Goal: Information Seeking & Learning: Learn about a topic

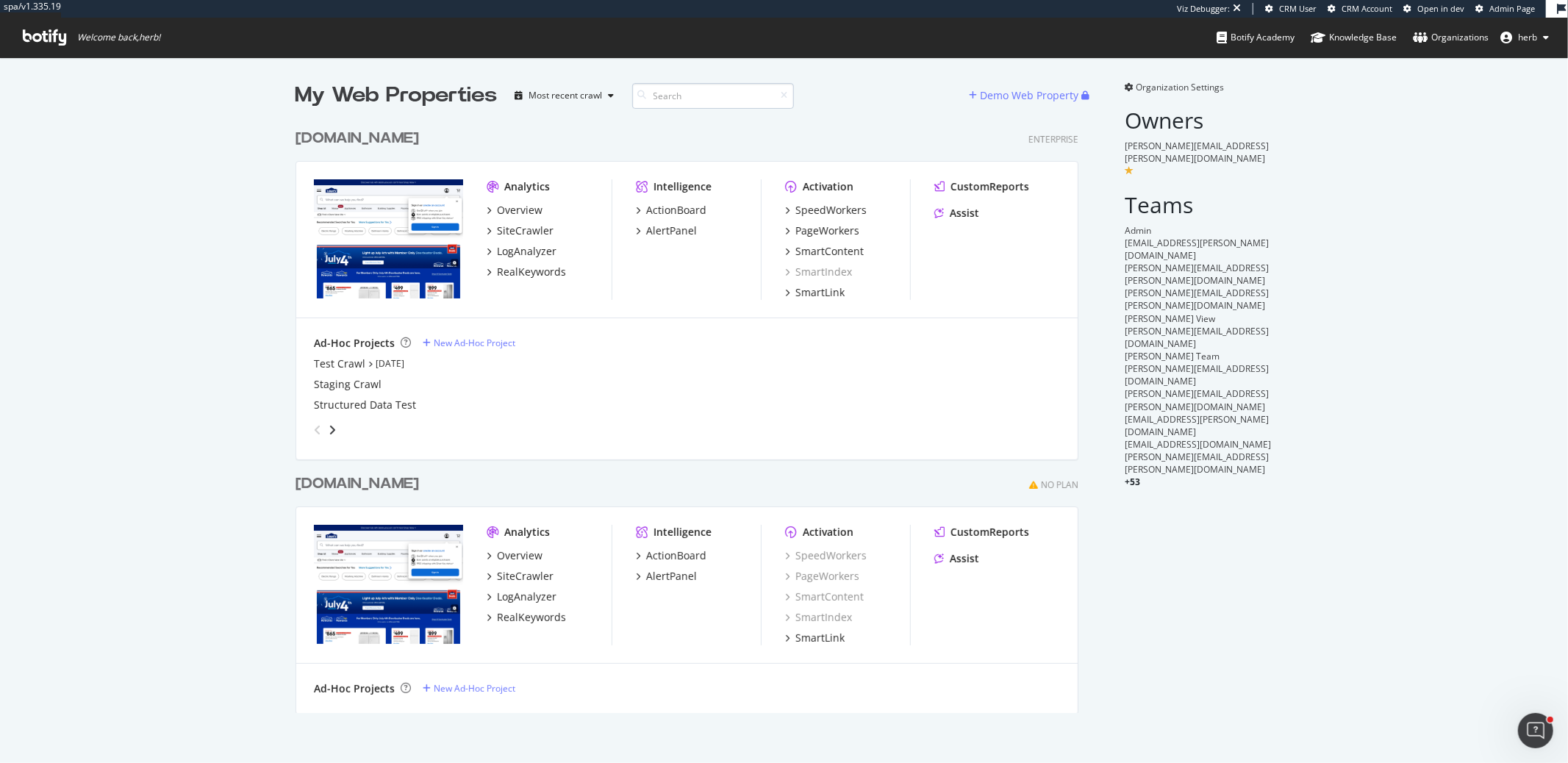
scroll to position [590, 782]
click at [539, 274] on div "RealKeywords" at bounding box center [531, 272] width 69 height 15
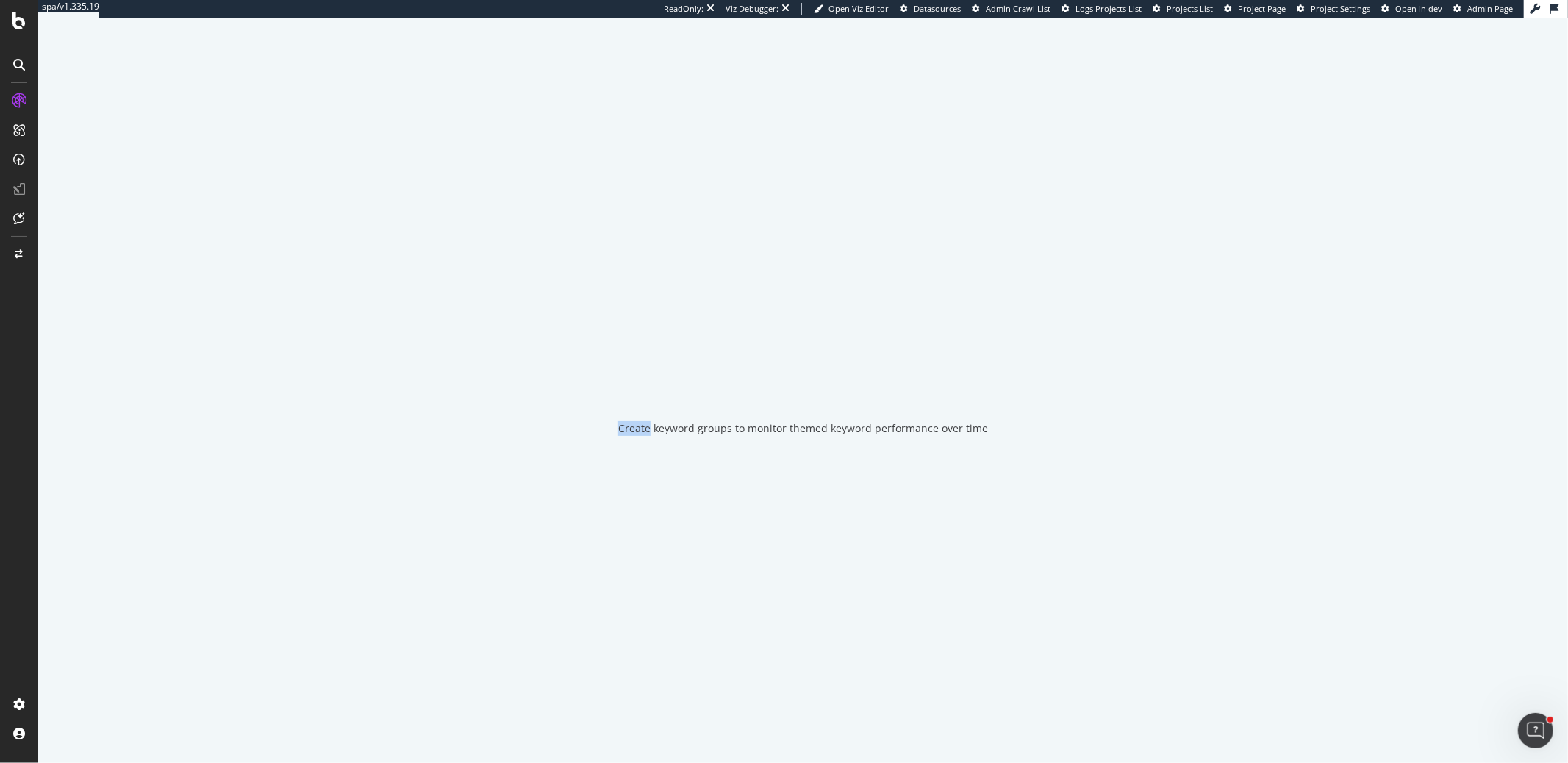
click at [539, 274] on div "Create keyword groups to monitor themed keyword performance over time" at bounding box center [803, 390] width 1530 height 745
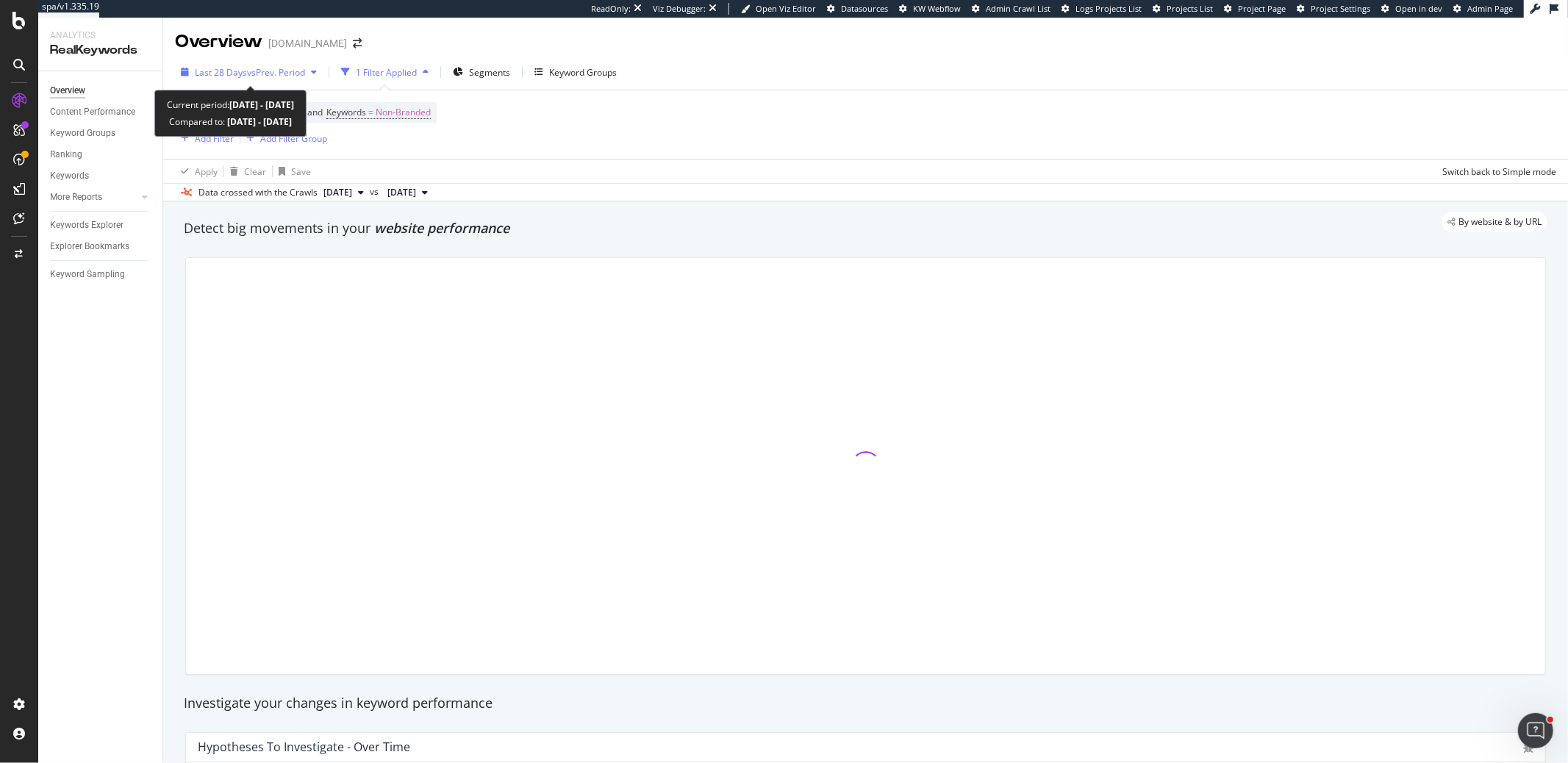
click at [243, 72] on span "Last 28 Days" at bounding box center [221, 72] width 53 height 13
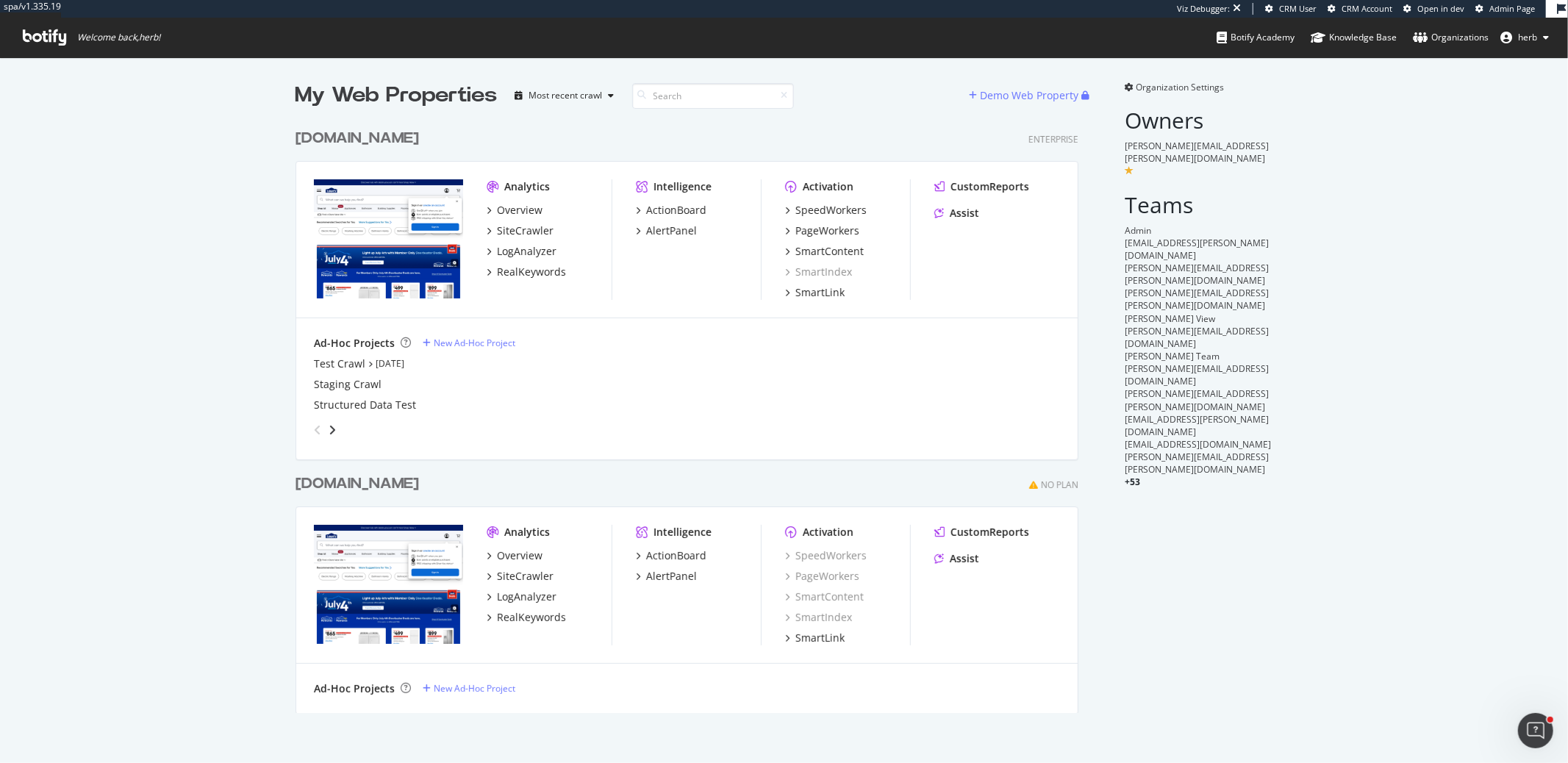
scroll to position [590, 782]
click at [854, 211] on div "SpeedWorkers" at bounding box center [831, 210] width 72 height 15
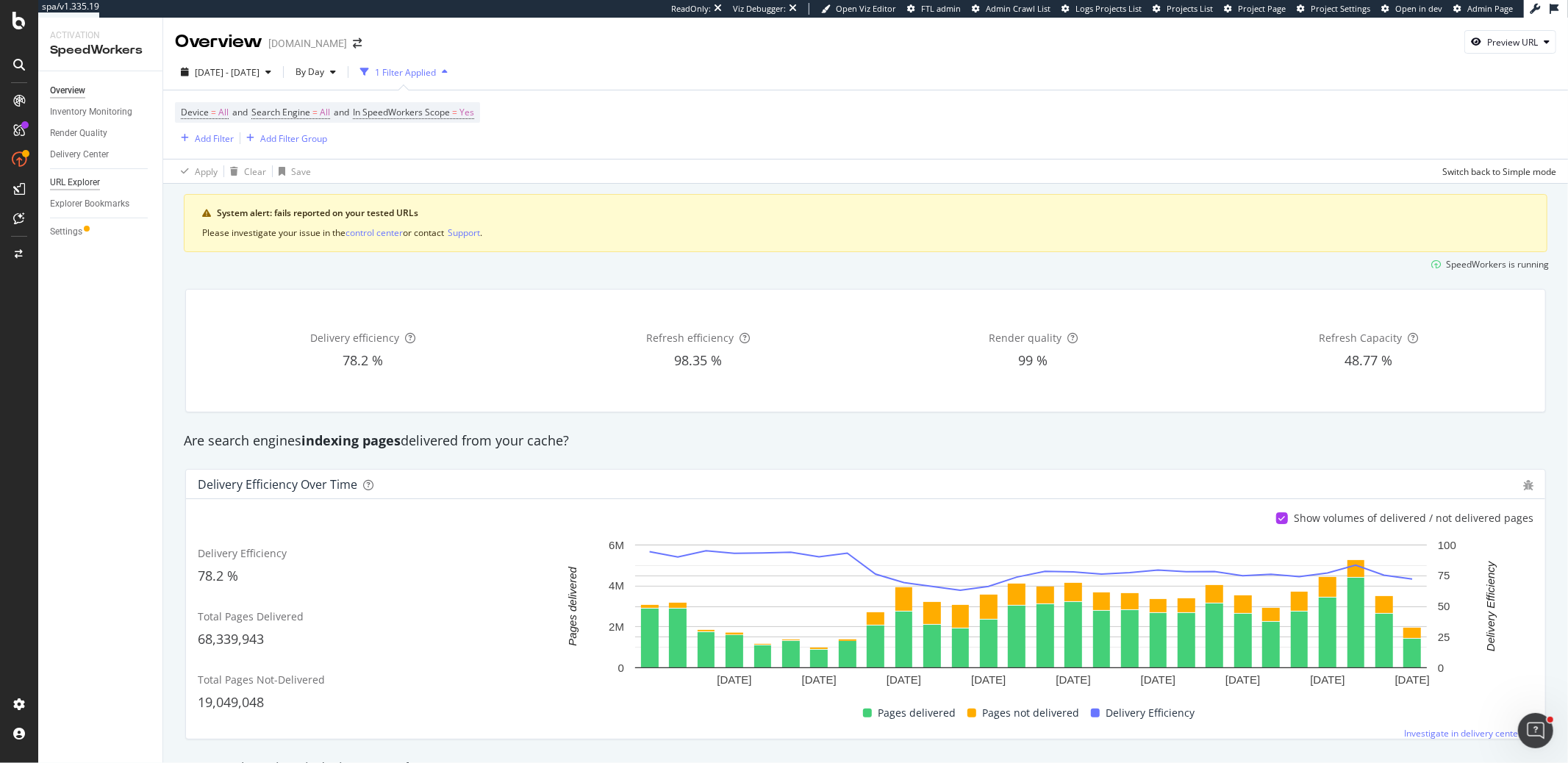
click at [96, 179] on div "URL Explorer" at bounding box center [75, 183] width 50 height 16
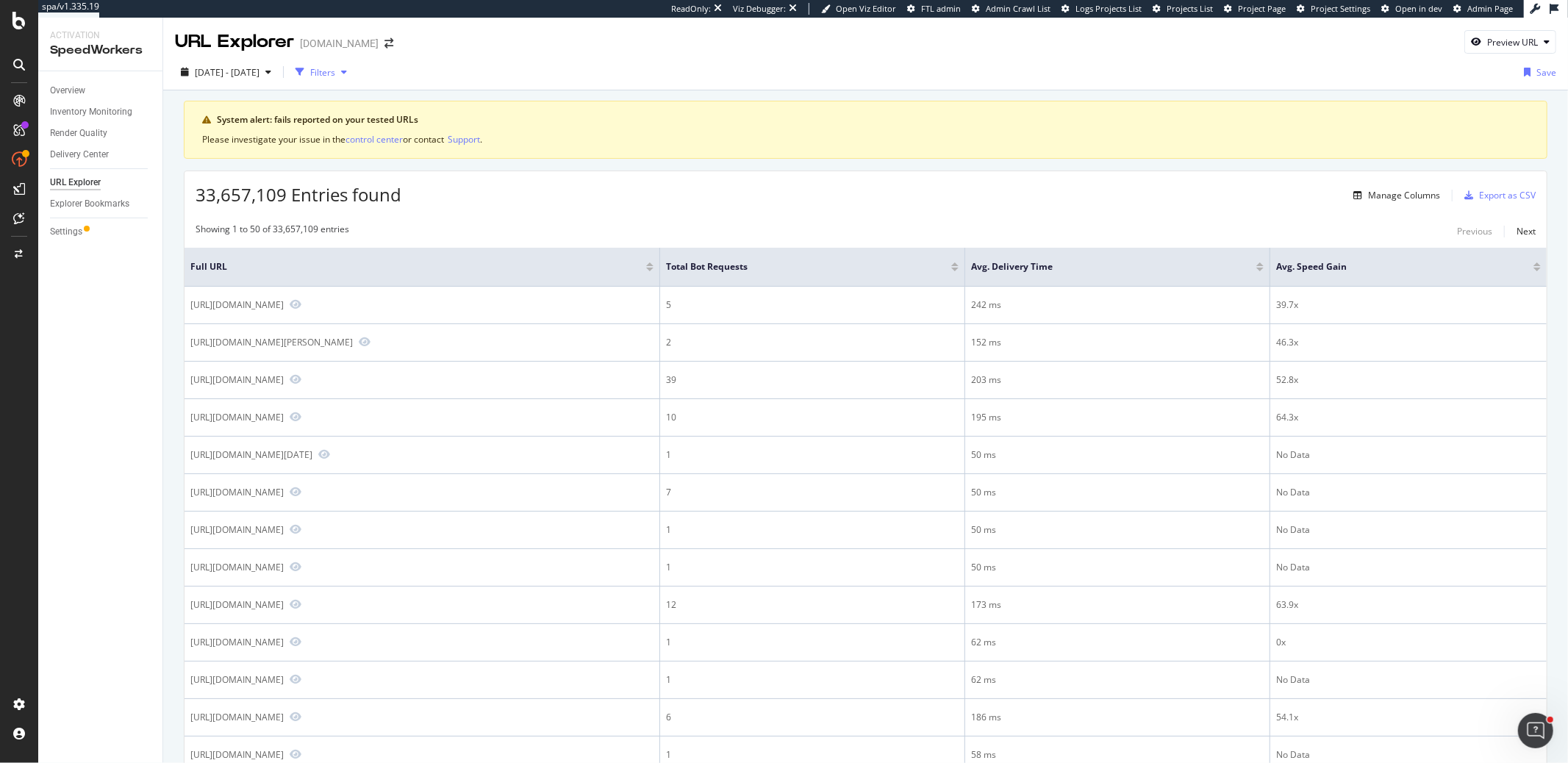
click at [310, 78] on div "button" at bounding box center [299, 72] width 21 height 21
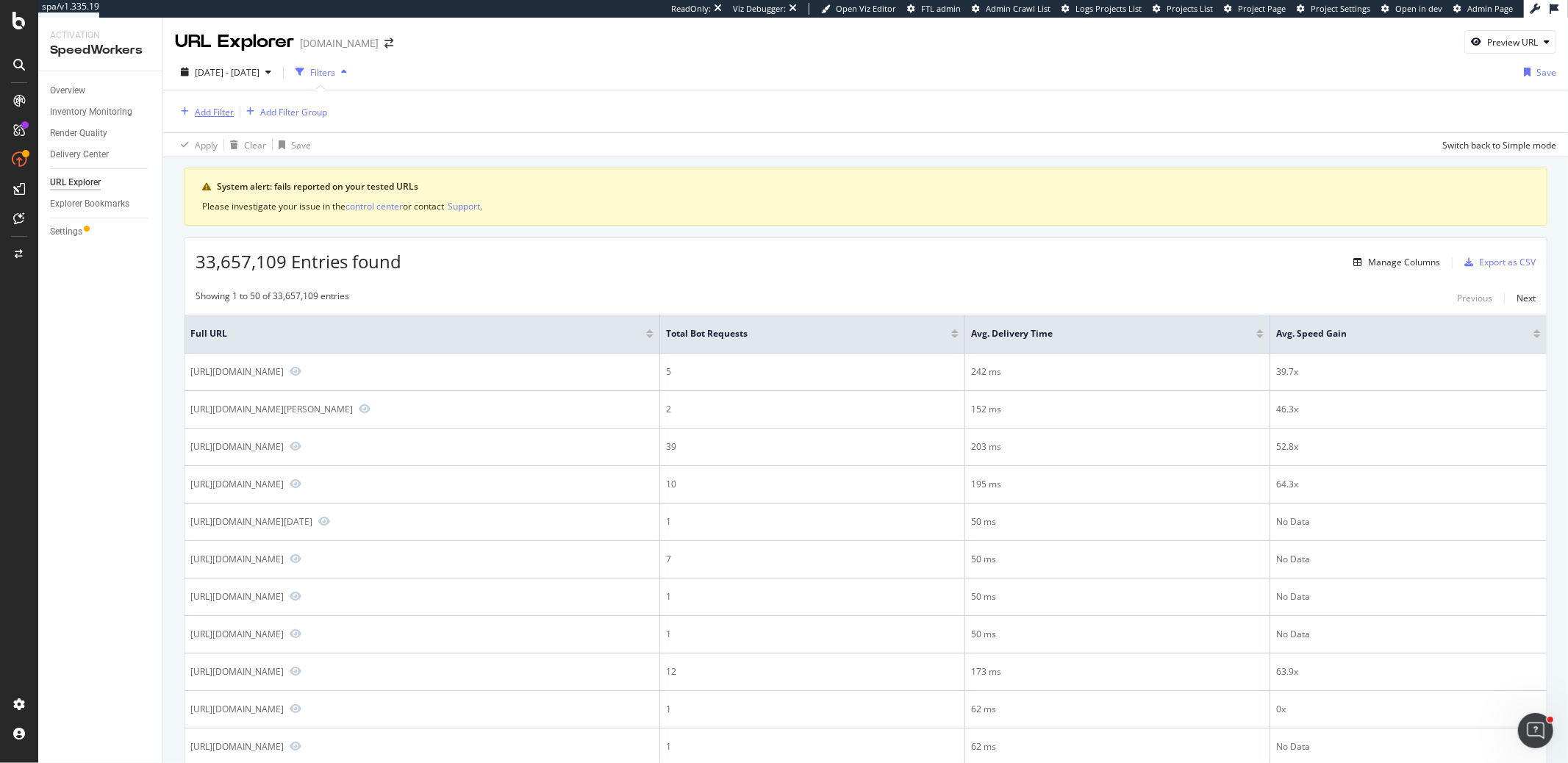
click at [210, 114] on div "Add Filter" at bounding box center [214, 112] width 39 height 13
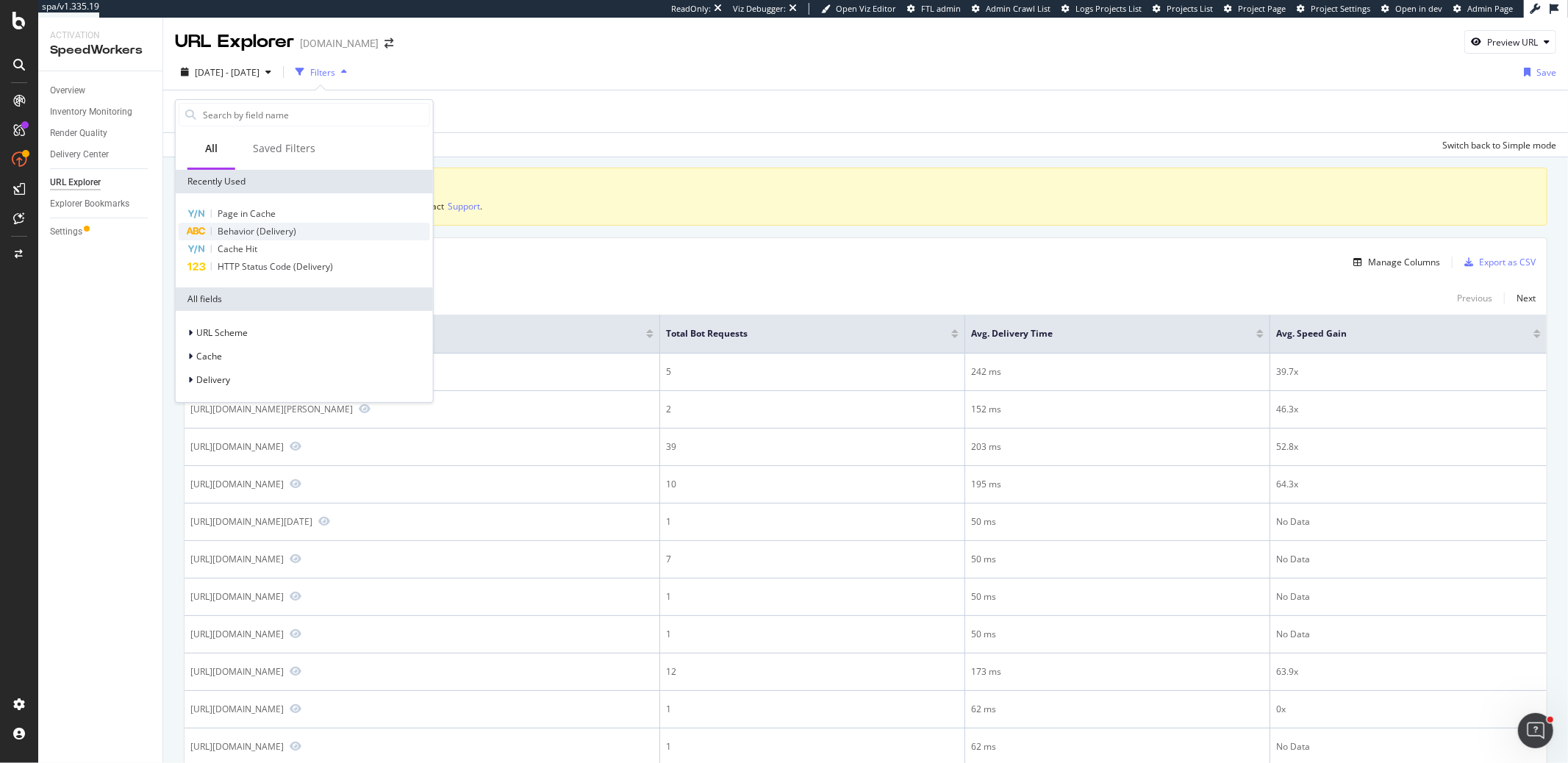
click at [268, 231] on span "Behavior (Delivery)" at bounding box center [257, 231] width 78 height 13
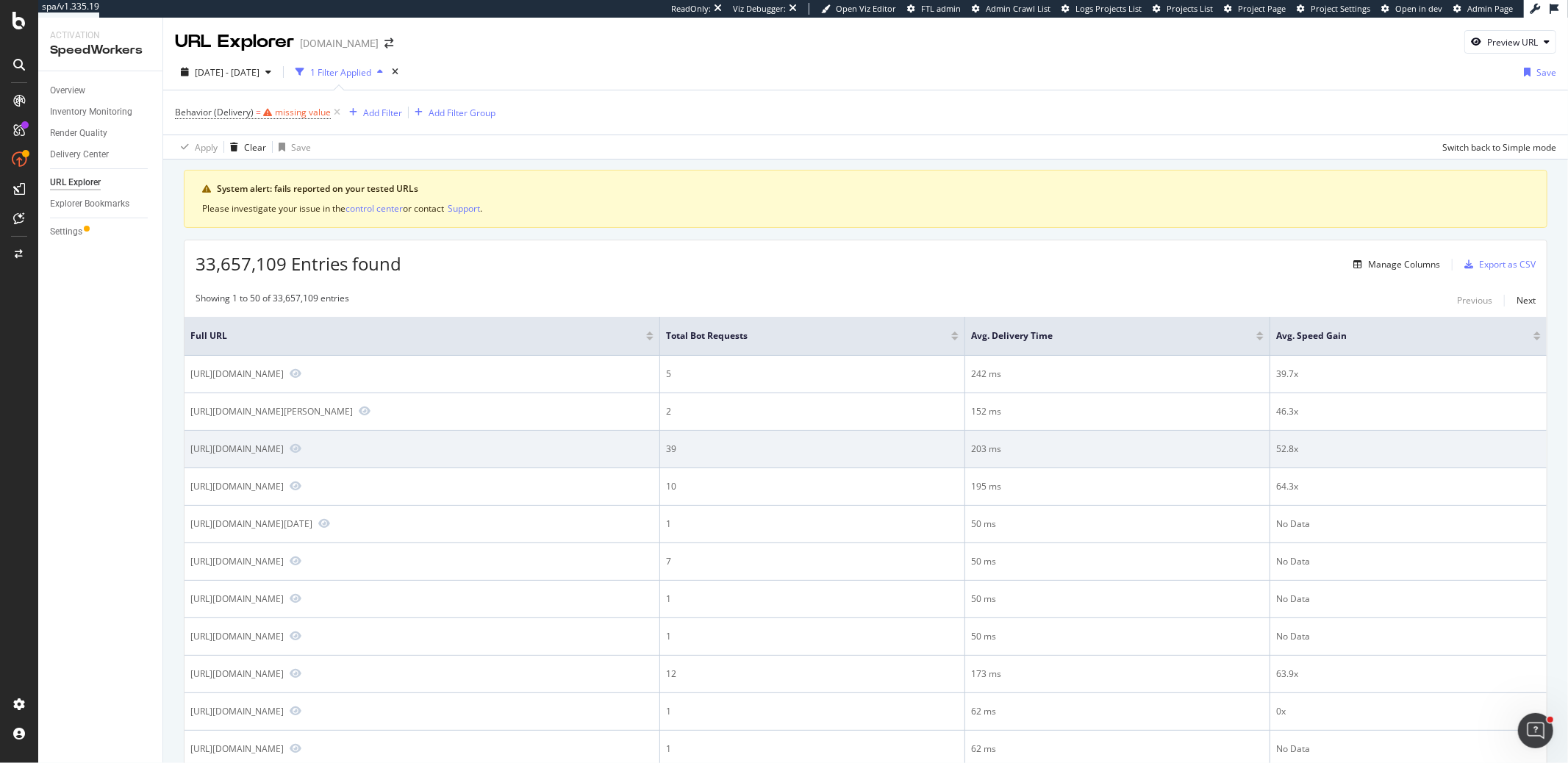
click at [283, 455] on div "[URL][DOMAIN_NAME]" at bounding box center [237, 449] width 93 height 13
copy div "[URL][DOMAIN_NAME]"
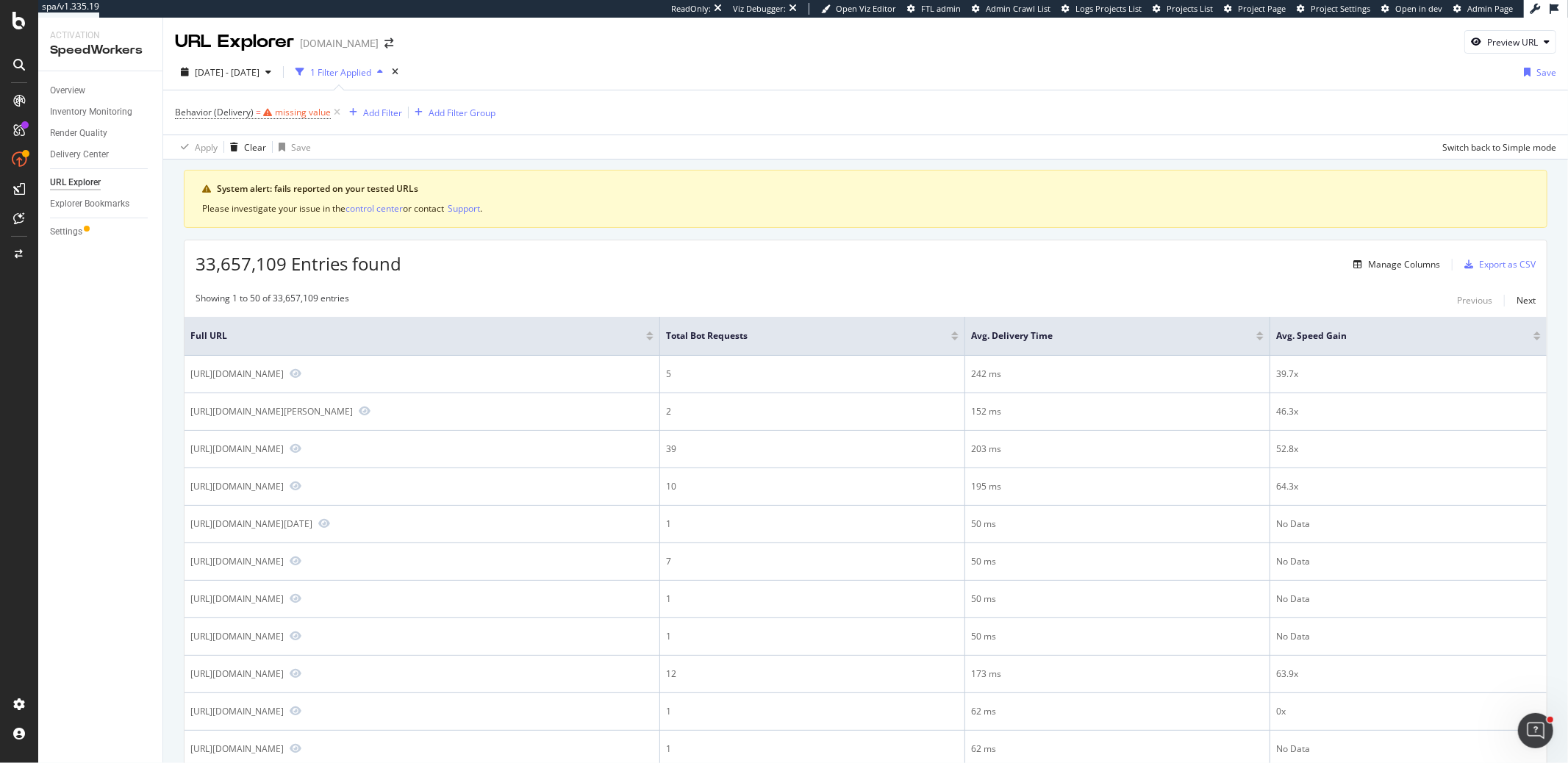
click at [959, 332] on div at bounding box center [954, 334] width 8 height 3
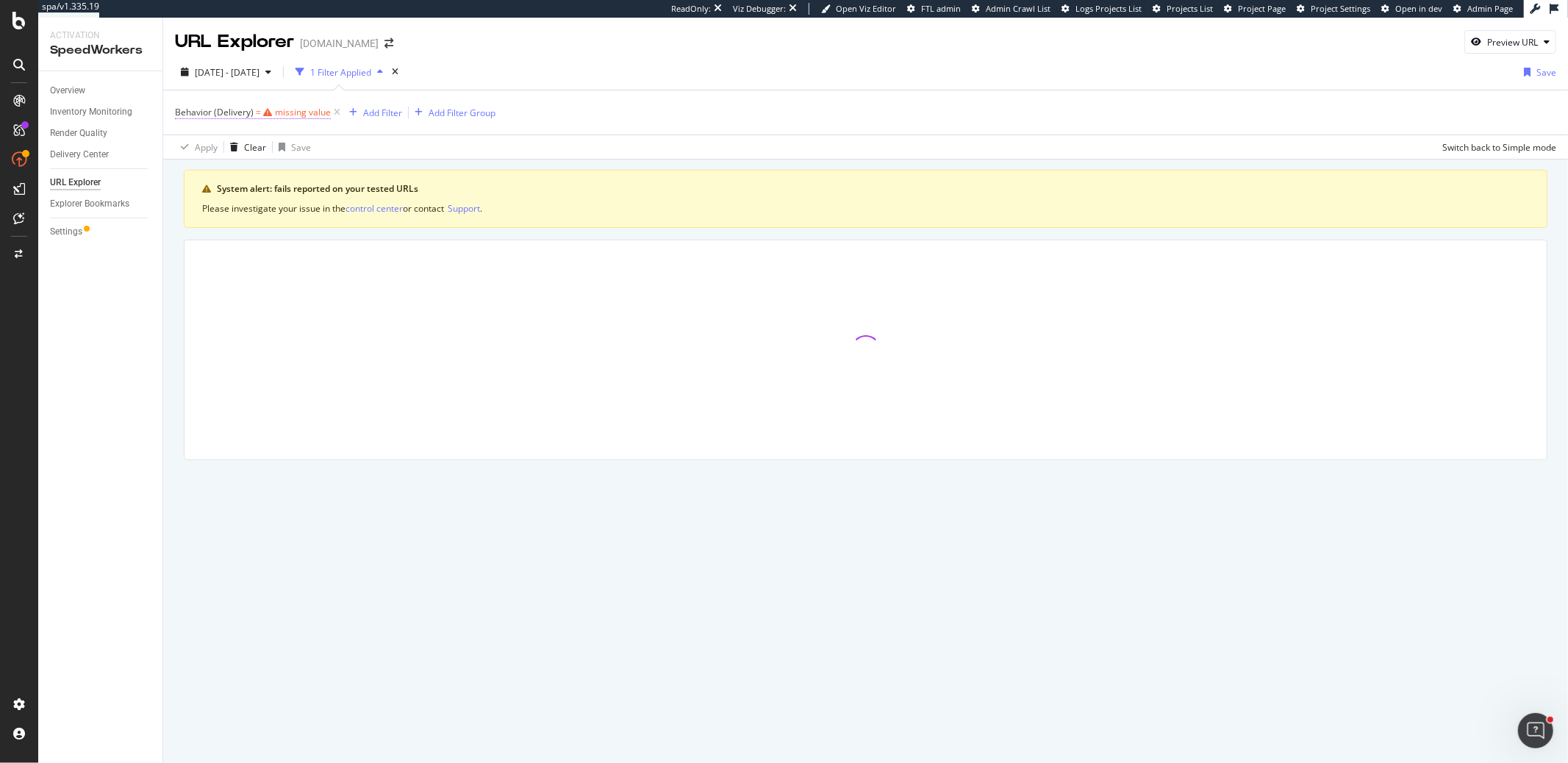
click at [289, 116] on div "missing value" at bounding box center [303, 112] width 56 height 13
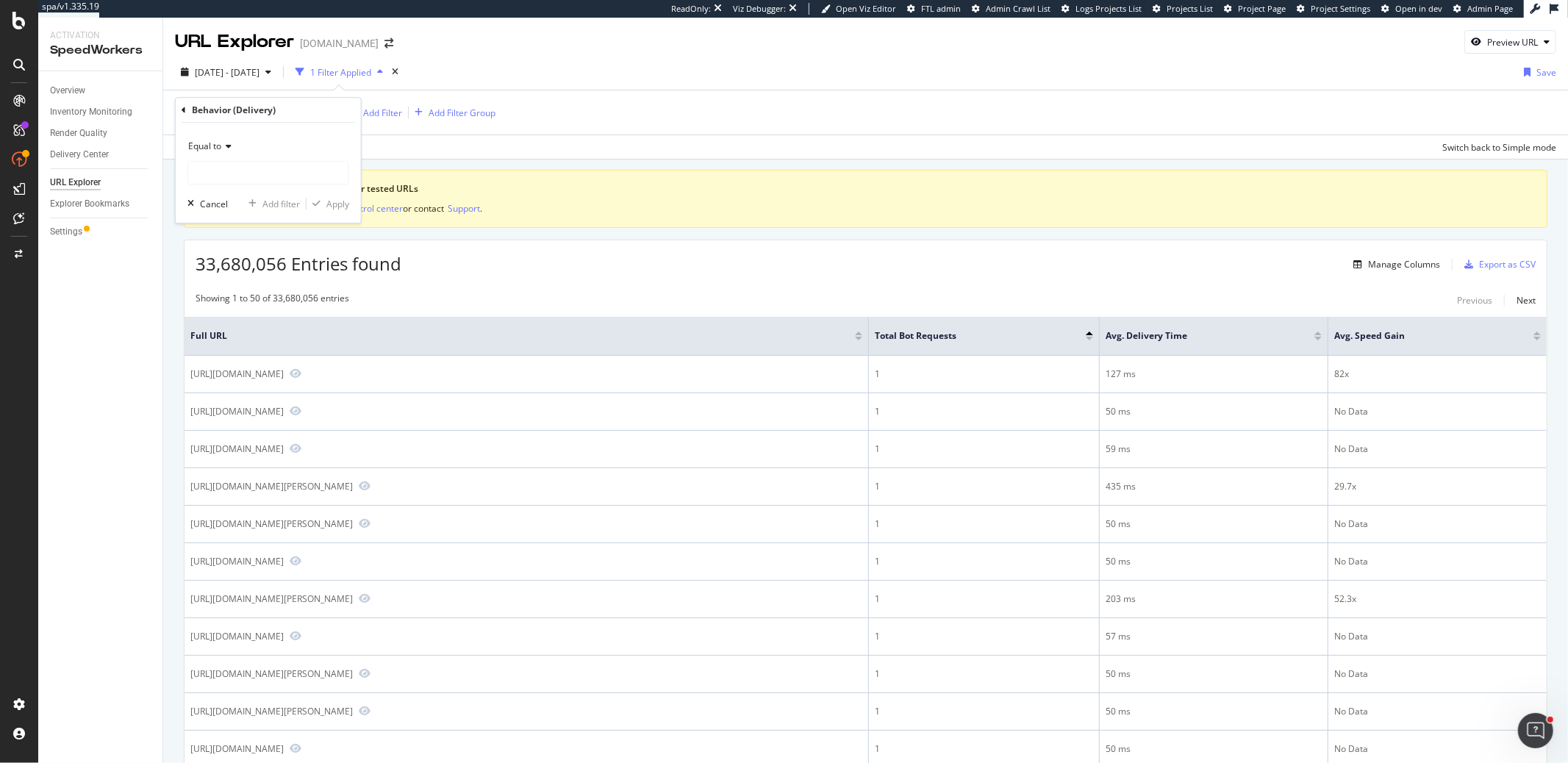
click at [482, 147] on div "Apply Clear Save Switch back to Simple mode" at bounding box center [865, 146] width 1405 height 24
click at [352, 78] on div "1 Filter Applied" at bounding box center [340, 72] width 61 height 13
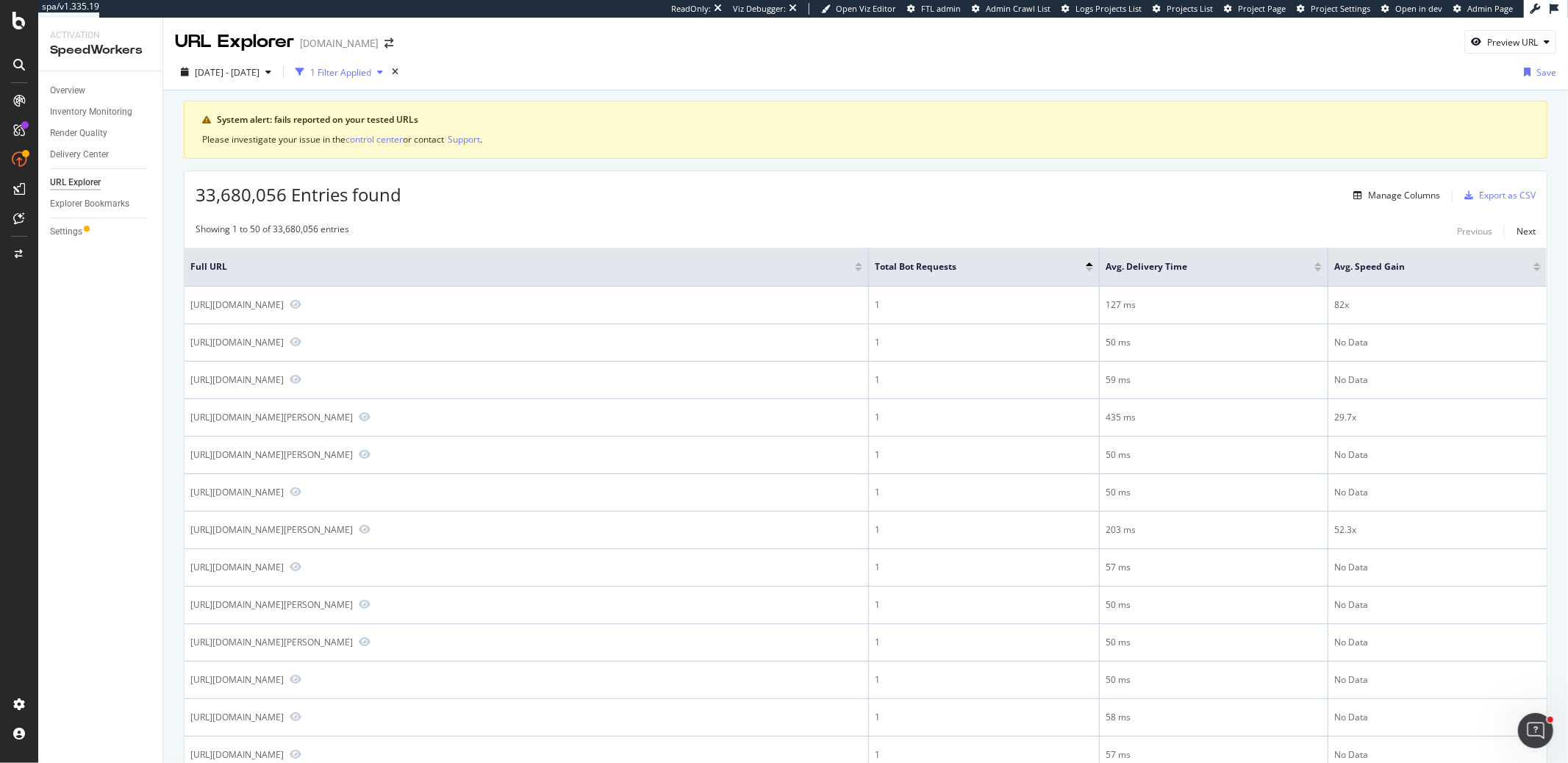
click at [371, 66] on div "1 Filter Applied" at bounding box center [340, 72] width 61 height 13
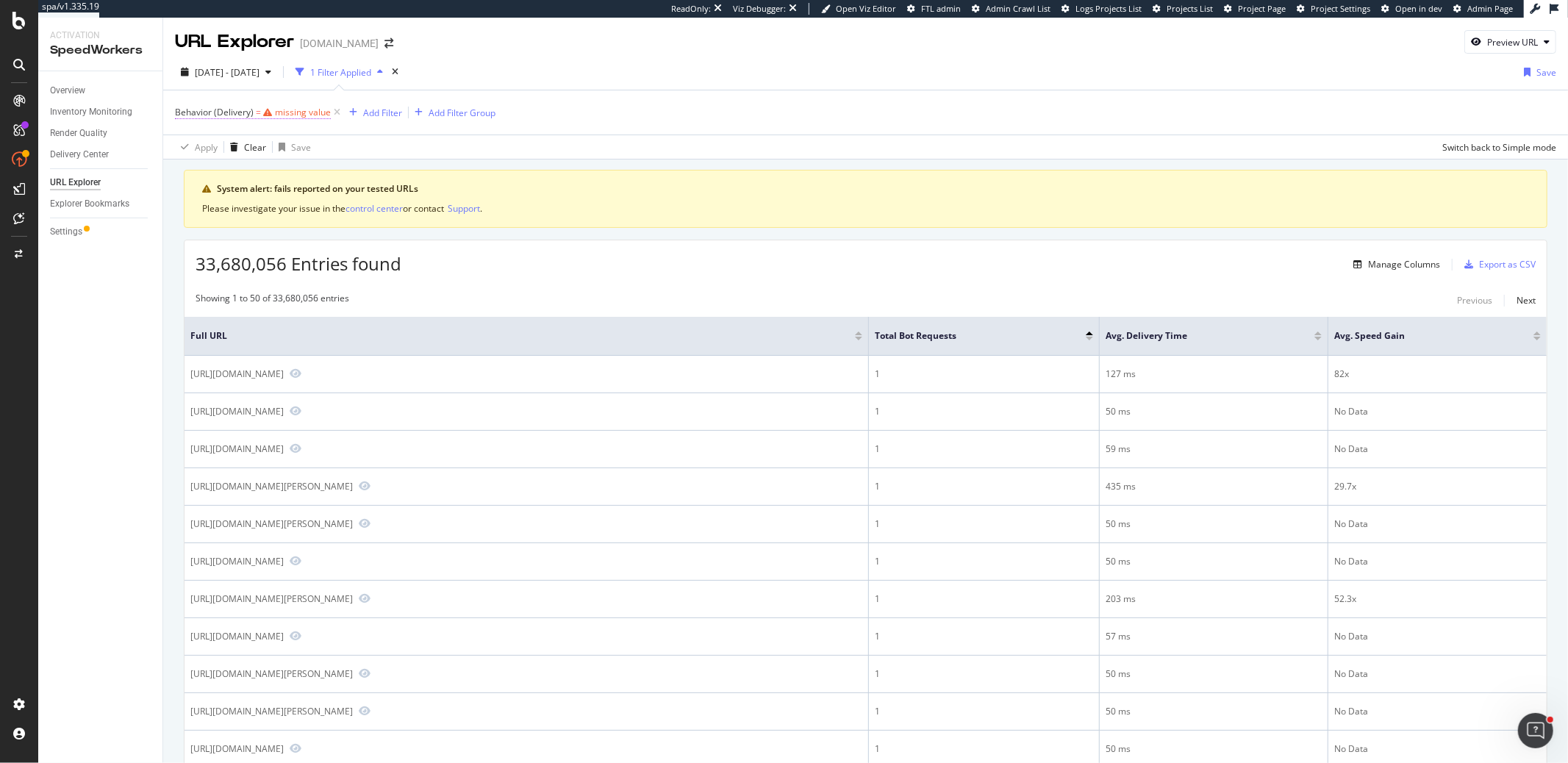
click at [300, 117] on div "missing value" at bounding box center [303, 112] width 56 height 13
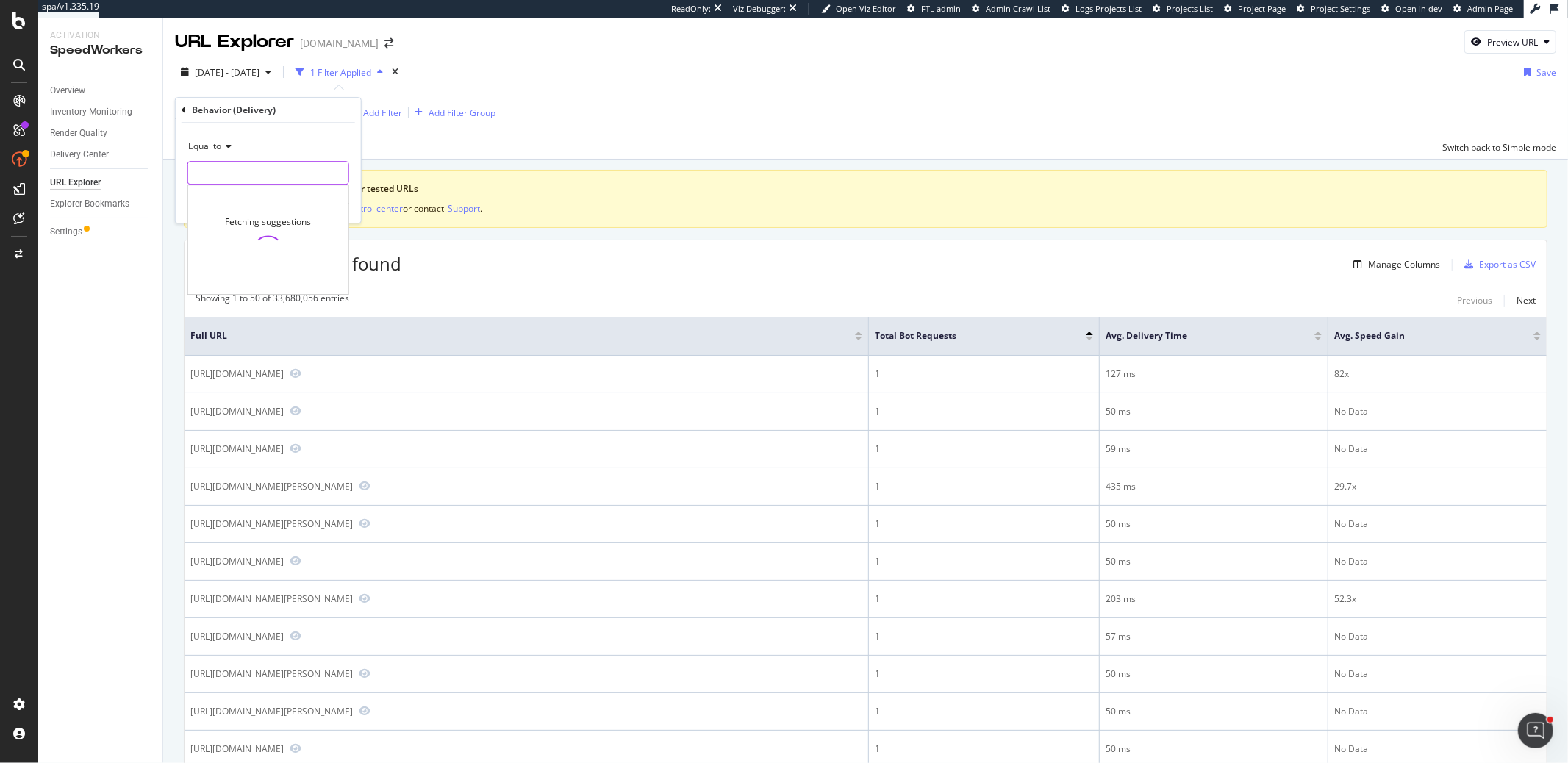
click at [269, 177] on input "text" at bounding box center [268, 173] width 160 height 23
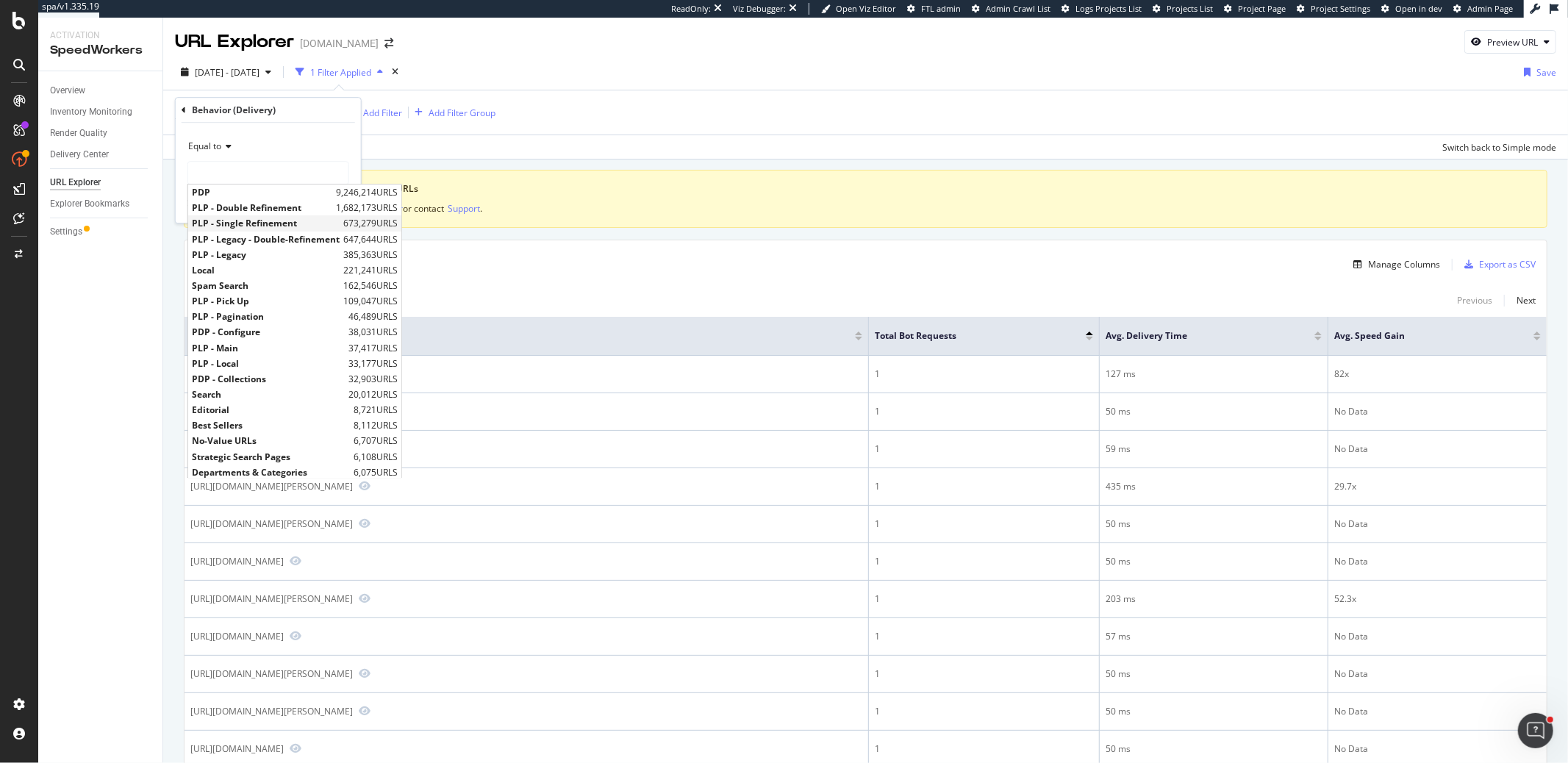
click at [264, 220] on span "PLP - Single Refinement" at bounding box center [265, 223] width 148 height 13
type input "PLP - Single Refinement"
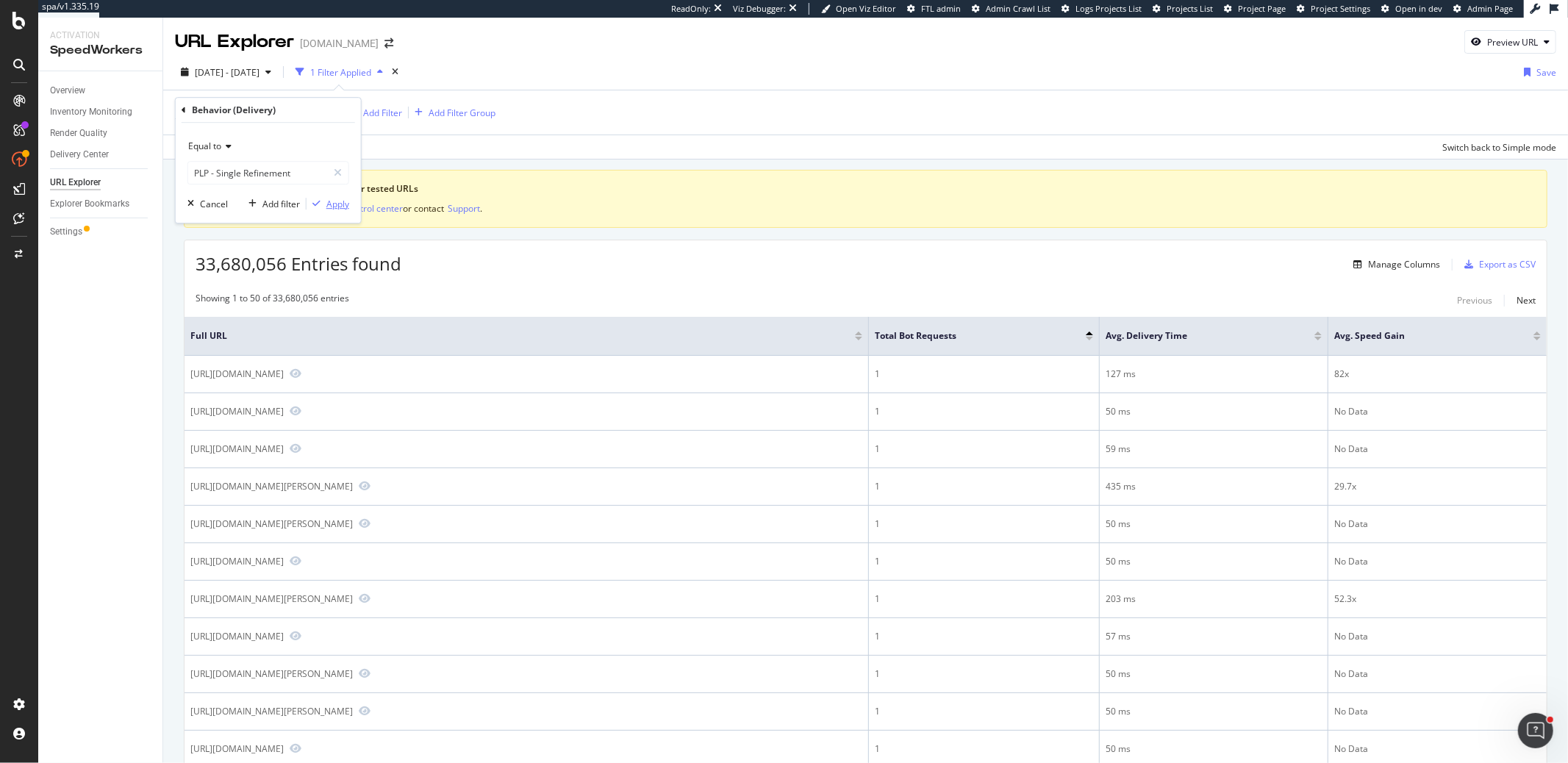
click at [342, 198] on div "Apply" at bounding box center [337, 203] width 23 height 13
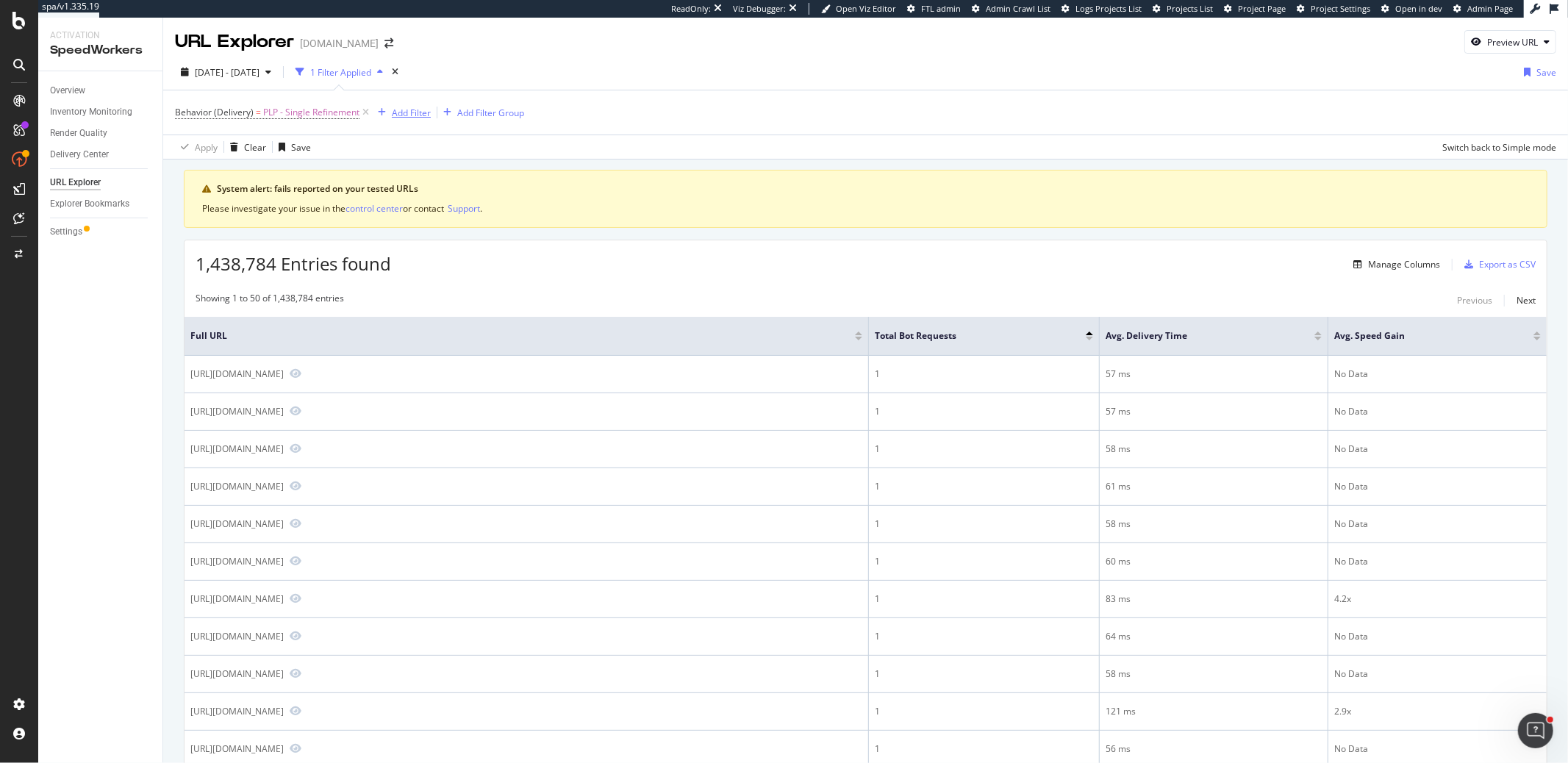
click at [413, 118] on div "Add Filter" at bounding box center [411, 113] width 39 height 13
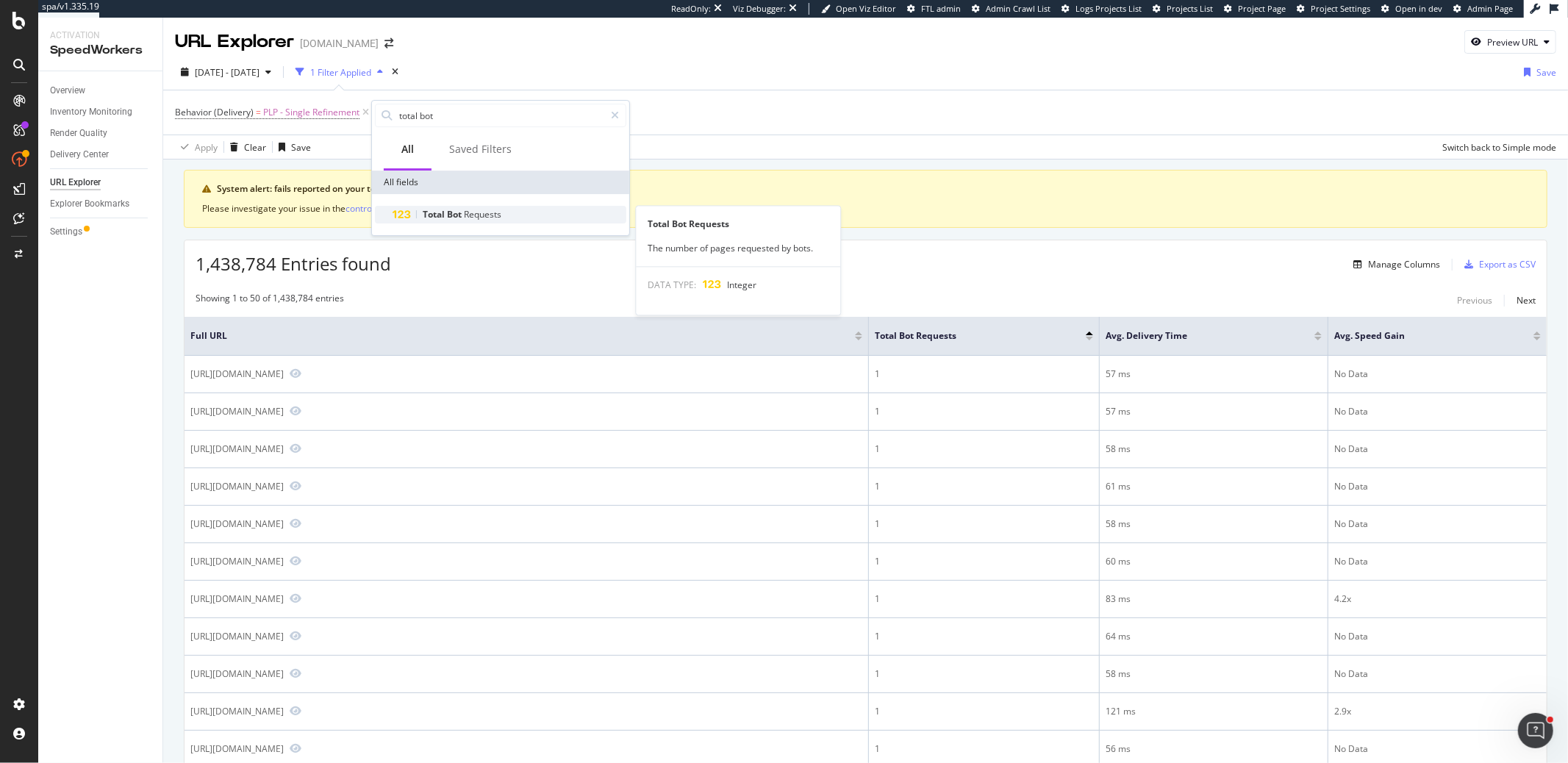
type input "total bot"
click at [442, 209] on span "Total" at bounding box center [434, 214] width 24 height 13
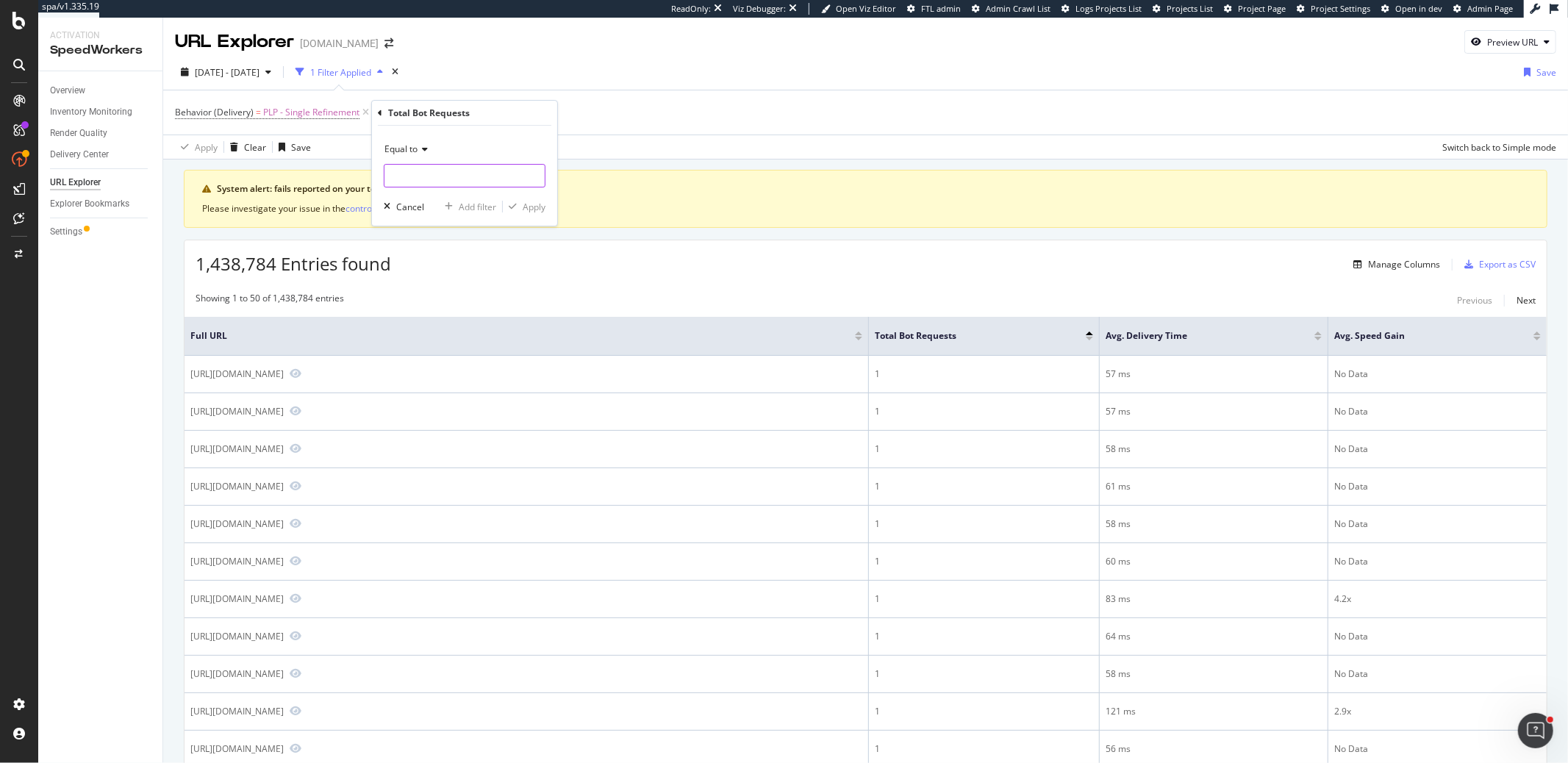
click at [443, 177] on input "number" at bounding box center [464, 176] width 162 height 23
type input "2"
click at [526, 203] on div "Apply" at bounding box center [534, 207] width 23 height 13
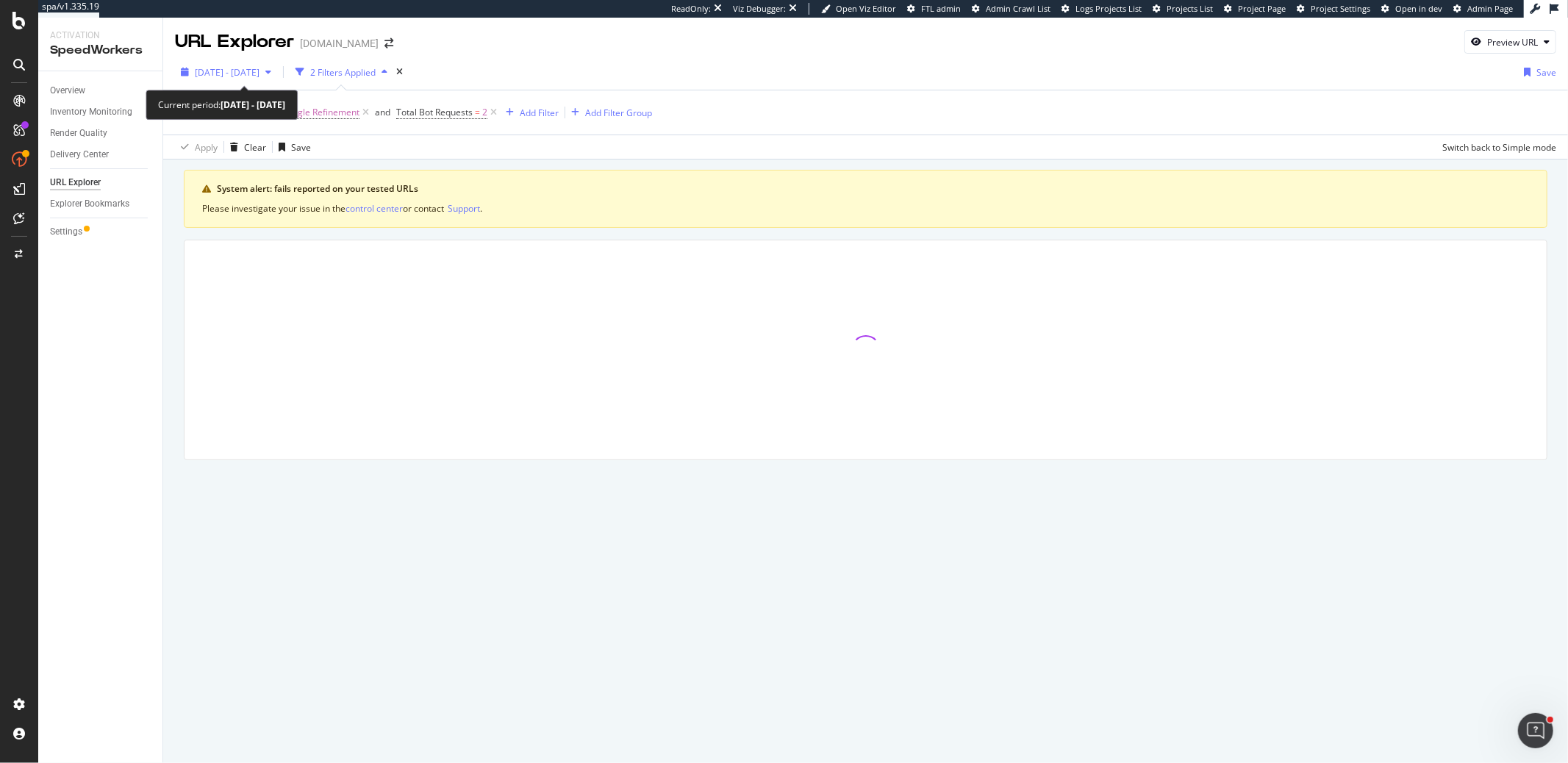
click at [243, 74] on span "[DATE] - [DATE]" at bounding box center [228, 72] width 65 height 13
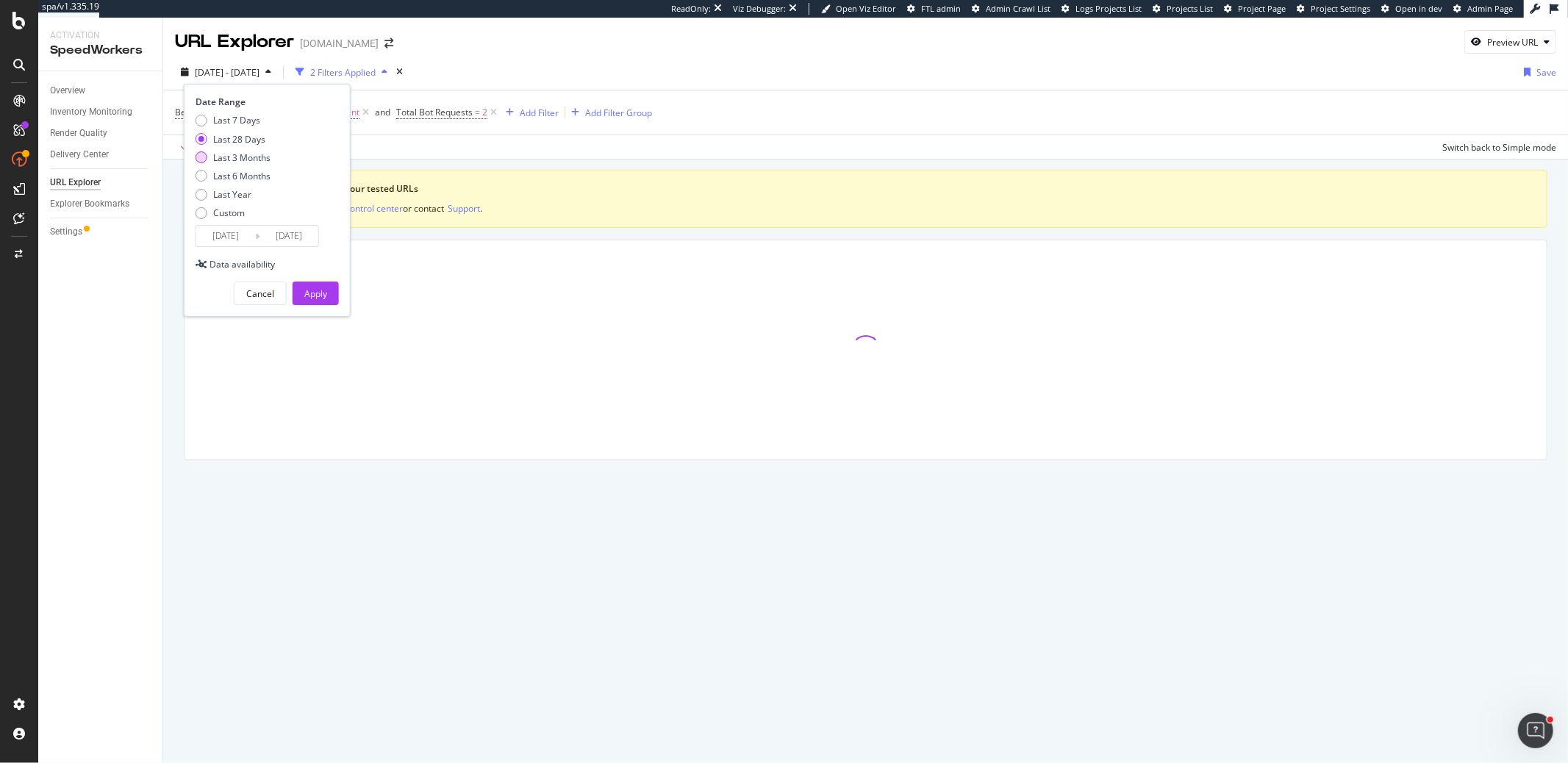
click at [248, 153] on div "Last 3 Months" at bounding box center [242, 158] width 58 height 13
type input "[DATE]"
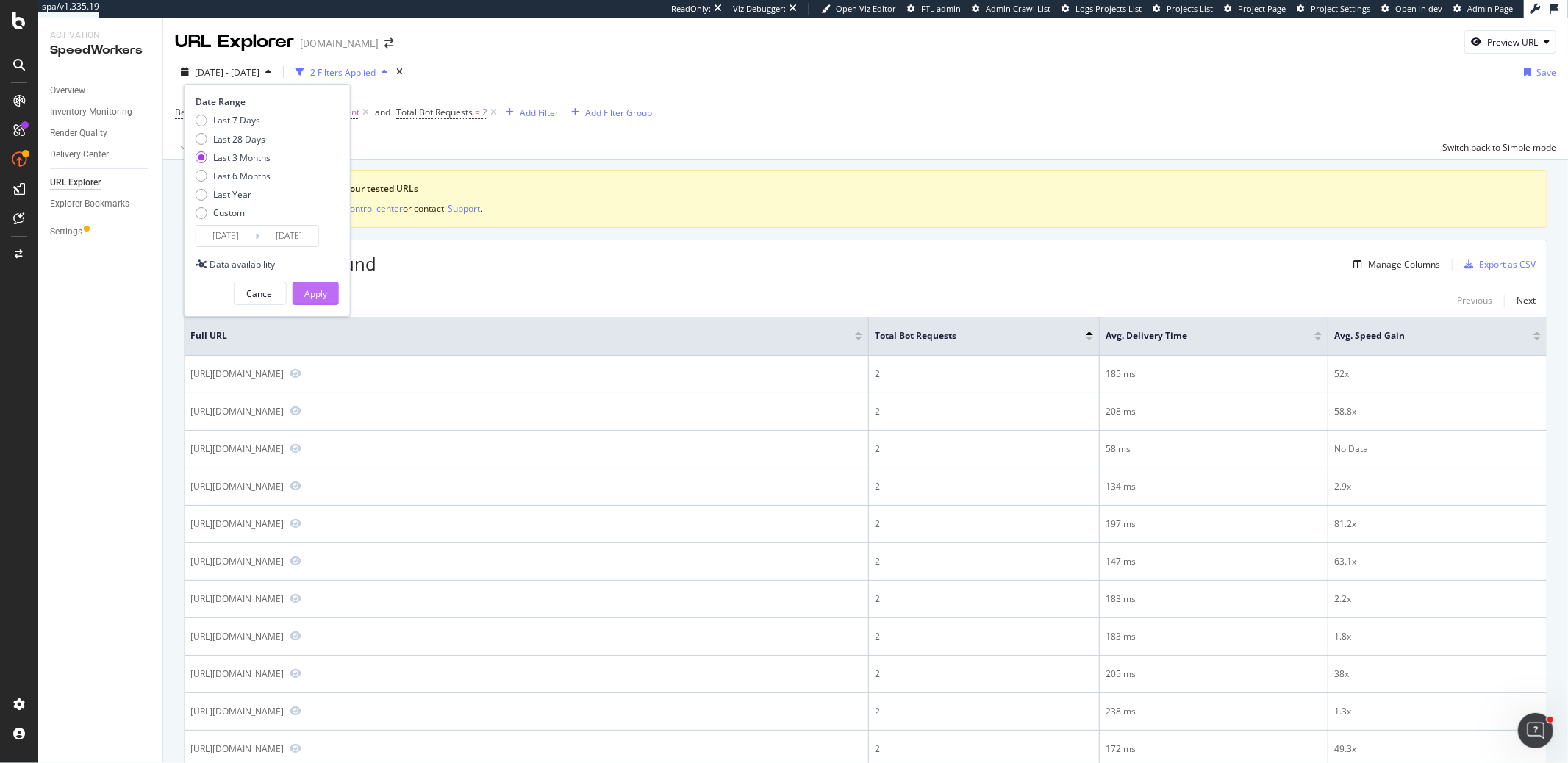
click at [316, 290] on div "Apply" at bounding box center [315, 294] width 23 height 13
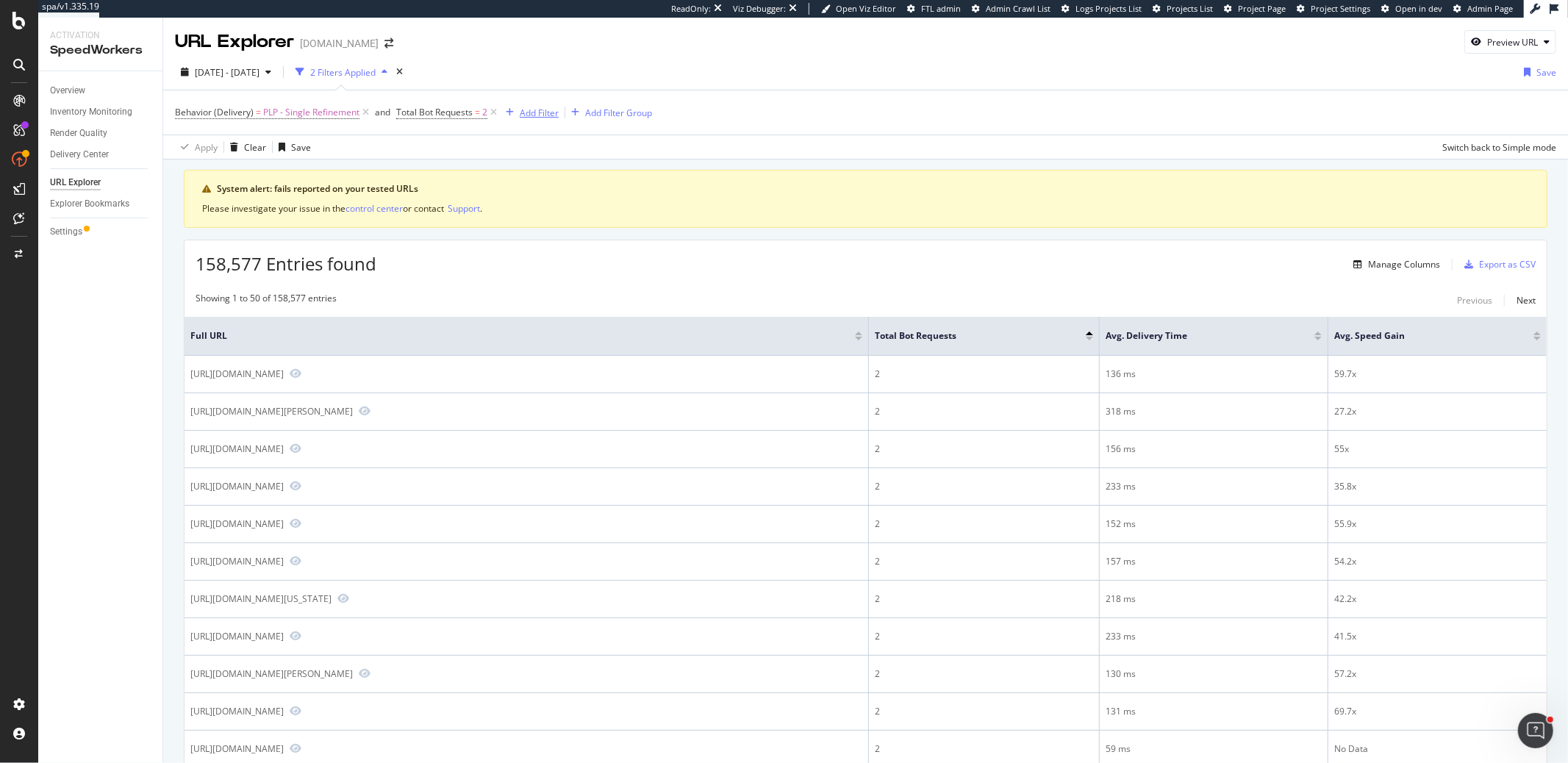
click at [524, 113] on div "Add Filter" at bounding box center [539, 113] width 39 height 13
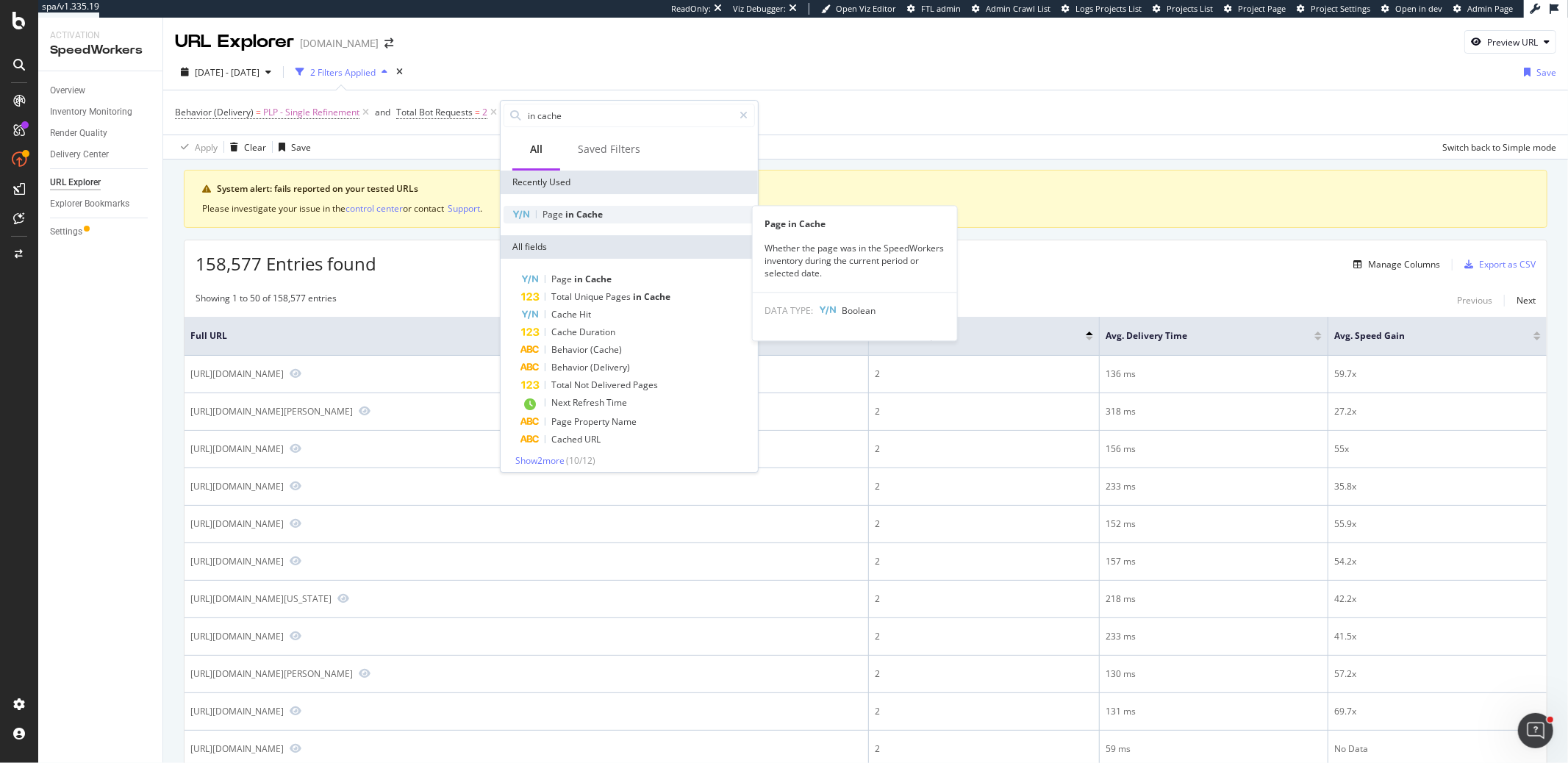
type input "in cache"
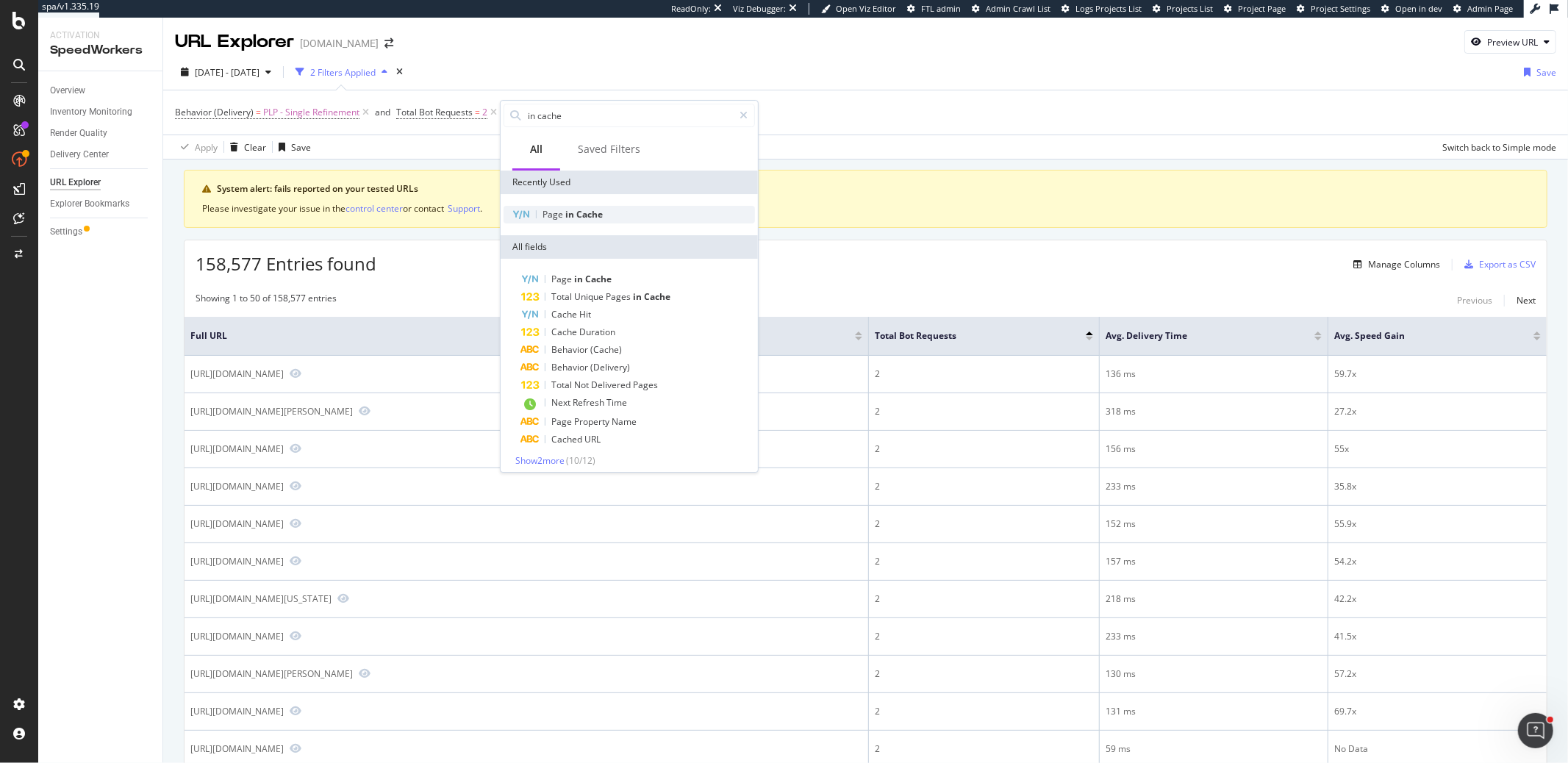
click at [574, 214] on span "in" at bounding box center [570, 214] width 11 height 13
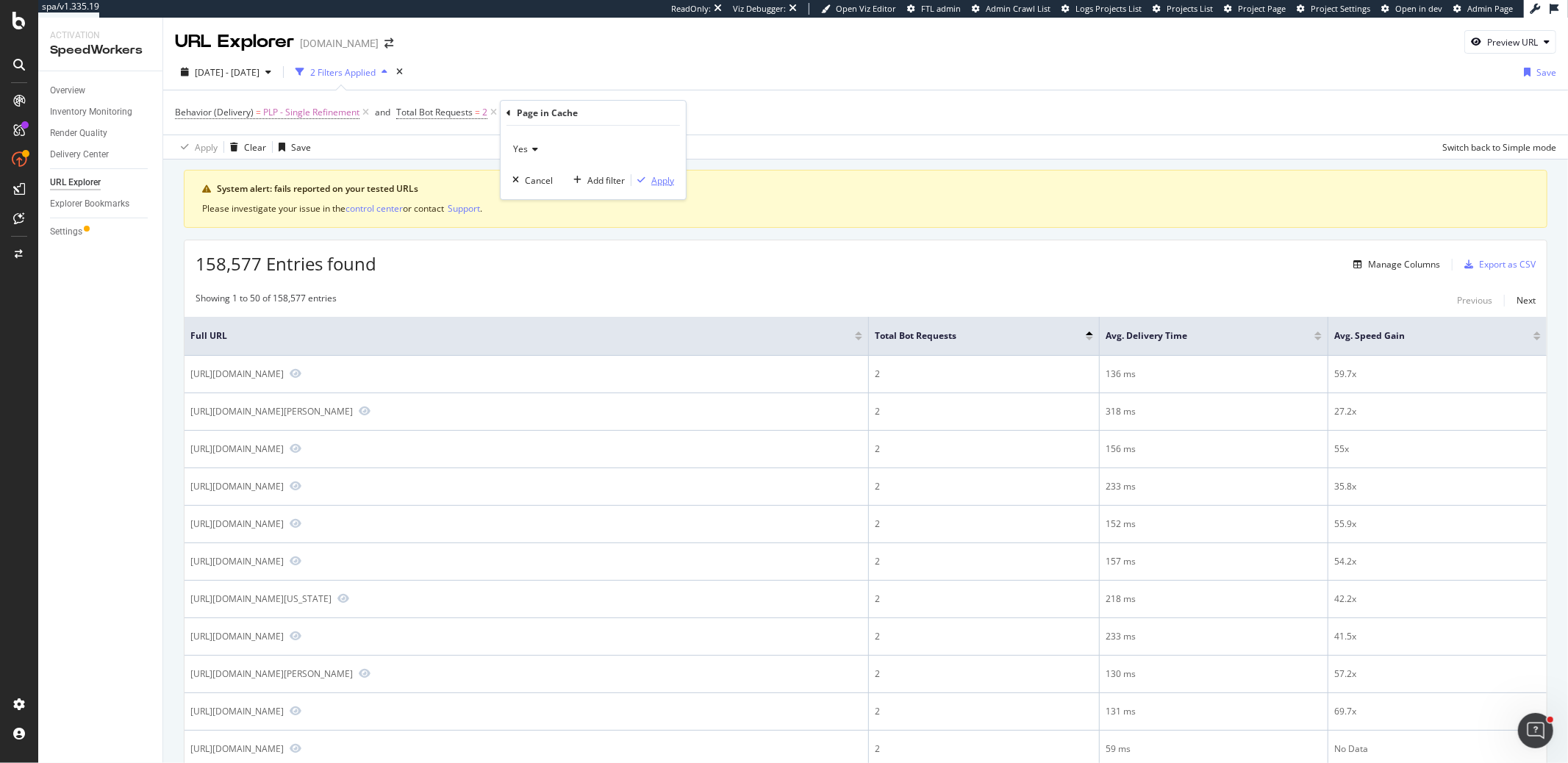
click at [664, 182] on div "Apply" at bounding box center [662, 180] width 23 height 13
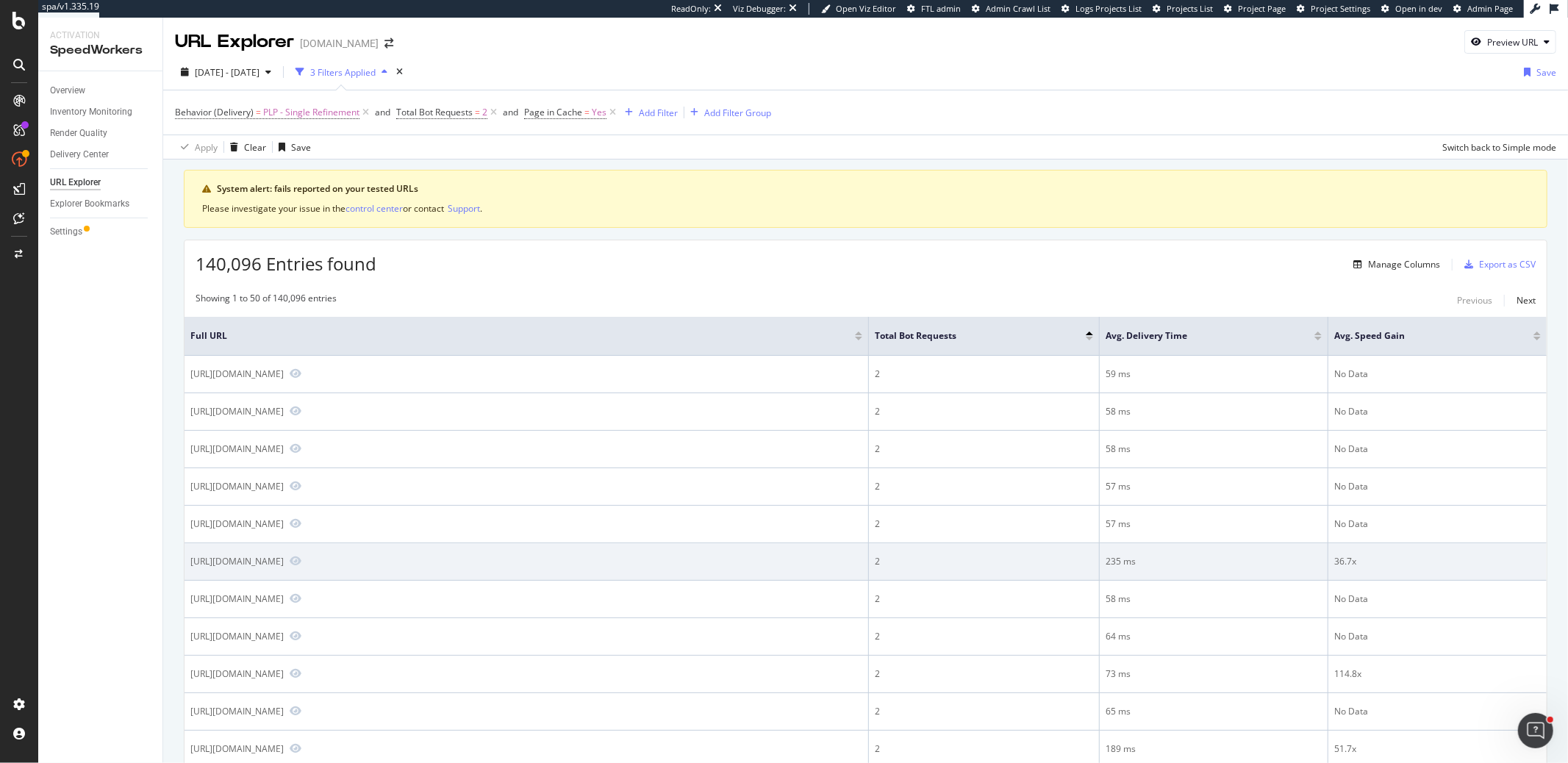
drag, startPoint x: 192, startPoint y: 557, endPoint x: 656, endPoint y: 566, distance: 464.1
click at [656, 566] on td "[URL][DOMAIN_NAME]" at bounding box center [526, 562] width 684 height 38
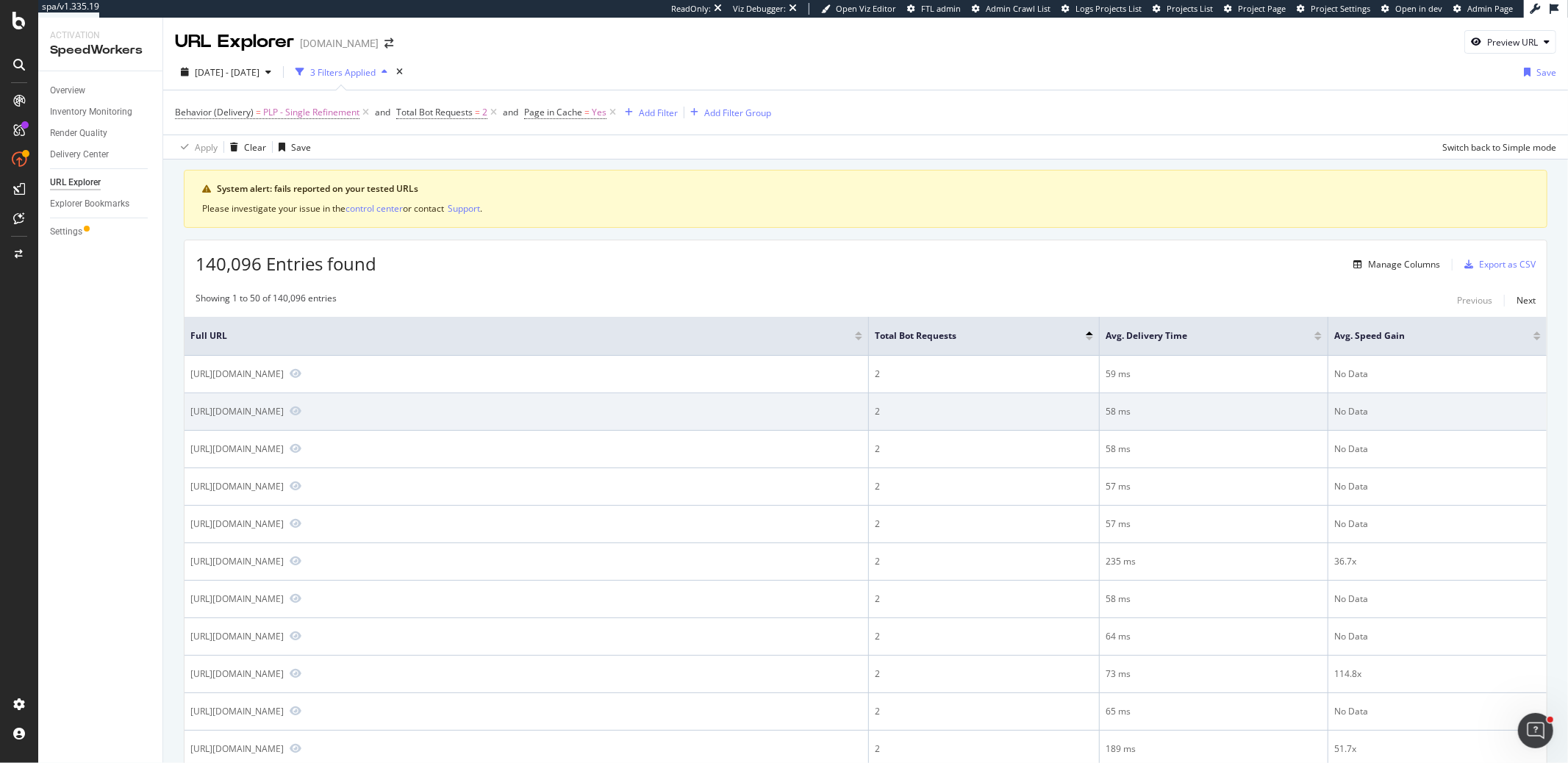
copy div "[URL][DOMAIN_NAME]"
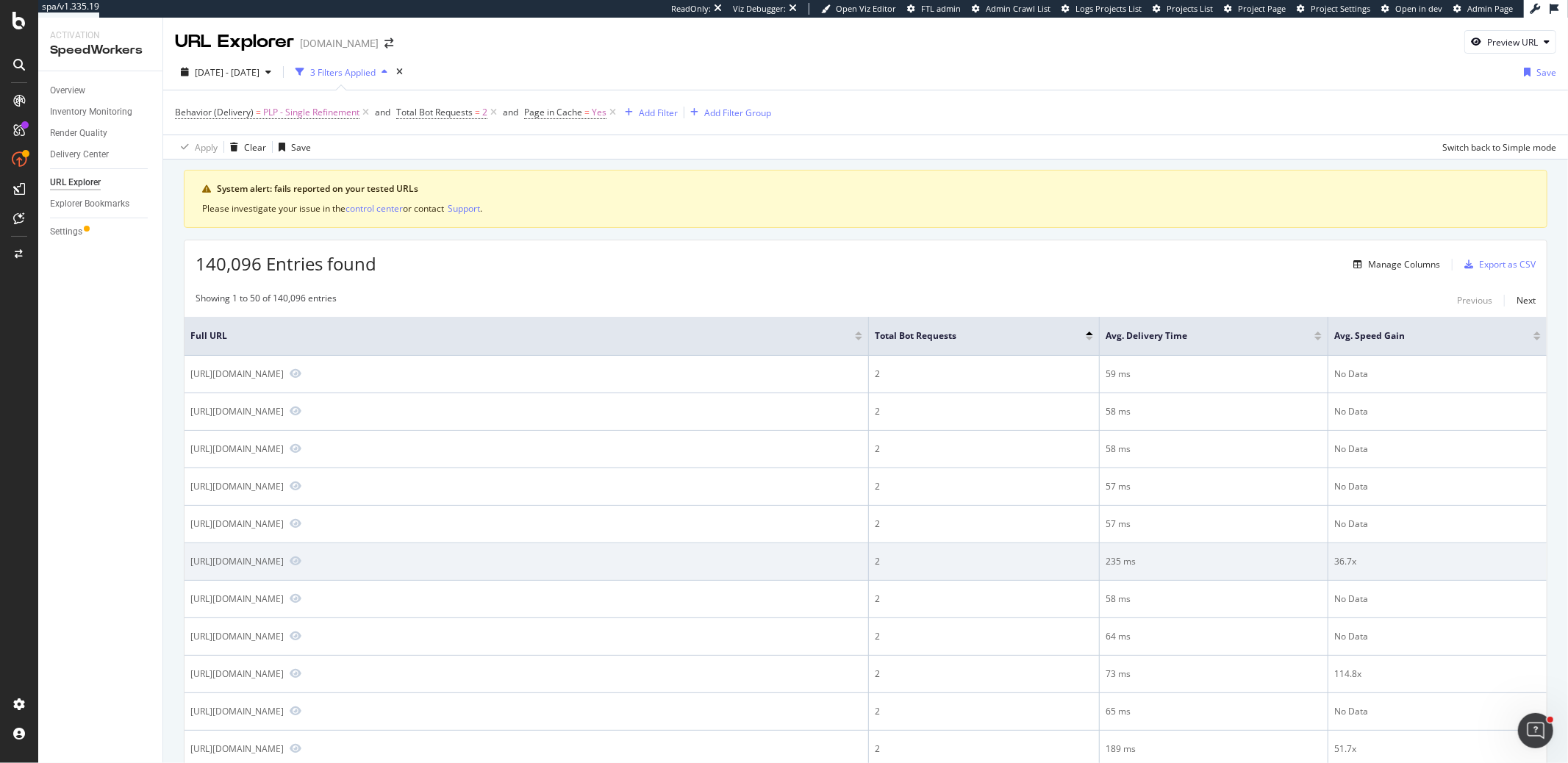
click at [283, 558] on div "[URL][DOMAIN_NAME]" at bounding box center [237, 561] width 93 height 13
drag, startPoint x: 288, startPoint y: 562, endPoint x: 339, endPoint y: 556, distance: 51.4
click at [283, 556] on div "[URL][DOMAIN_NAME]" at bounding box center [237, 561] width 93 height 13
drag, startPoint x: 288, startPoint y: 556, endPoint x: 550, endPoint y: 563, distance: 262.1
click at [283, 563] on div "[URL][DOMAIN_NAME]" at bounding box center [237, 561] width 93 height 13
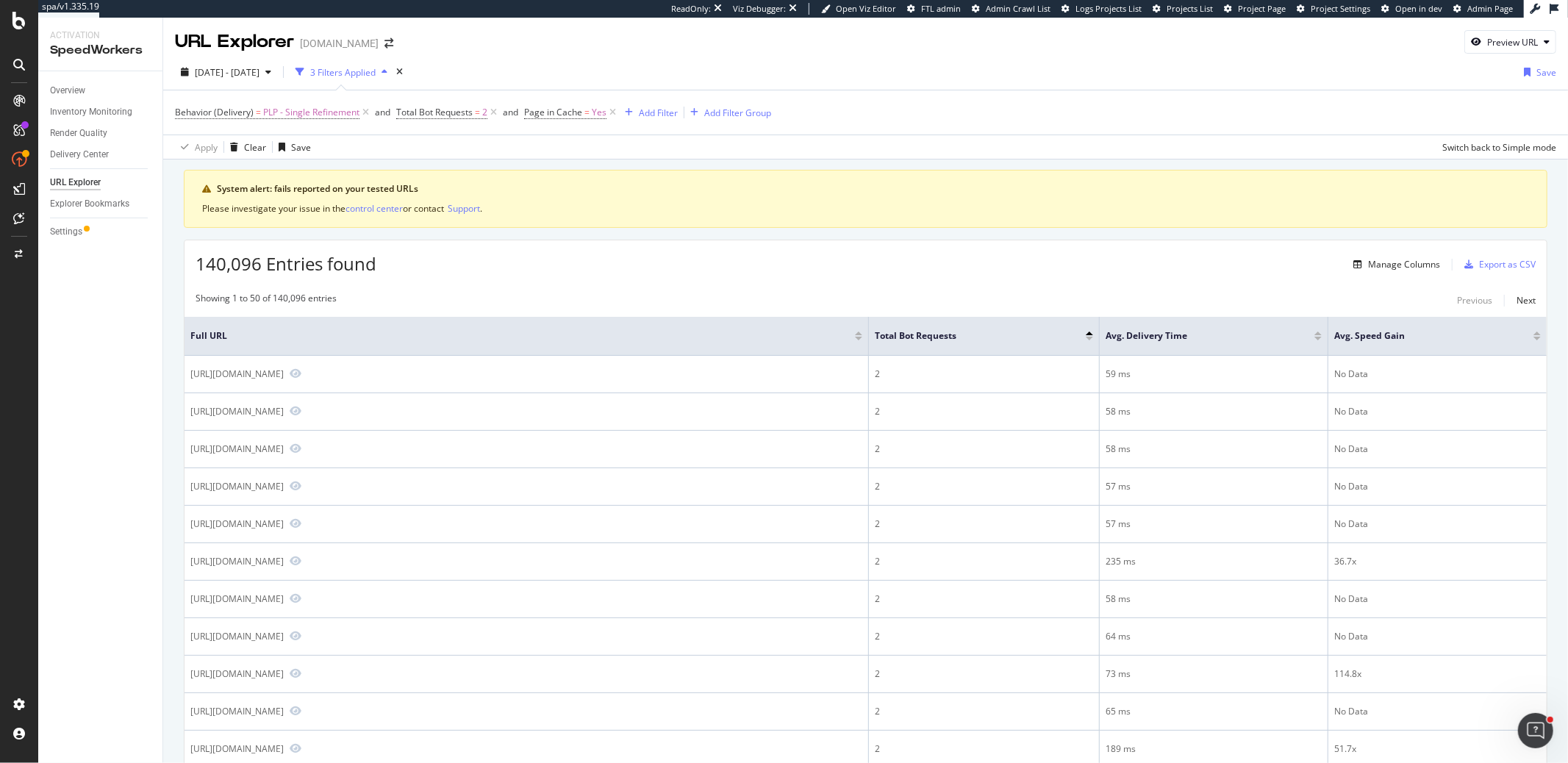
copy div "/pl/smart-home/smart-devices/streaming-devices/5-51-inch-long"
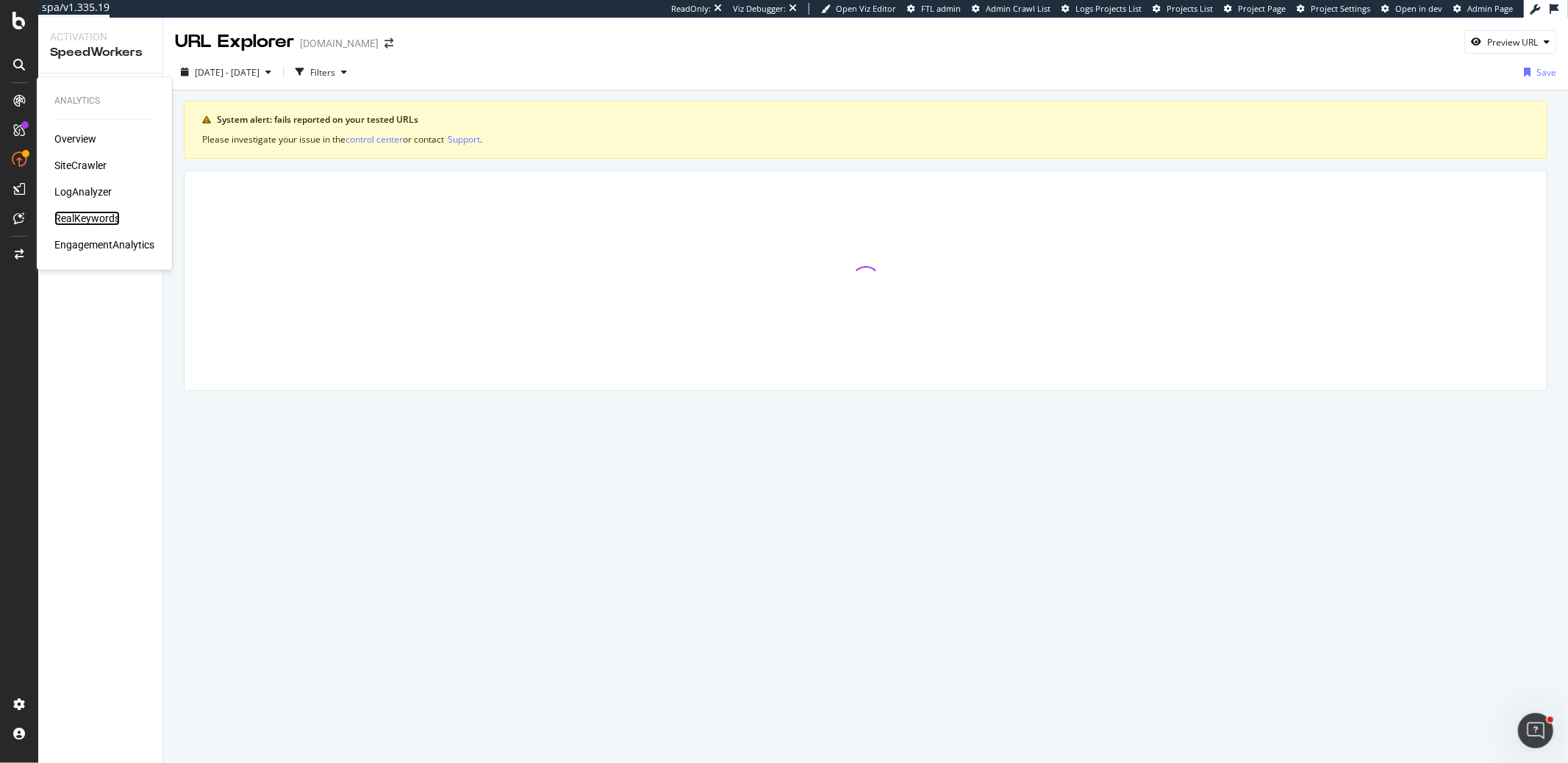
click at [115, 221] on div "RealKeywords" at bounding box center [87, 218] width 65 height 15
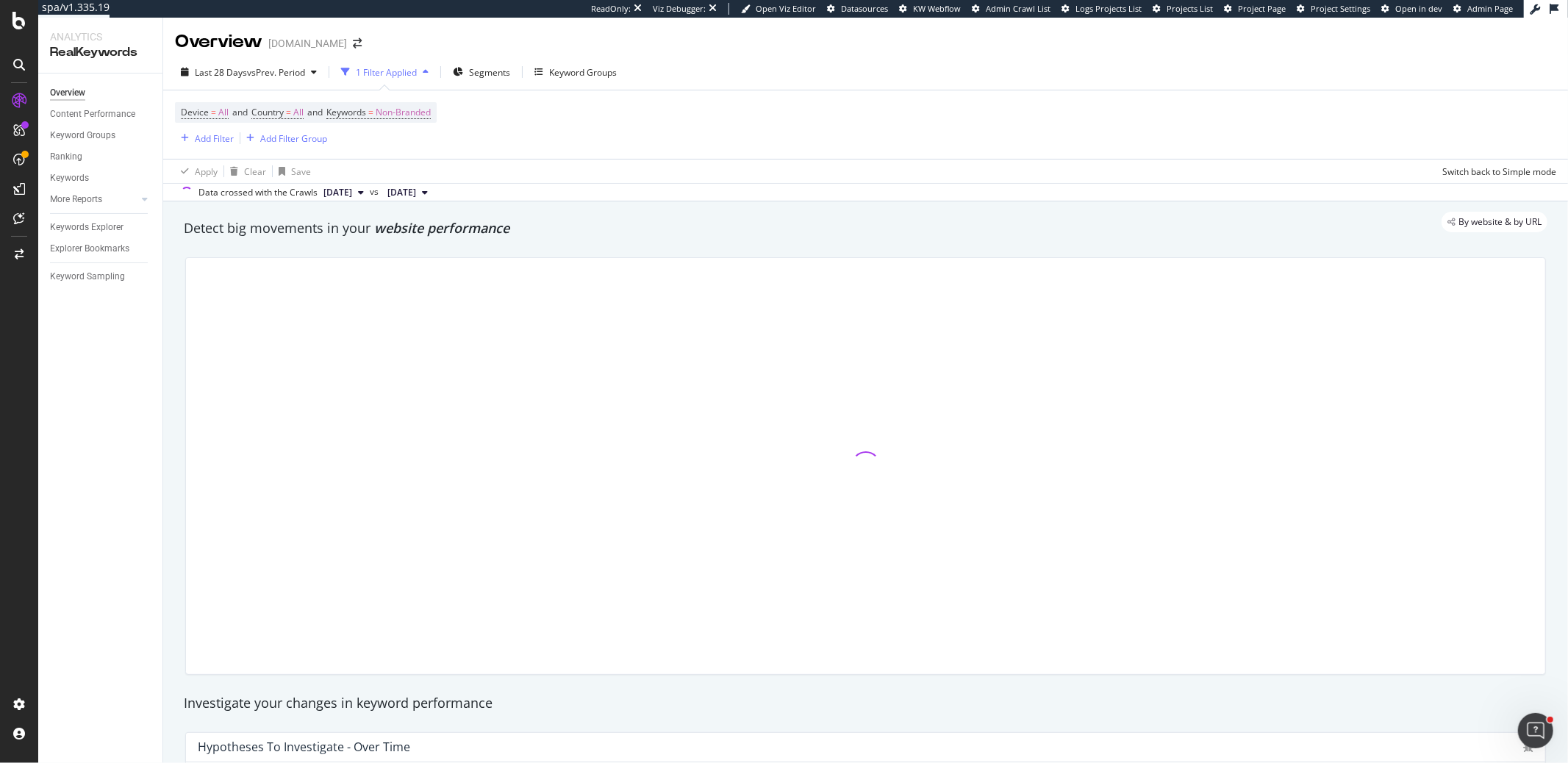
click at [34, 464] on div at bounding box center [19, 391] width 35 height 604
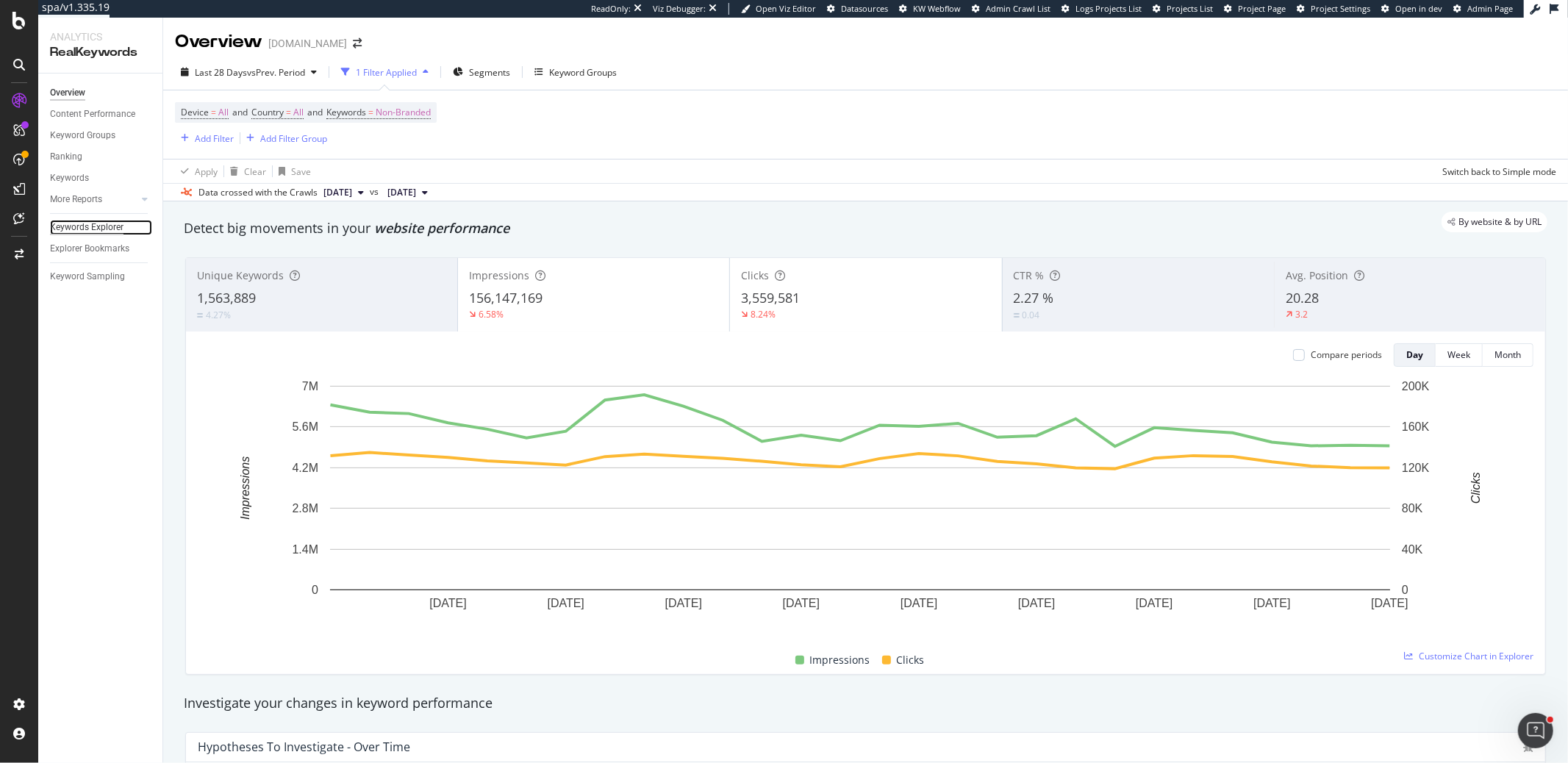
click at [107, 225] on div "Keywords Explorer" at bounding box center [87, 228] width 73 height 16
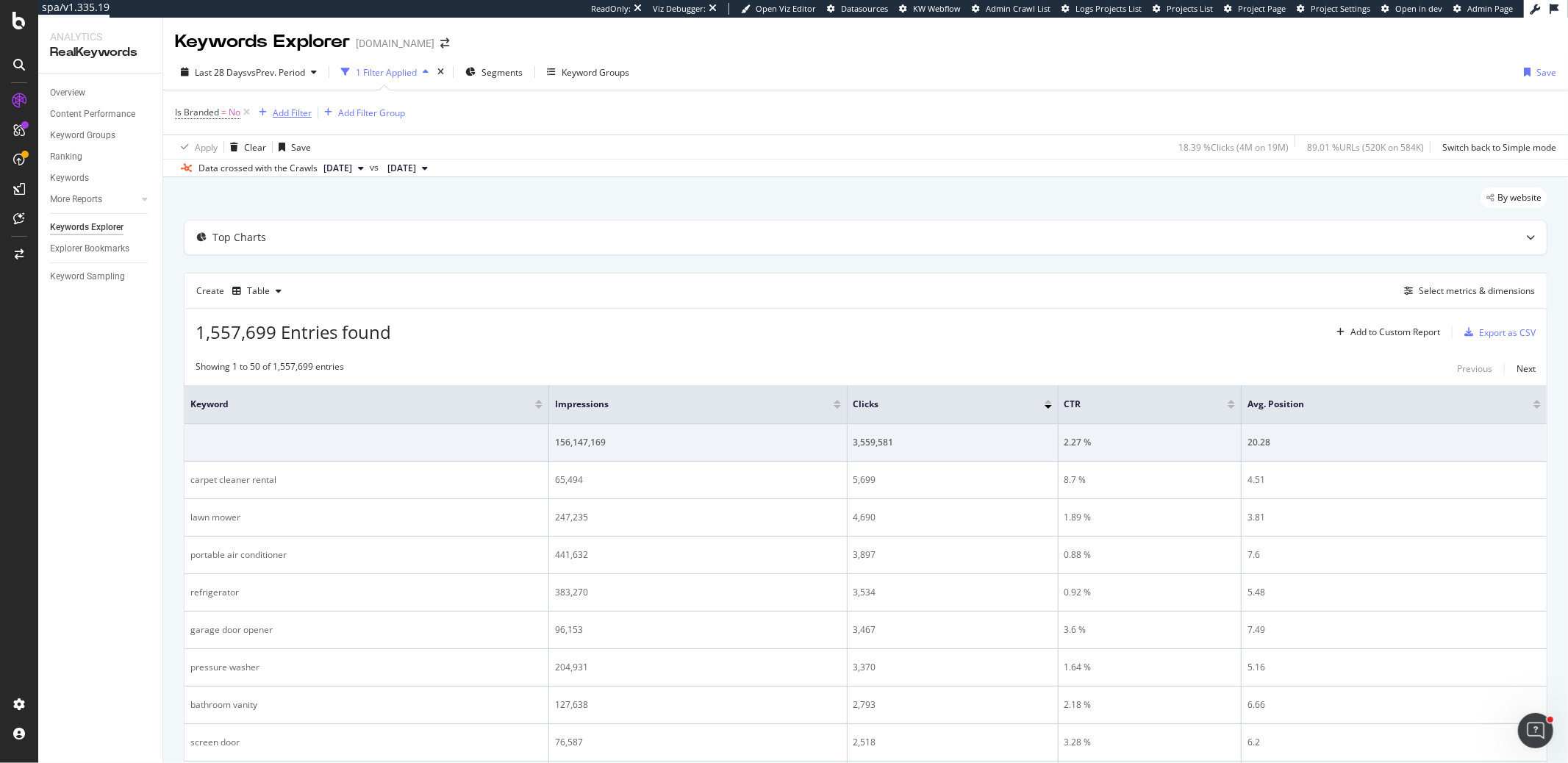
click at [291, 111] on div "Add Filter" at bounding box center [292, 113] width 39 height 13
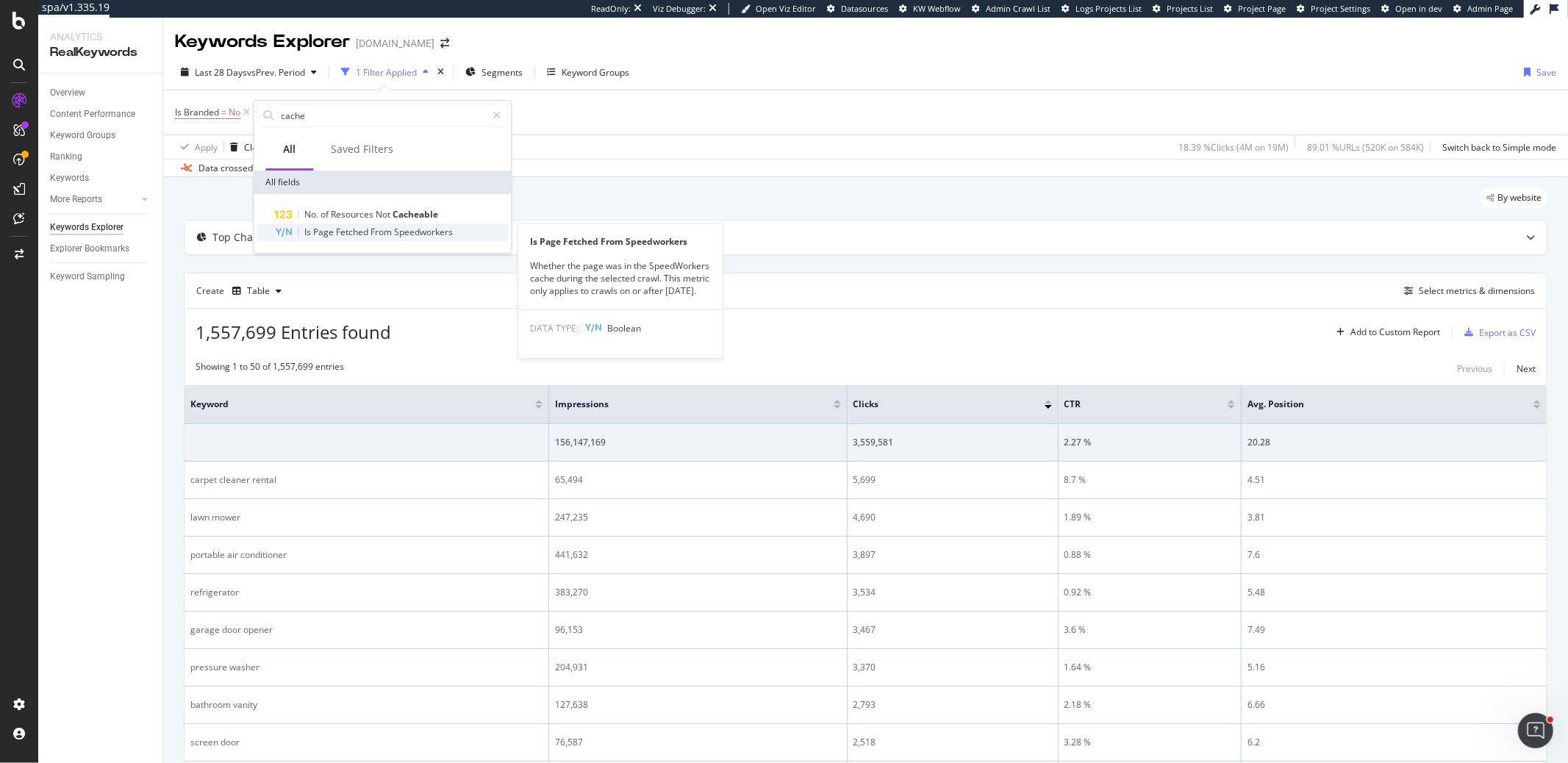
type input "cache"
click at [354, 228] on span "Fetched" at bounding box center [353, 232] width 34 height 13
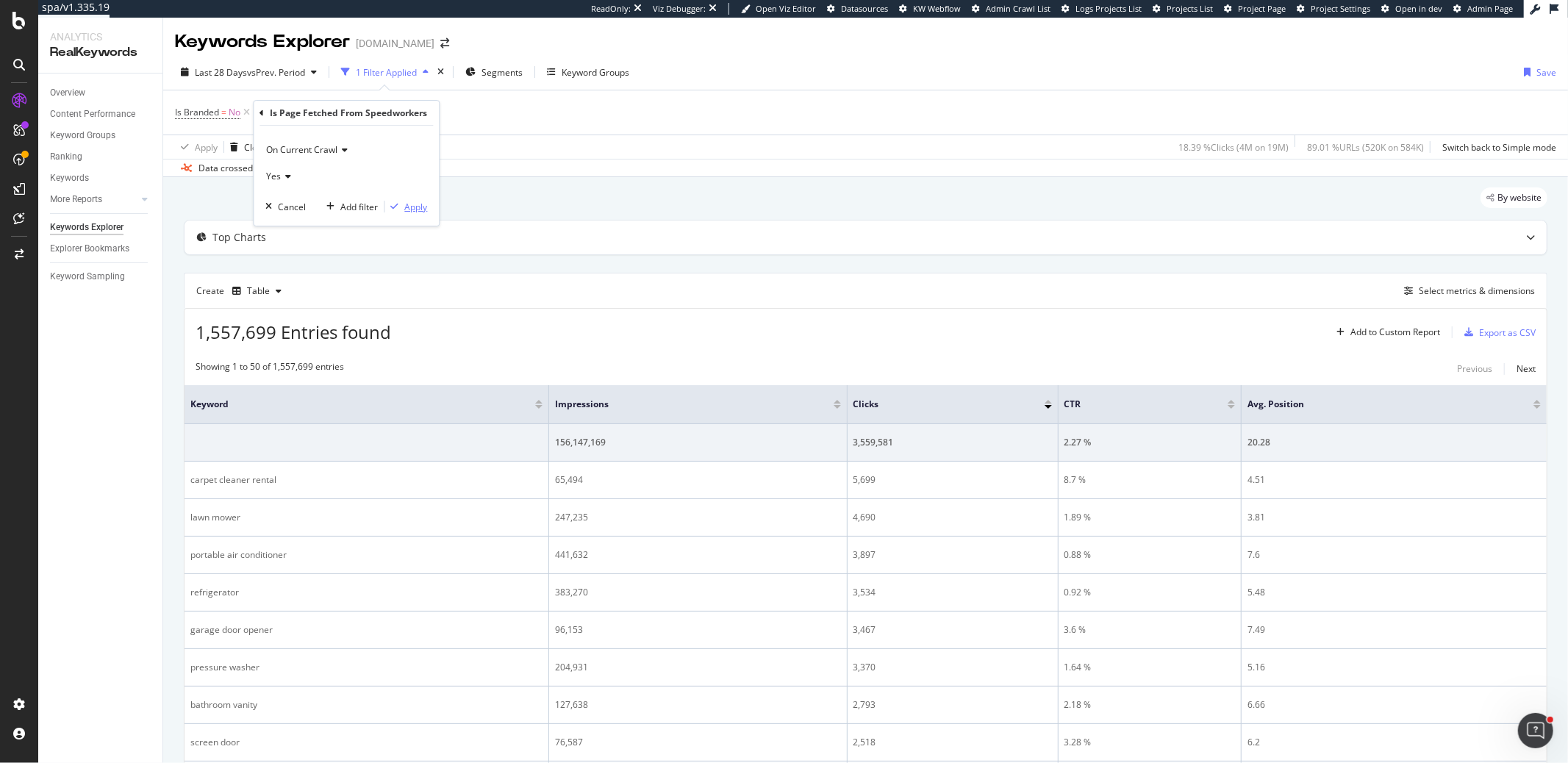
click at [398, 203] on icon "button" at bounding box center [394, 206] width 8 height 9
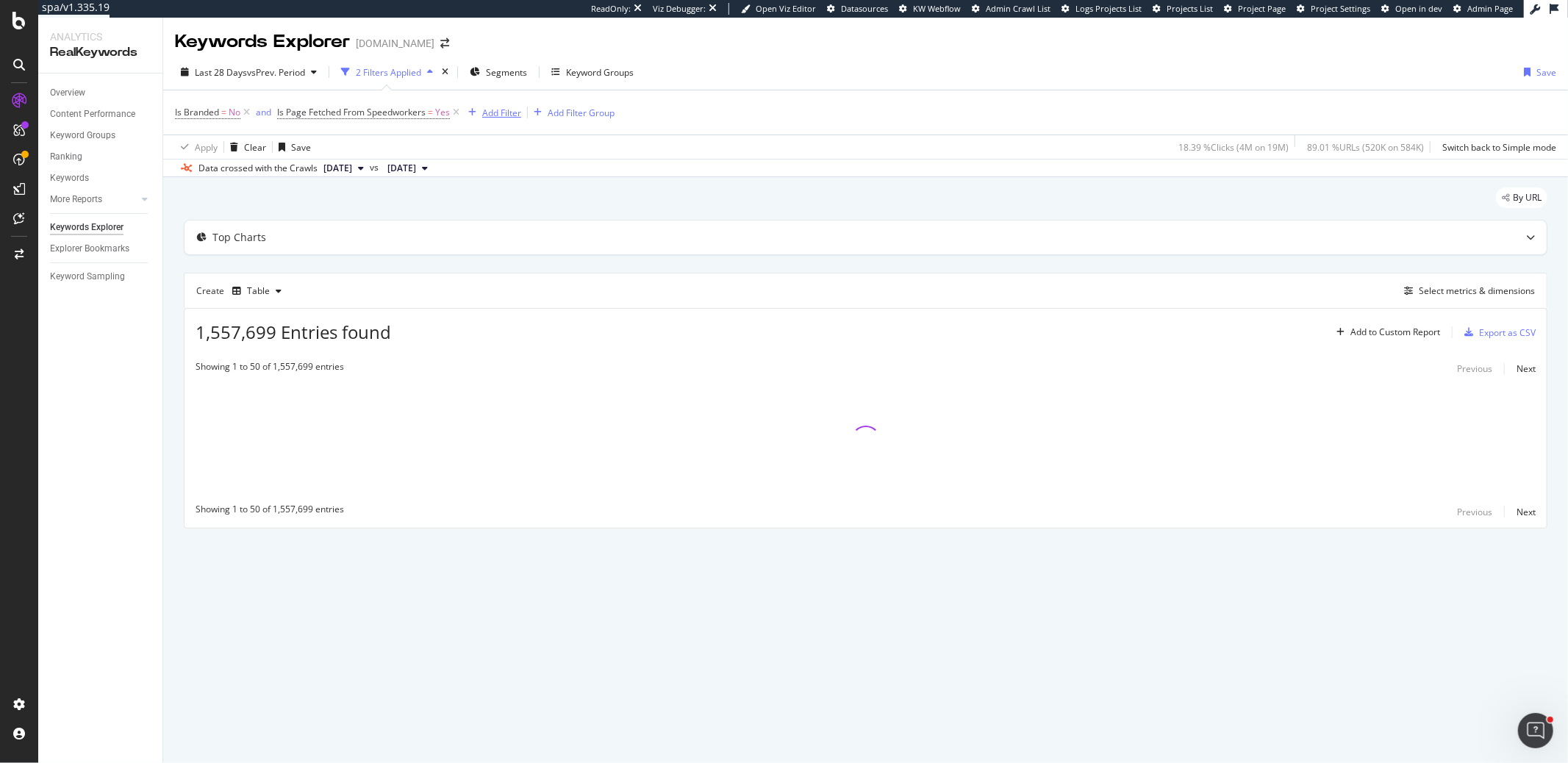
click at [509, 117] on div "Add Filter" at bounding box center [501, 113] width 39 height 13
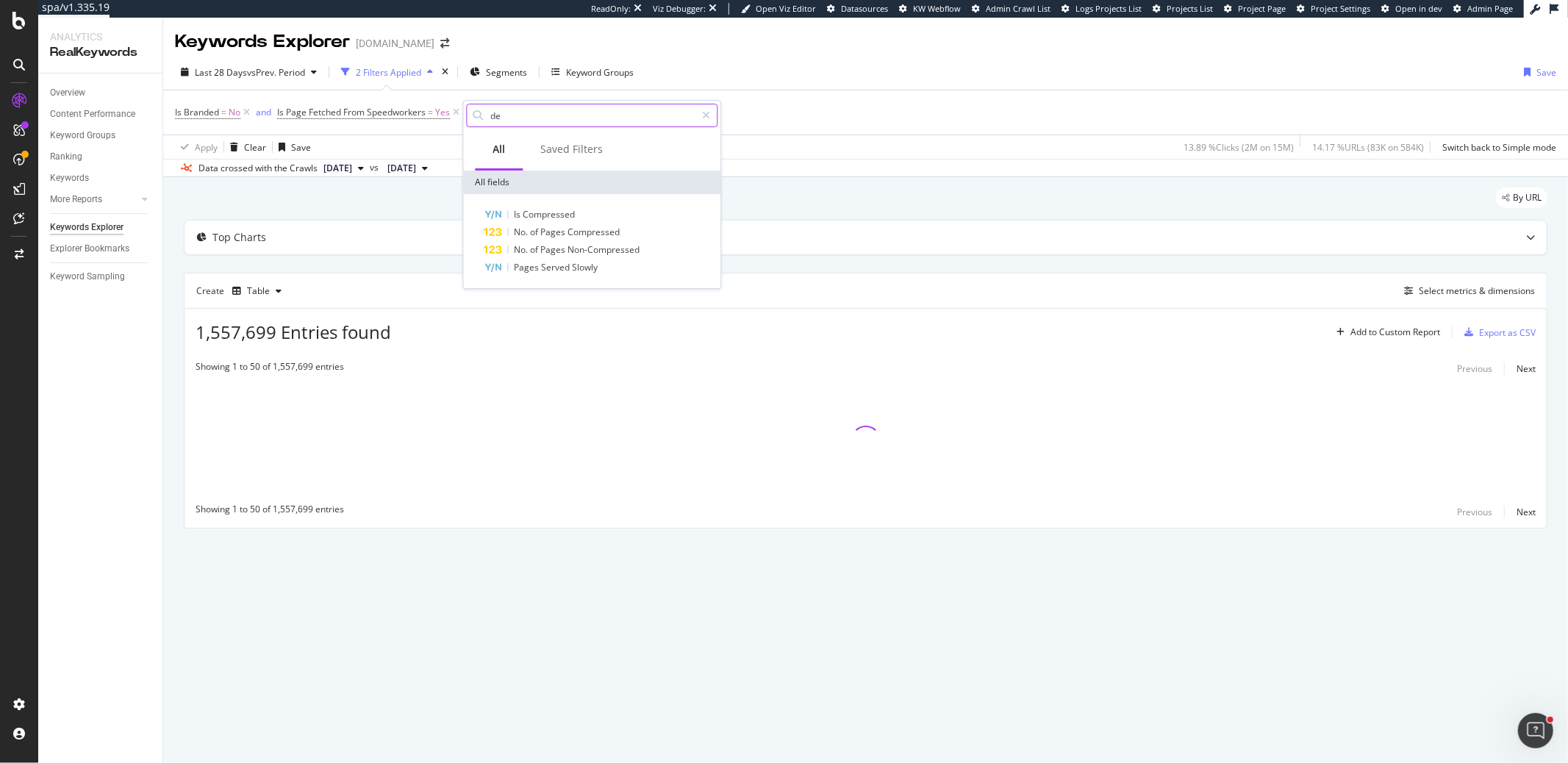
type input "d"
type input "c"
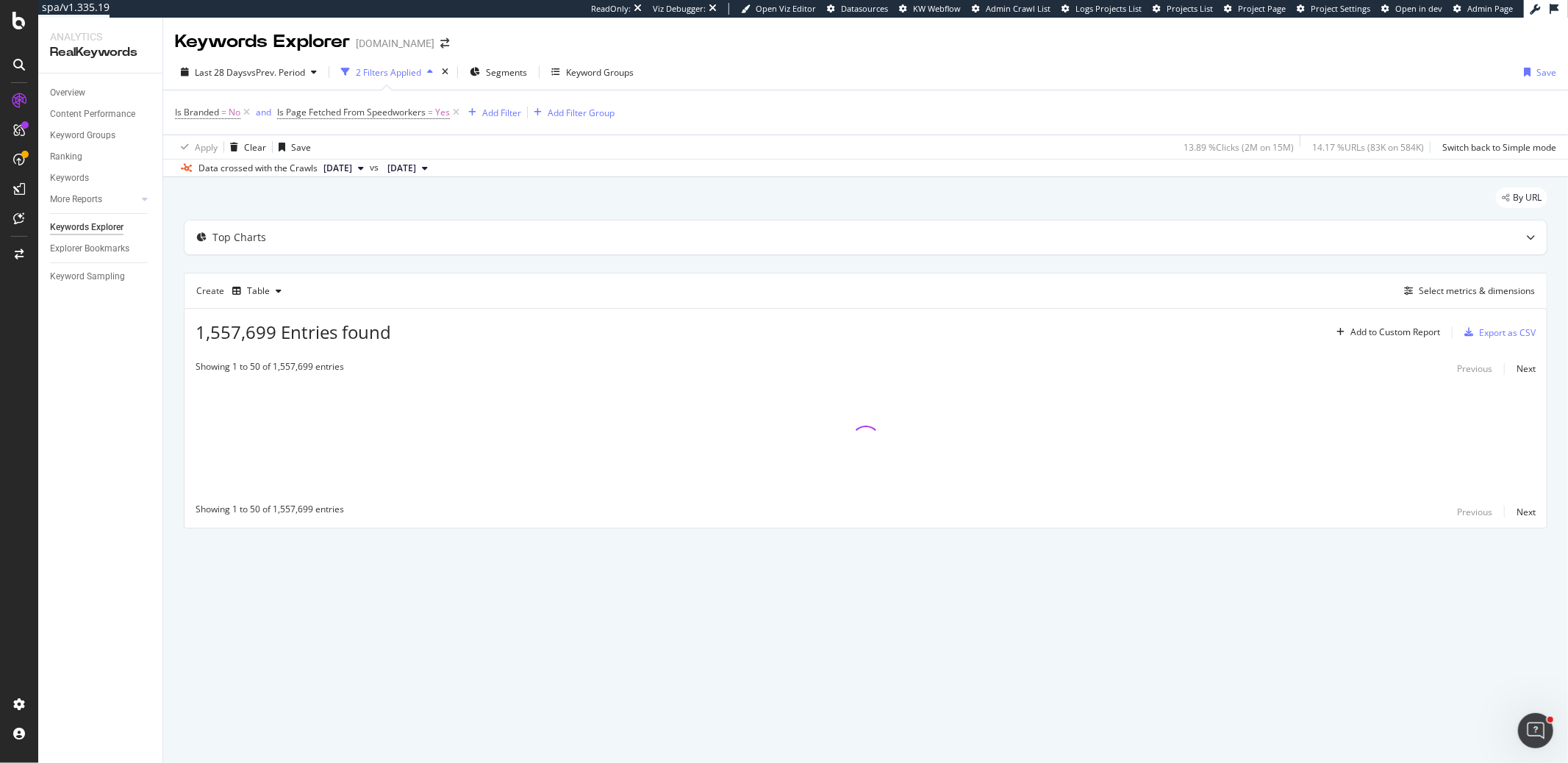
click at [842, 188] on div "By URL" at bounding box center [865, 203] width 1364 height 33
click at [1405, 328] on div "Add to Custom Report" at bounding box center [1395, 332] width 90 height 9
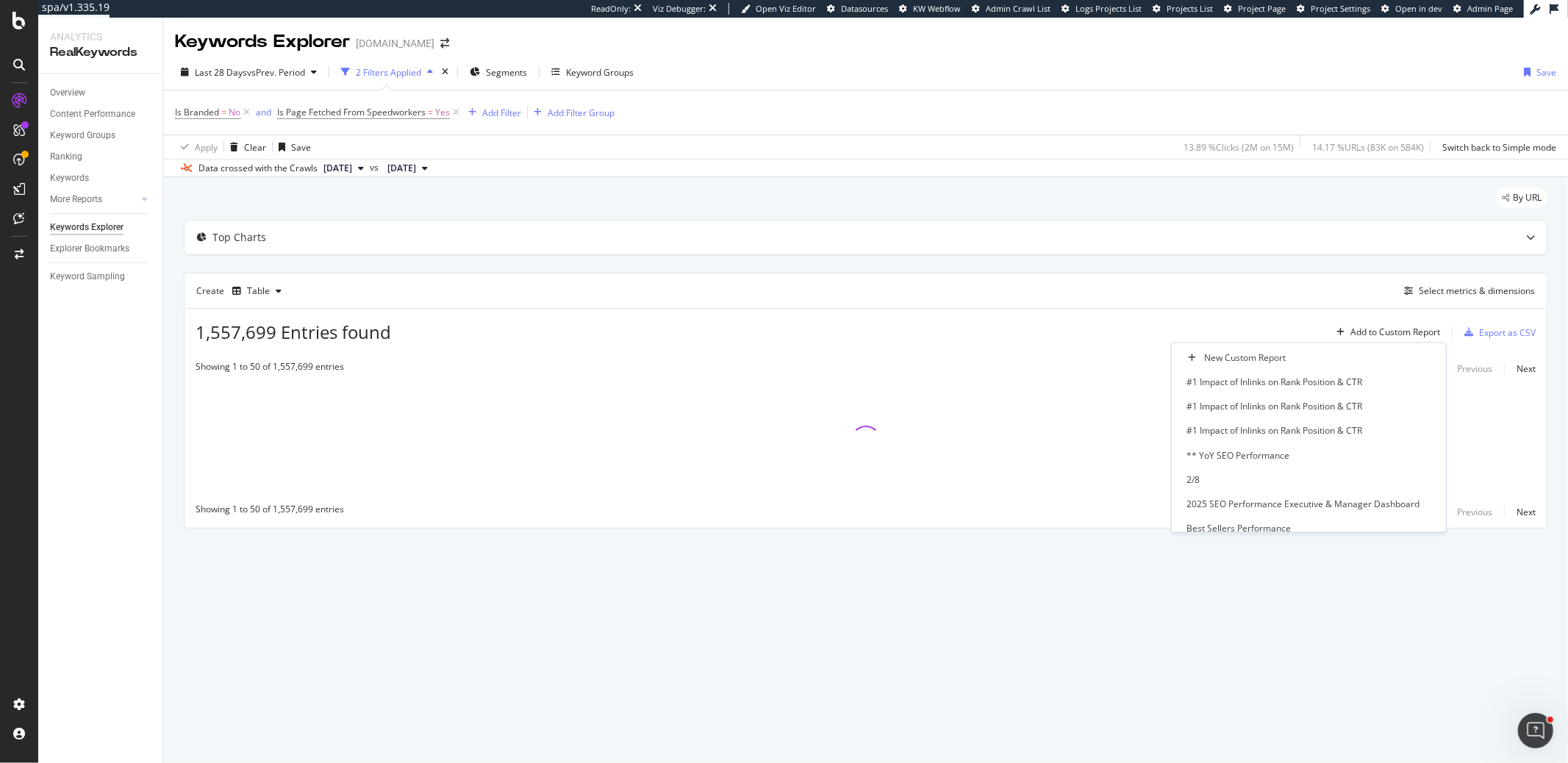
click at [1363, 313] on div "1,557,699 Entries found Add to Custom Report Export as CSV" at bounding box center [865, 326] width 1362 height 36
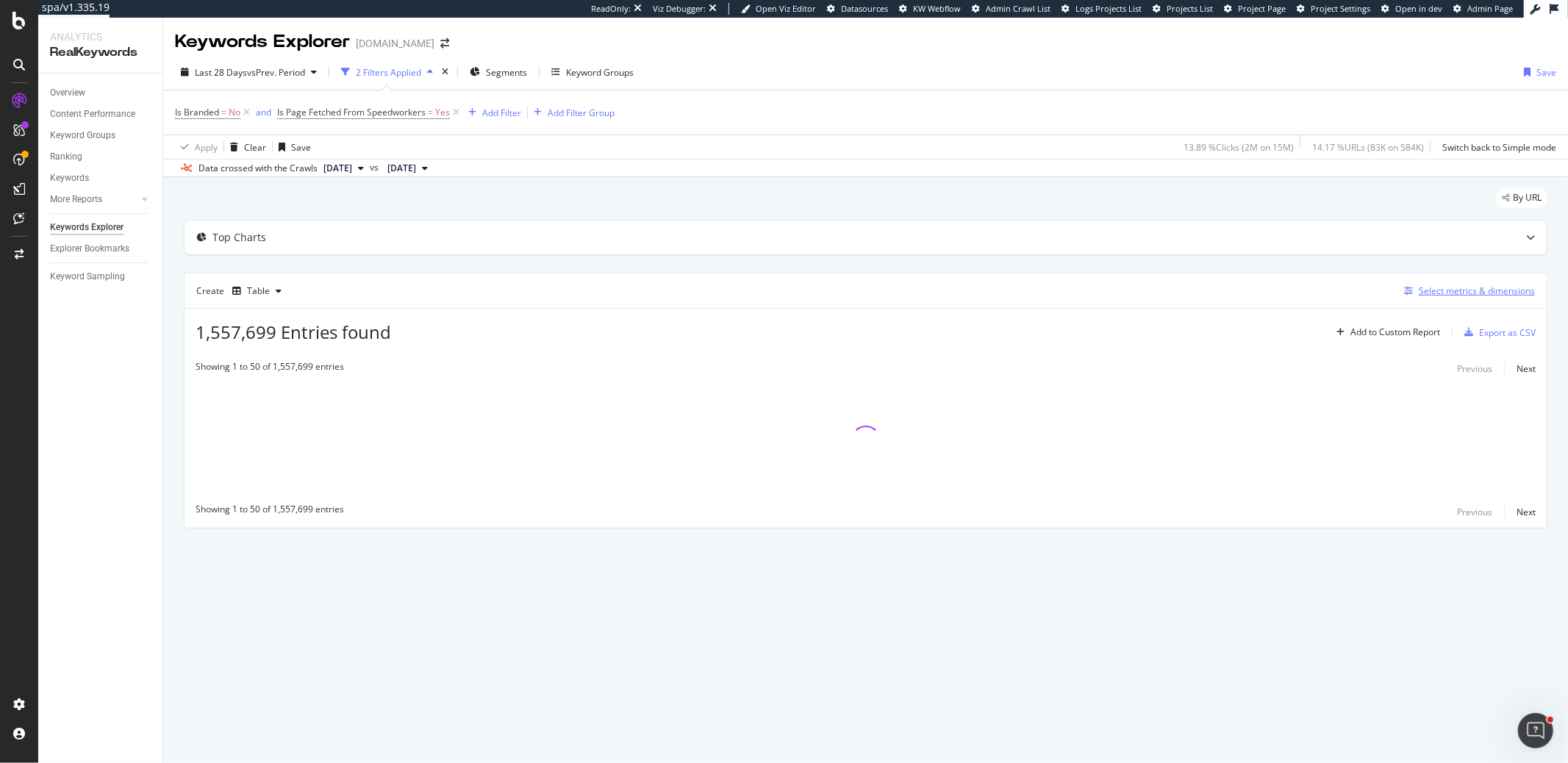
click at [1415, 287] on div "button" at bounding box center [1408, 291] width 21 height 9
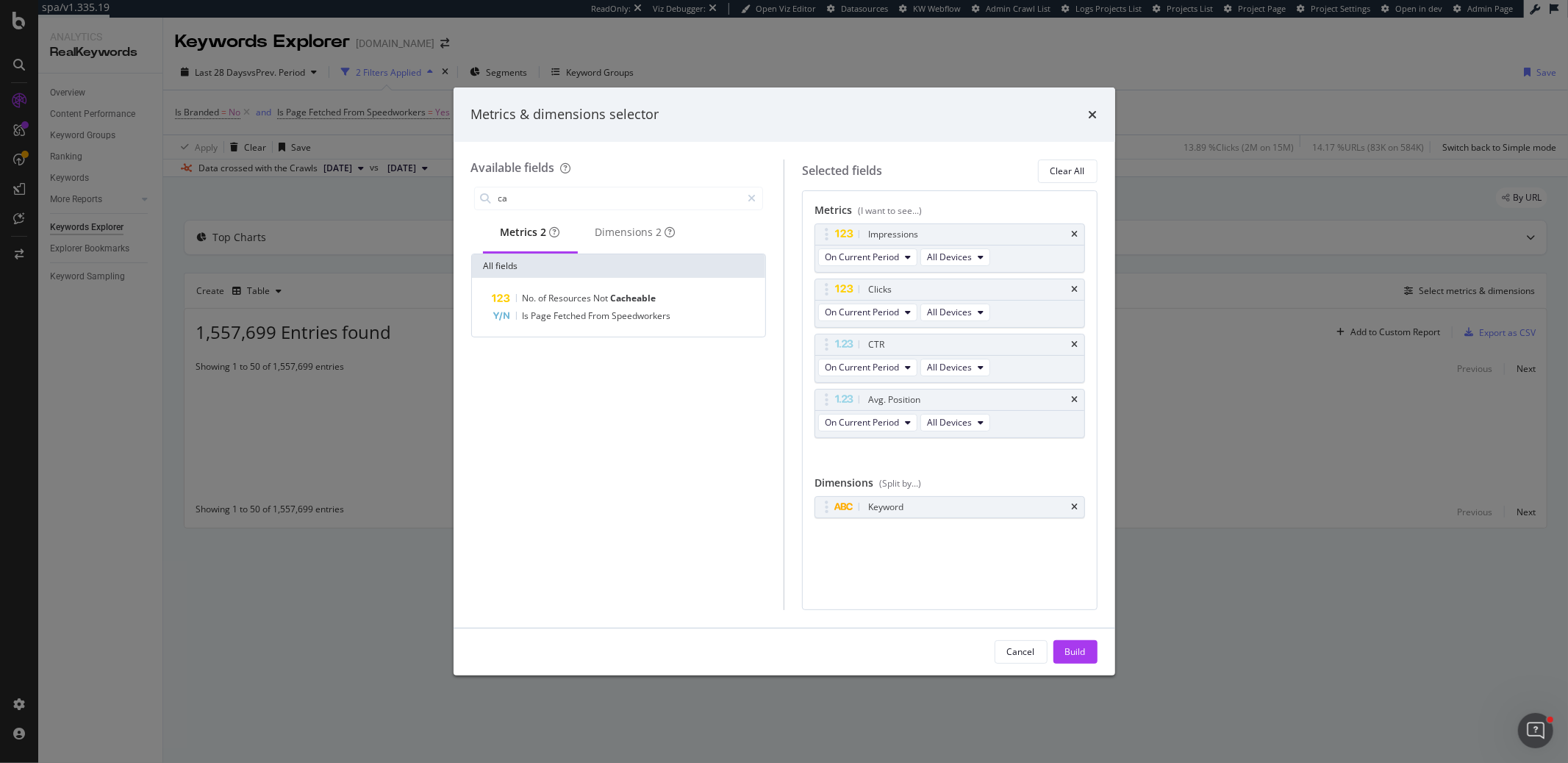
type input "c"
type input "b"
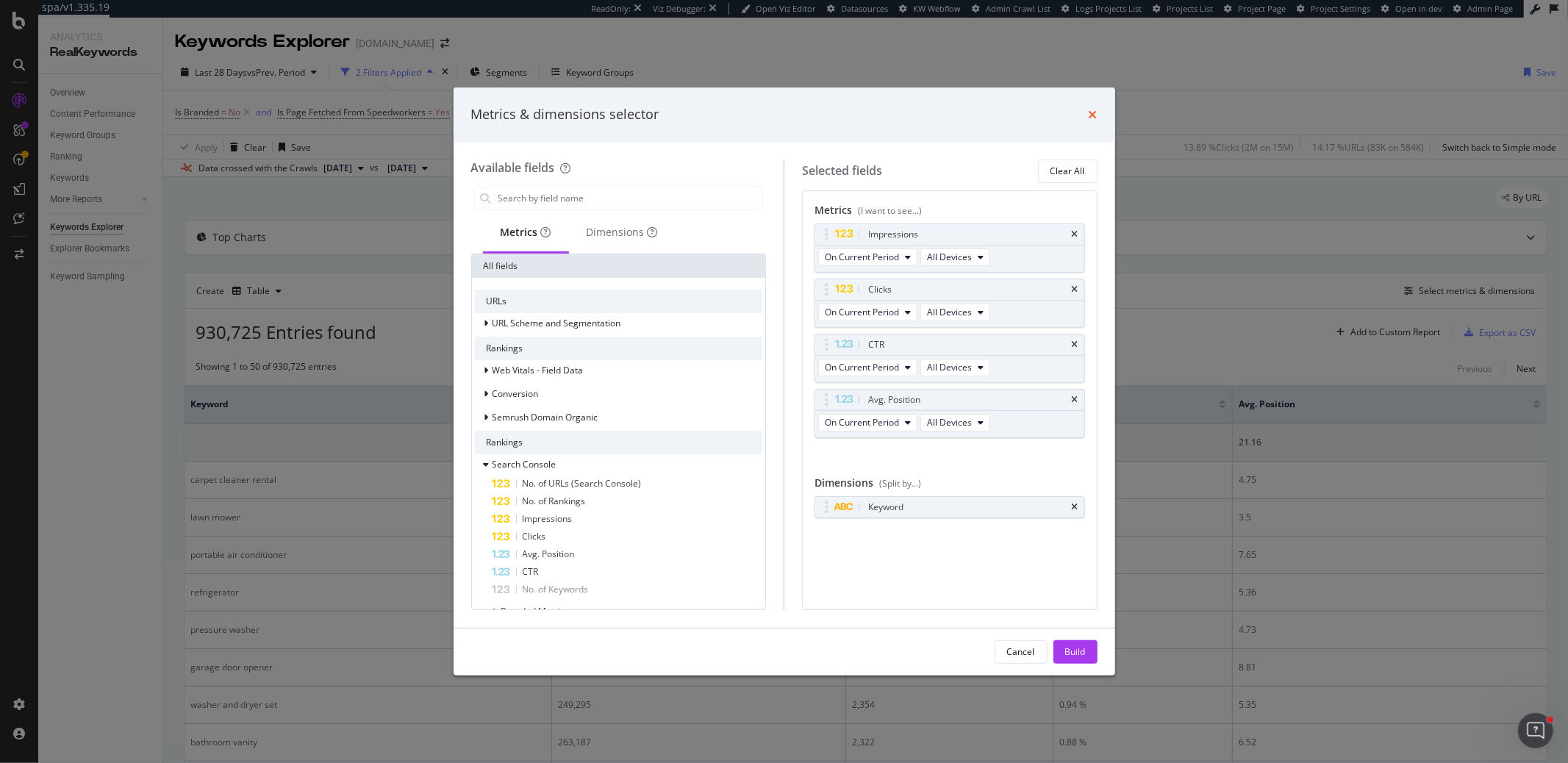
click at [1096, 115] on icon "times" at bounding box center [1093, 114] width 9 height 12
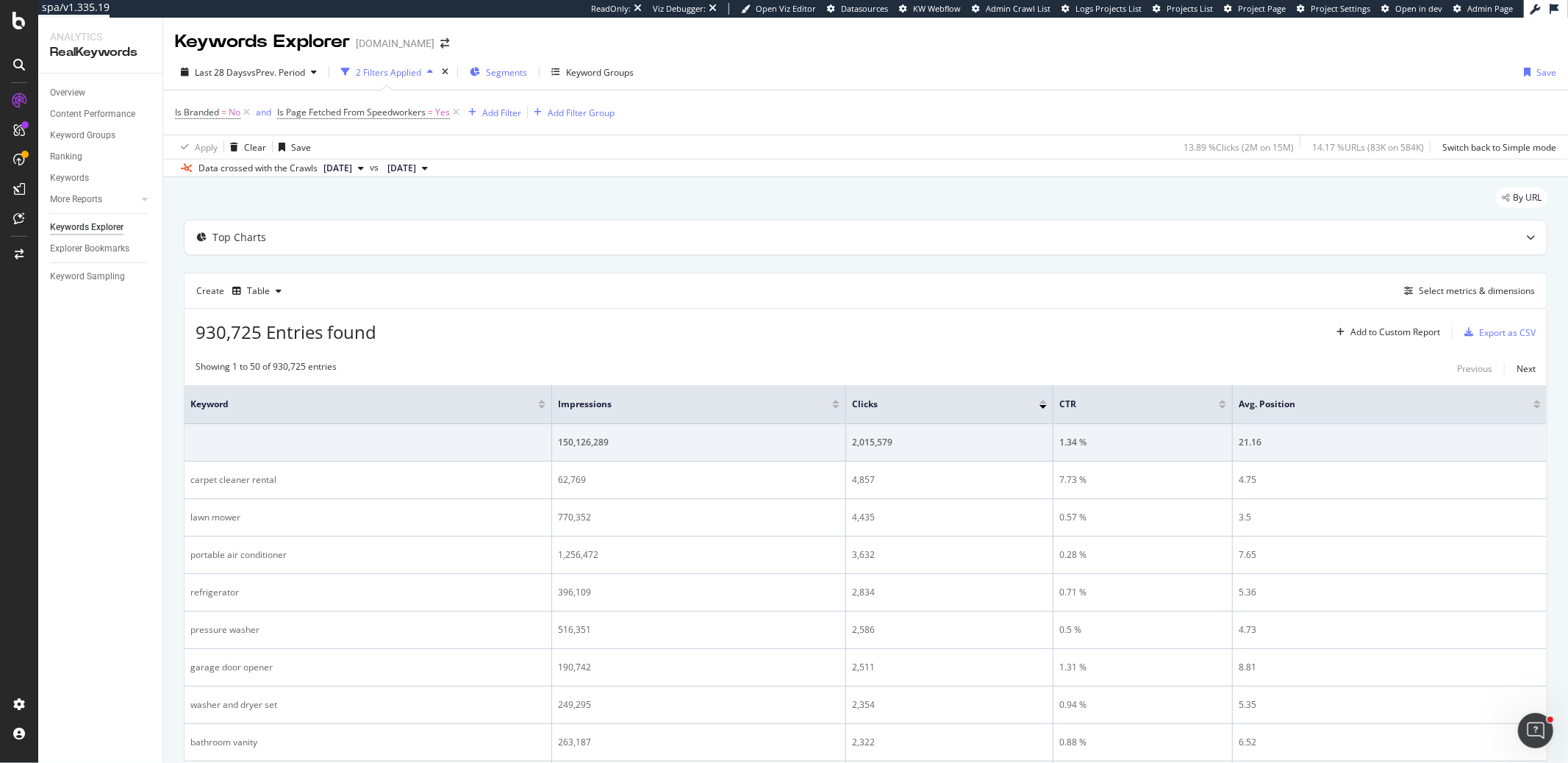
click at [478, 70] on icon "button" at bounding box center [474, 72] width 10 height 9
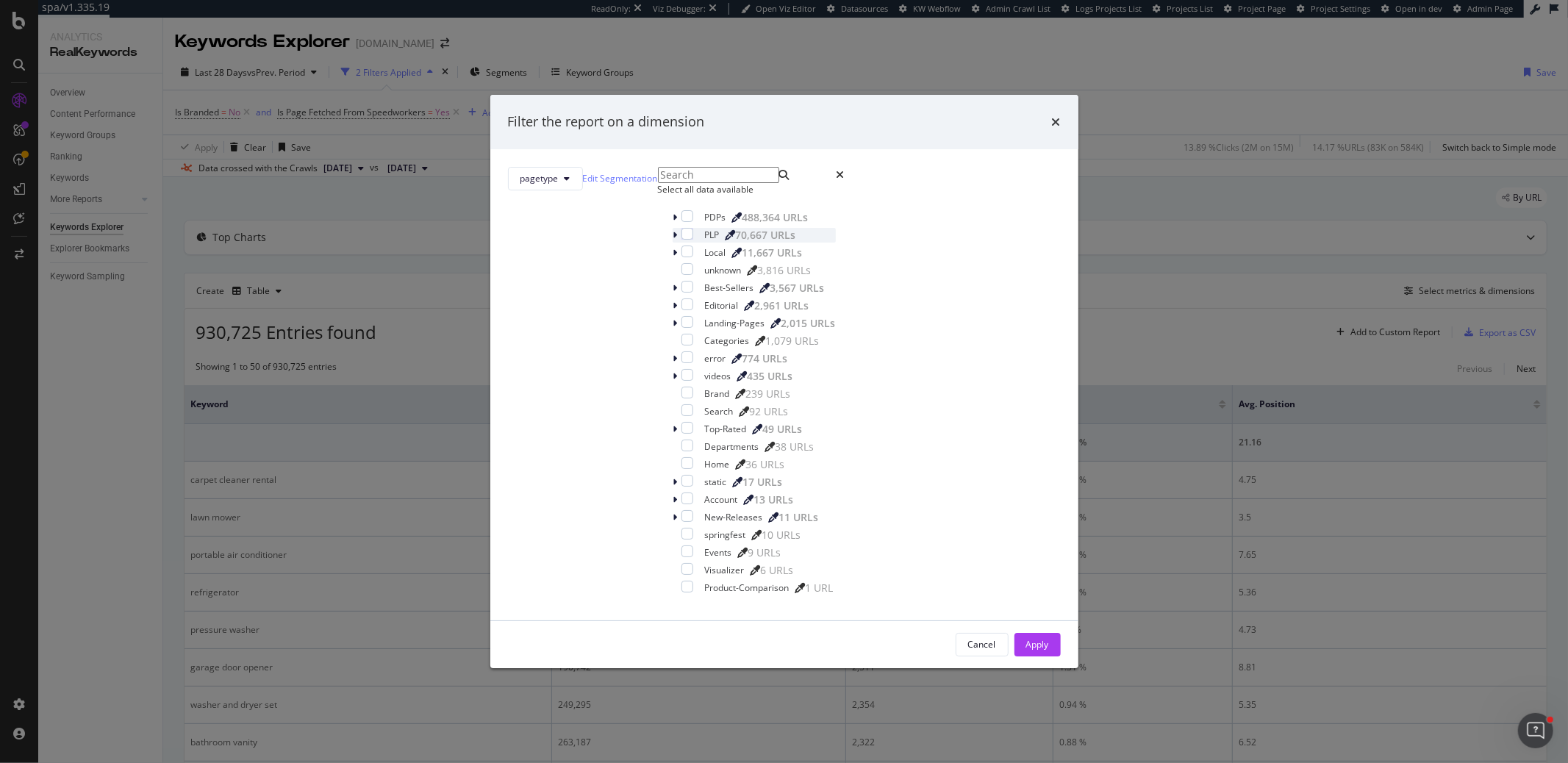
click at [674, 239] on icon "modal" at bounding box center [675, 235] width 4 height 9
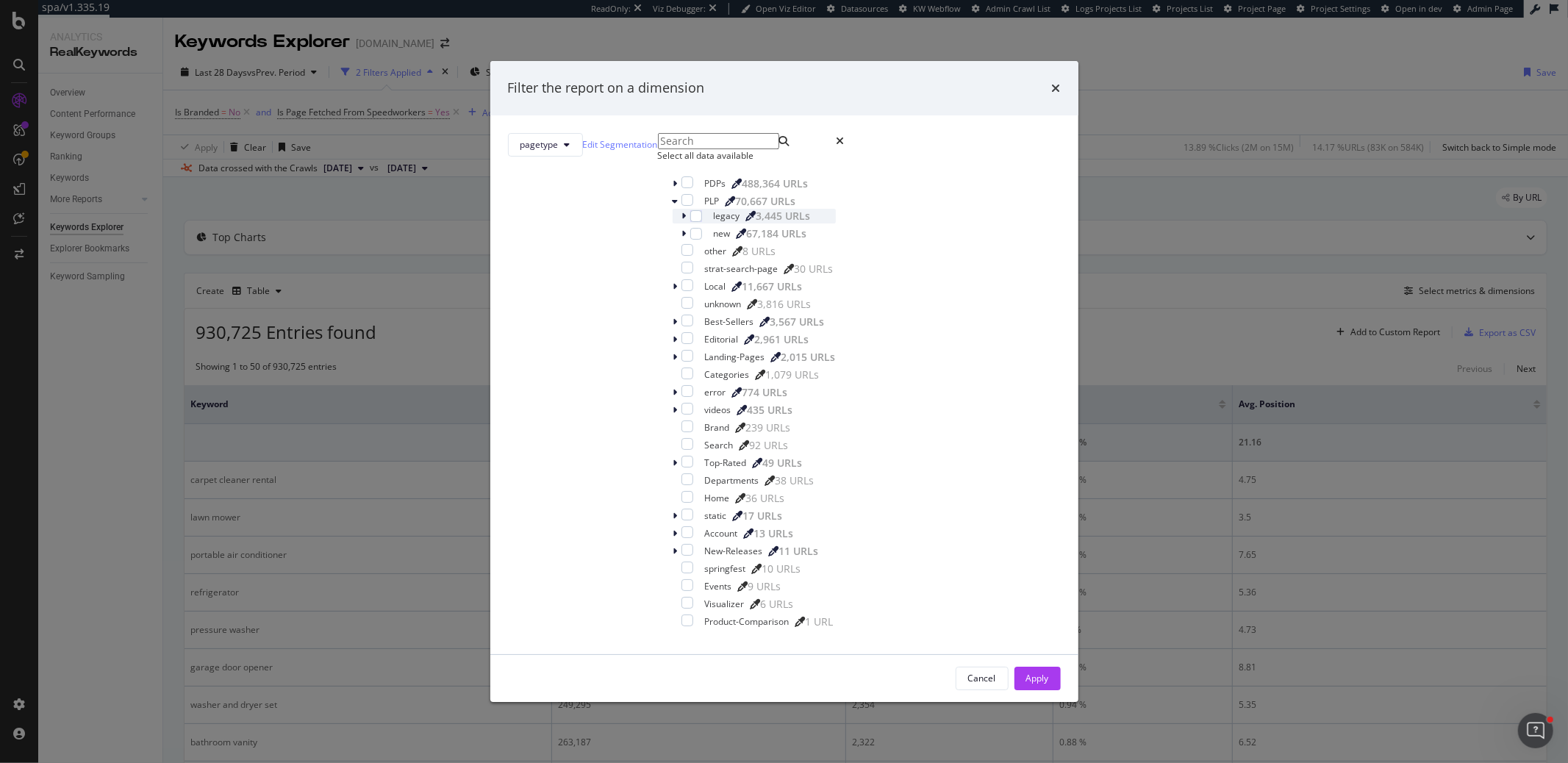
click at [682, 221] on icon "modal" at bounding box center [684, 216] width 4 height 9
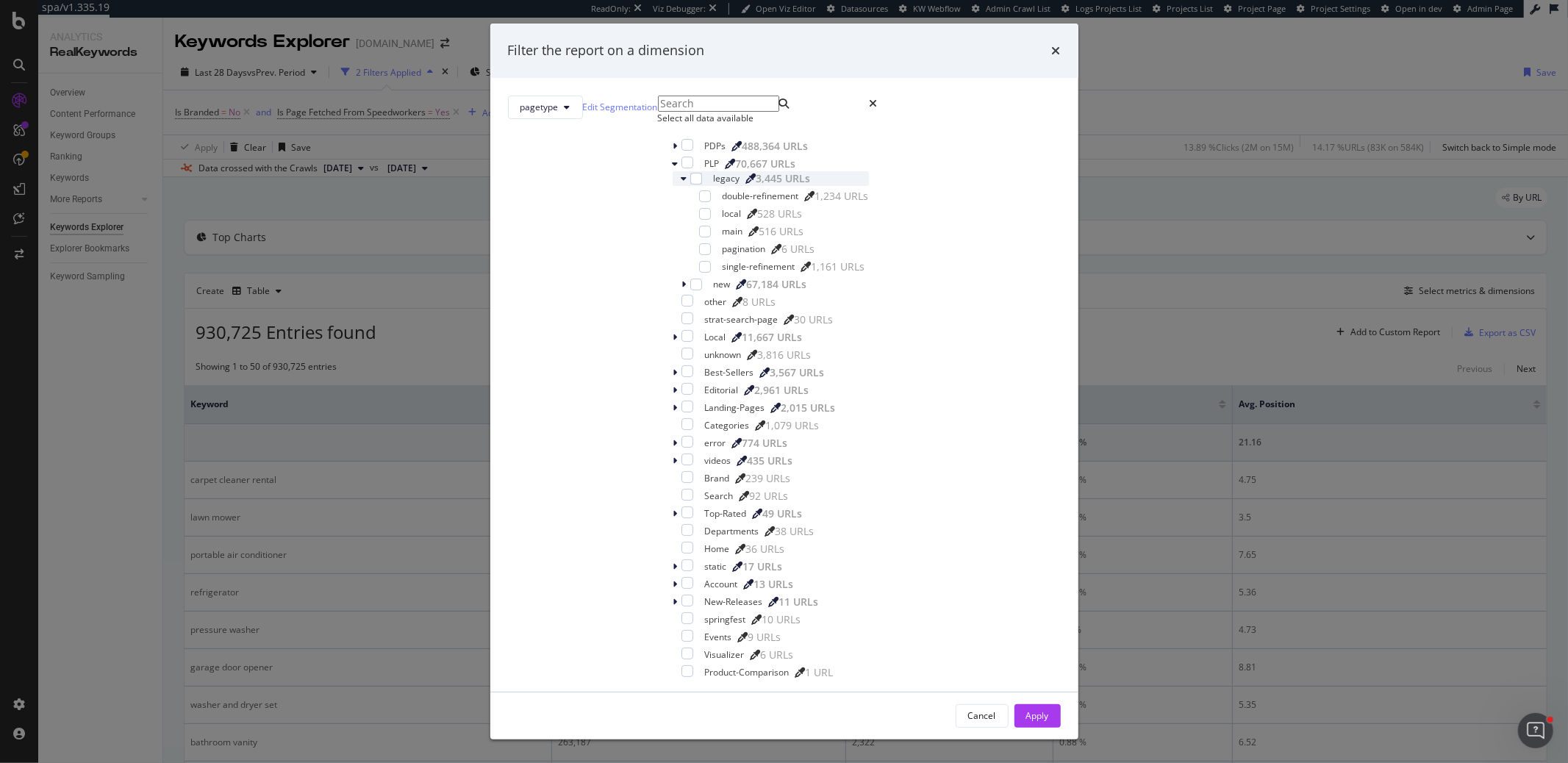
click at [681, 183] on icon "modal" at bounding box center [684, 178] width 6 height 9
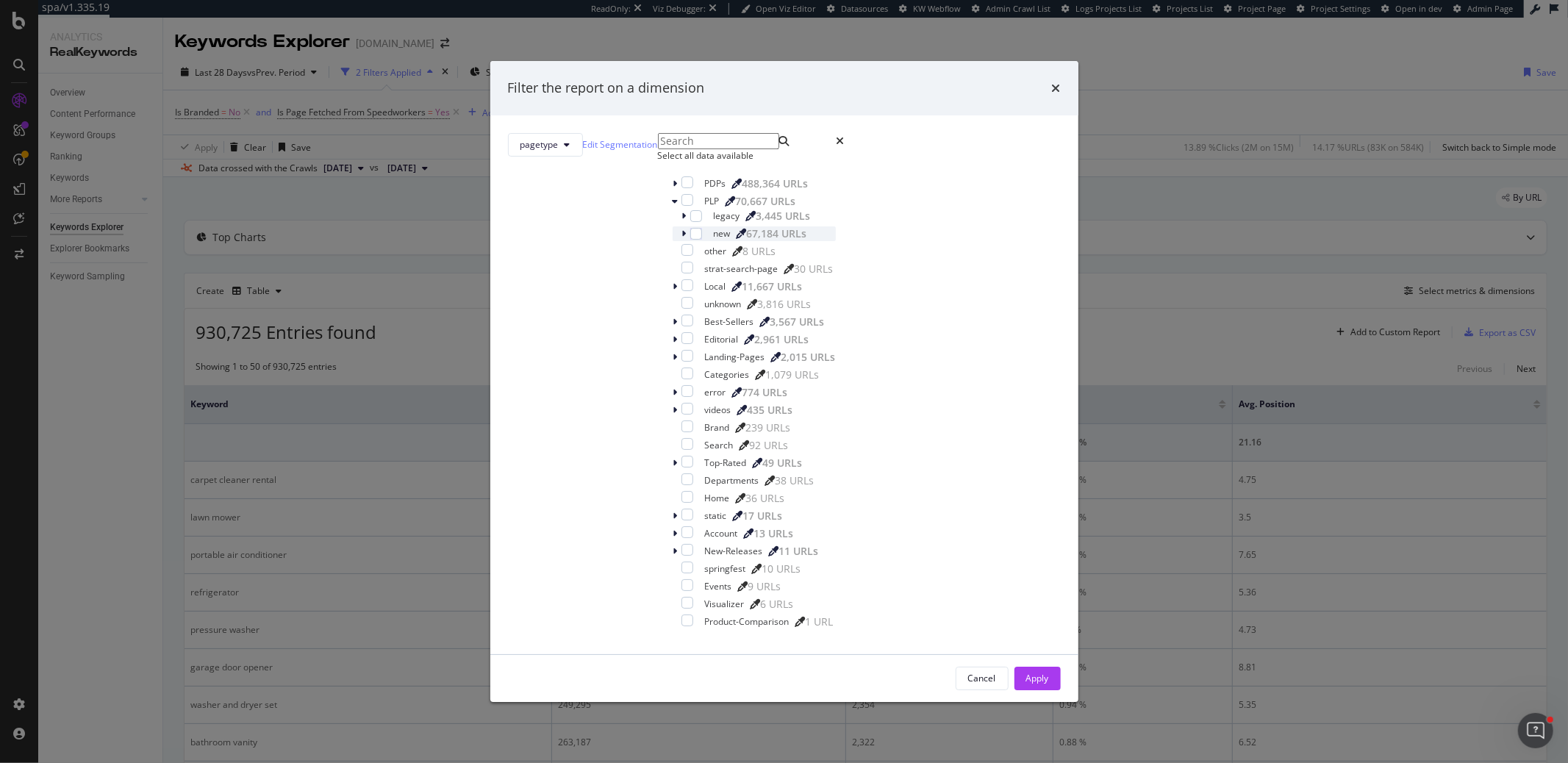
click at [682, 238] on icon "modal" at bounding box center [684, 233] width 4 height 9
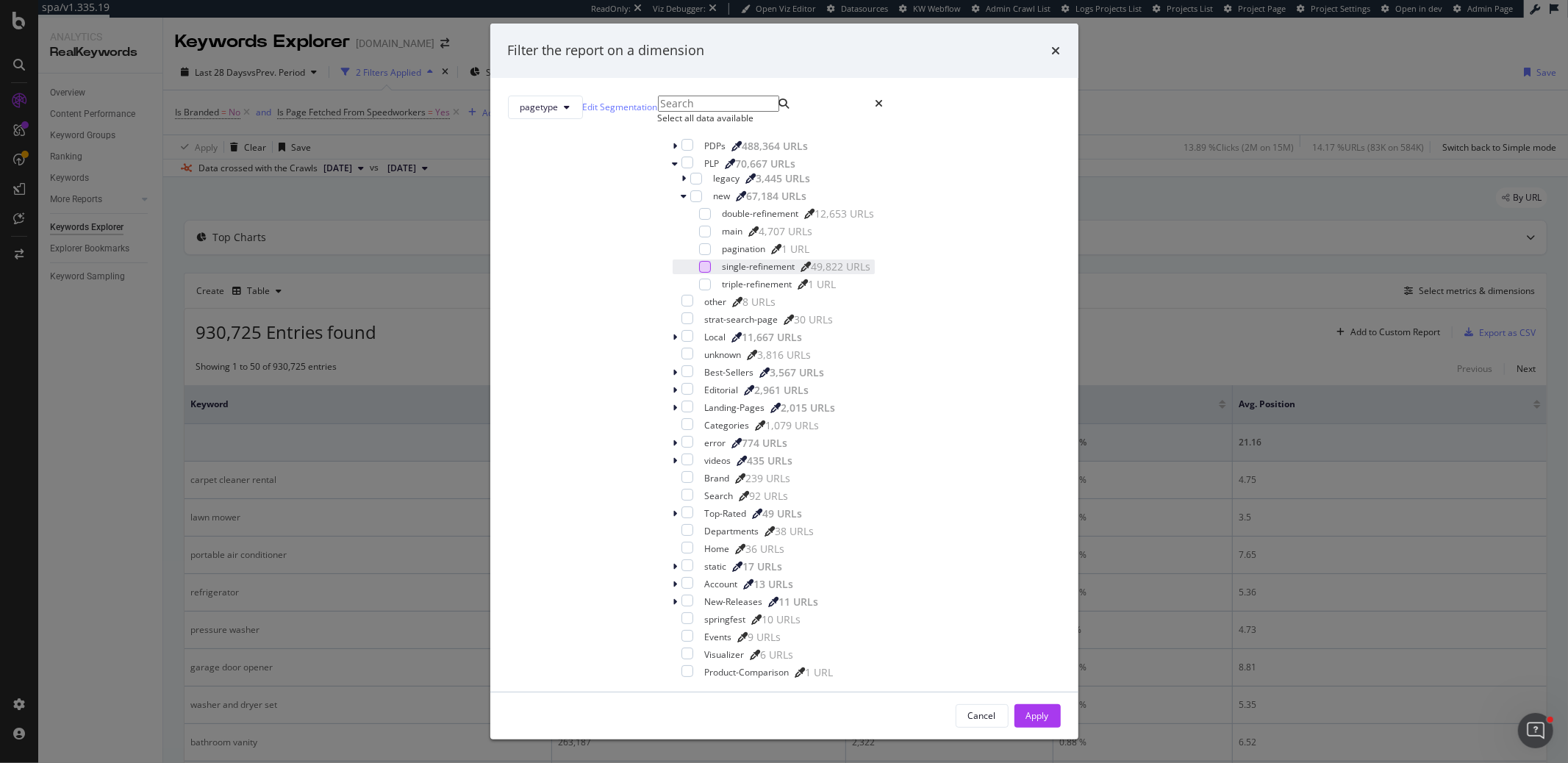
click at [699, 273] on div "modal" at bounding box center [704, 267] width 12 height 12
click at [1026, 710] on div "Apply" at bounding box center [1037, 715] width 23 height 13
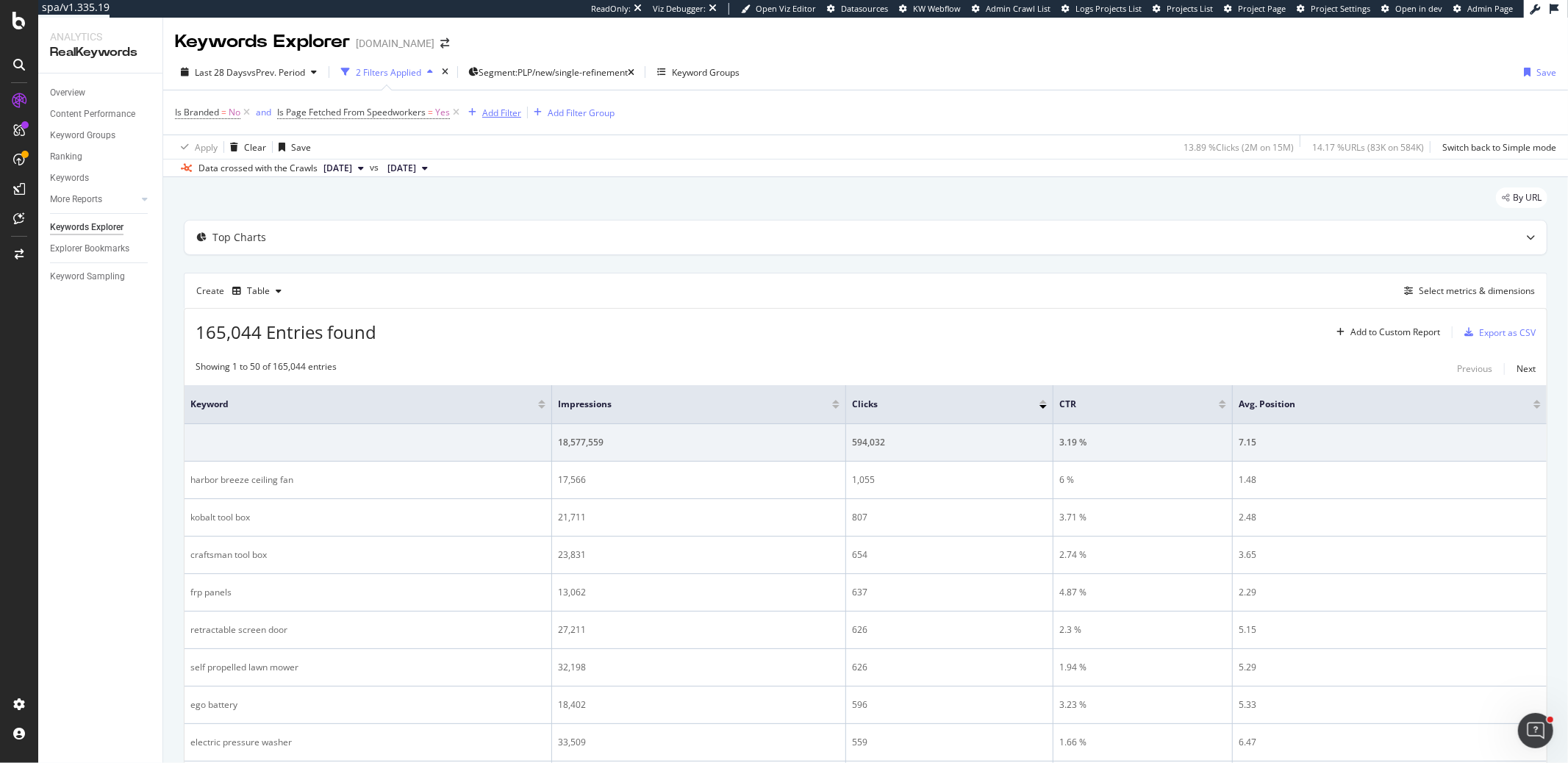
click at [515, 108] on div "Add Filter" at bounding box center [501, 113] width 39 height 13
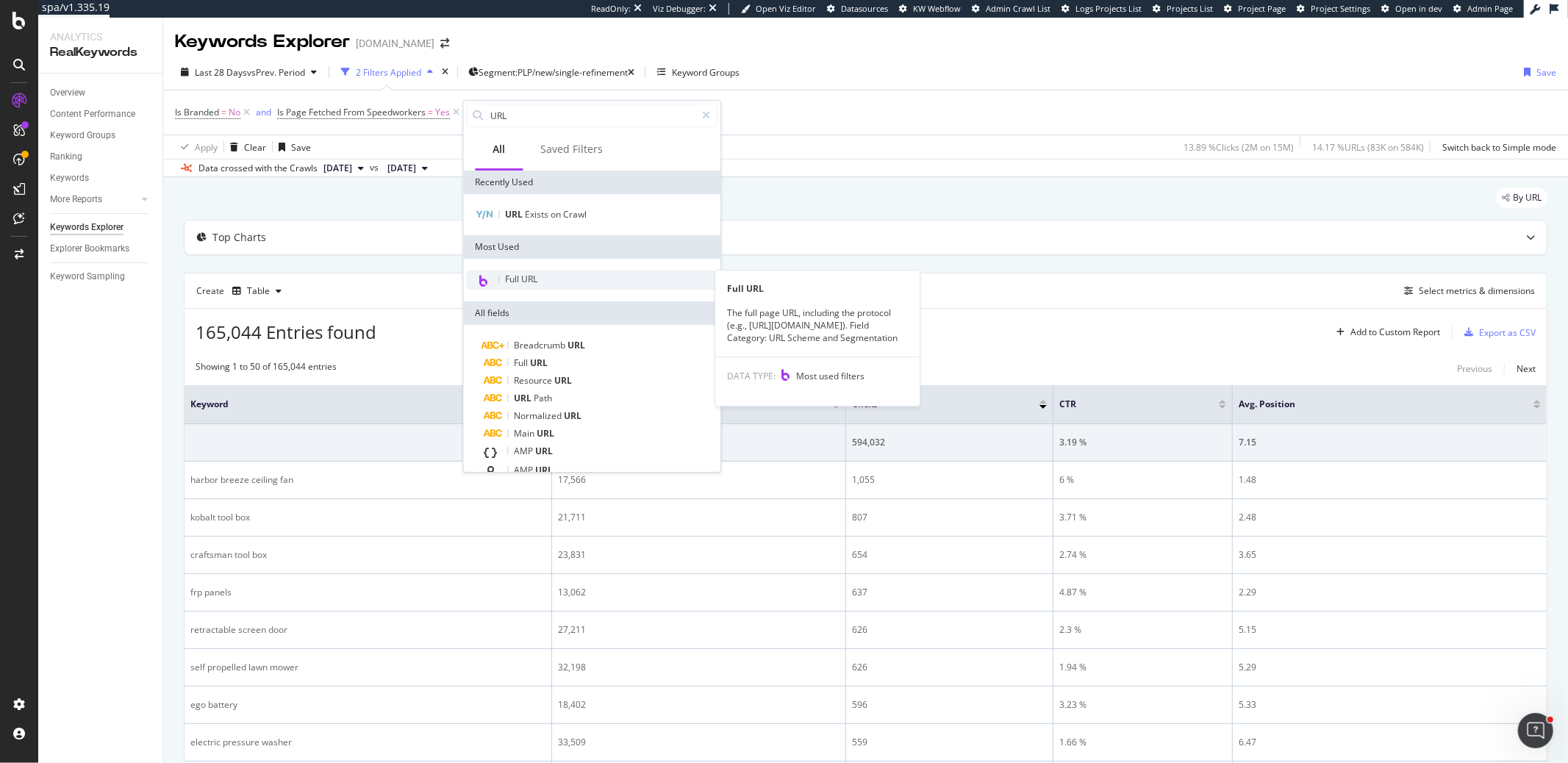
type input "URL"
drag, startPoint x: 624, startPoint y: 274, endPoint x: 630, endPoint y: 269, distance: 7.8
click at [624, 274] on div "Full URL" at bounding box center [592, 279] width 252 height 19
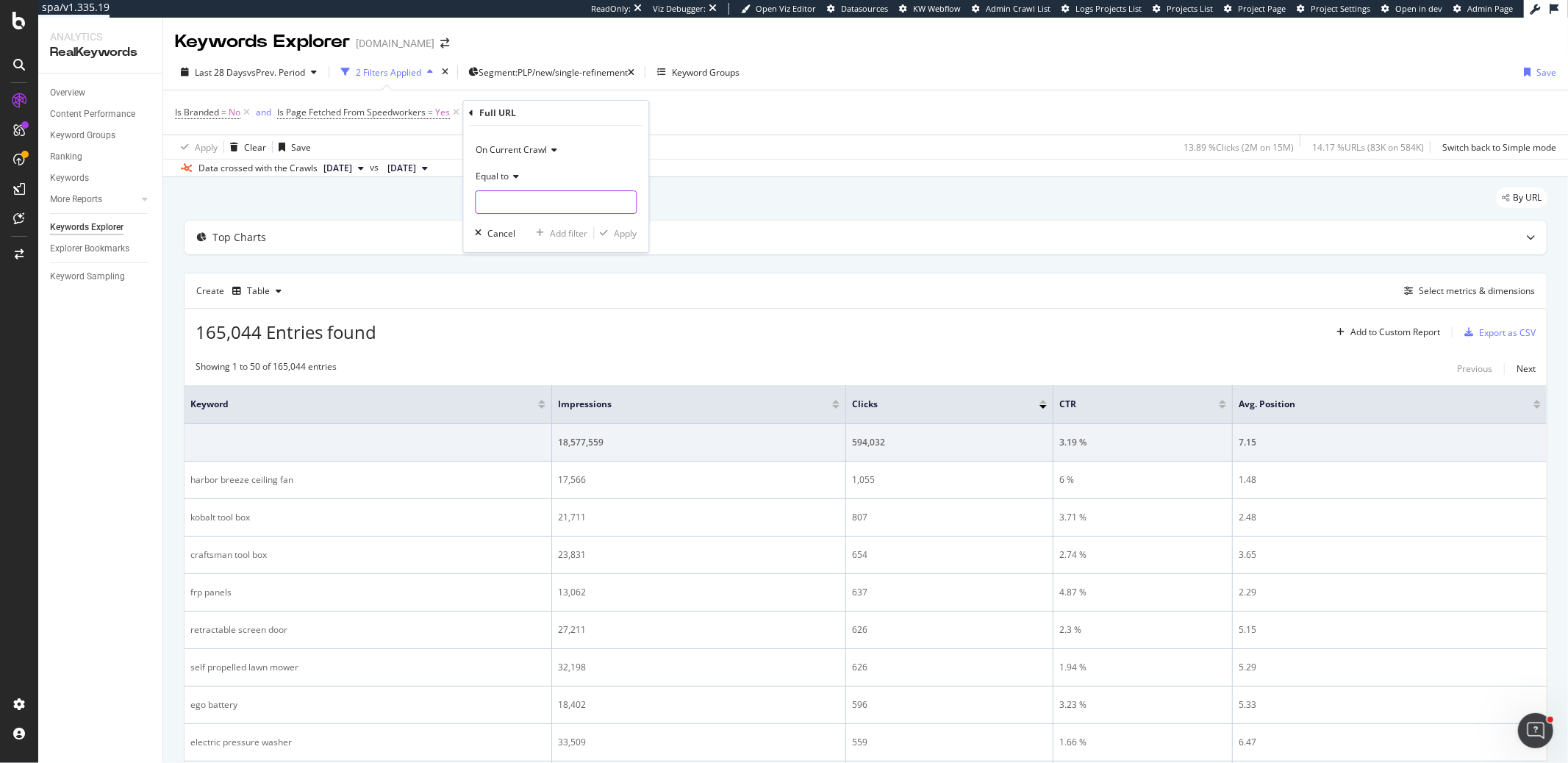
click at [492, 197] on input "text" at bounding box center [555, 202] width 160 height 23
paste input "[URL][DOMAIN_NAME]"
type input "[URL][DOMAIN_NAME]"
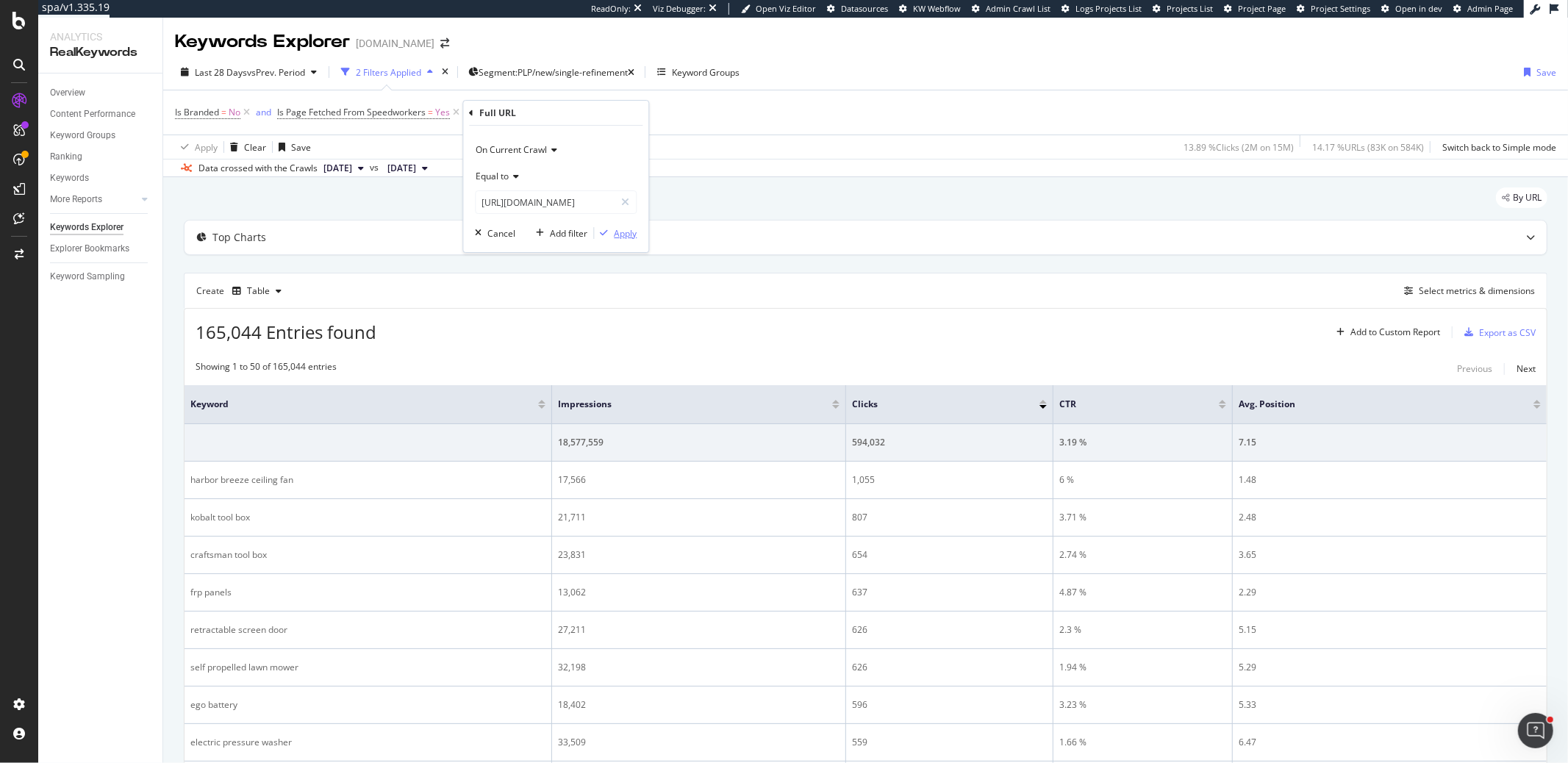
click at [615, 233] on div "Apply" at bounding box center [624, 233] width 23 height 13
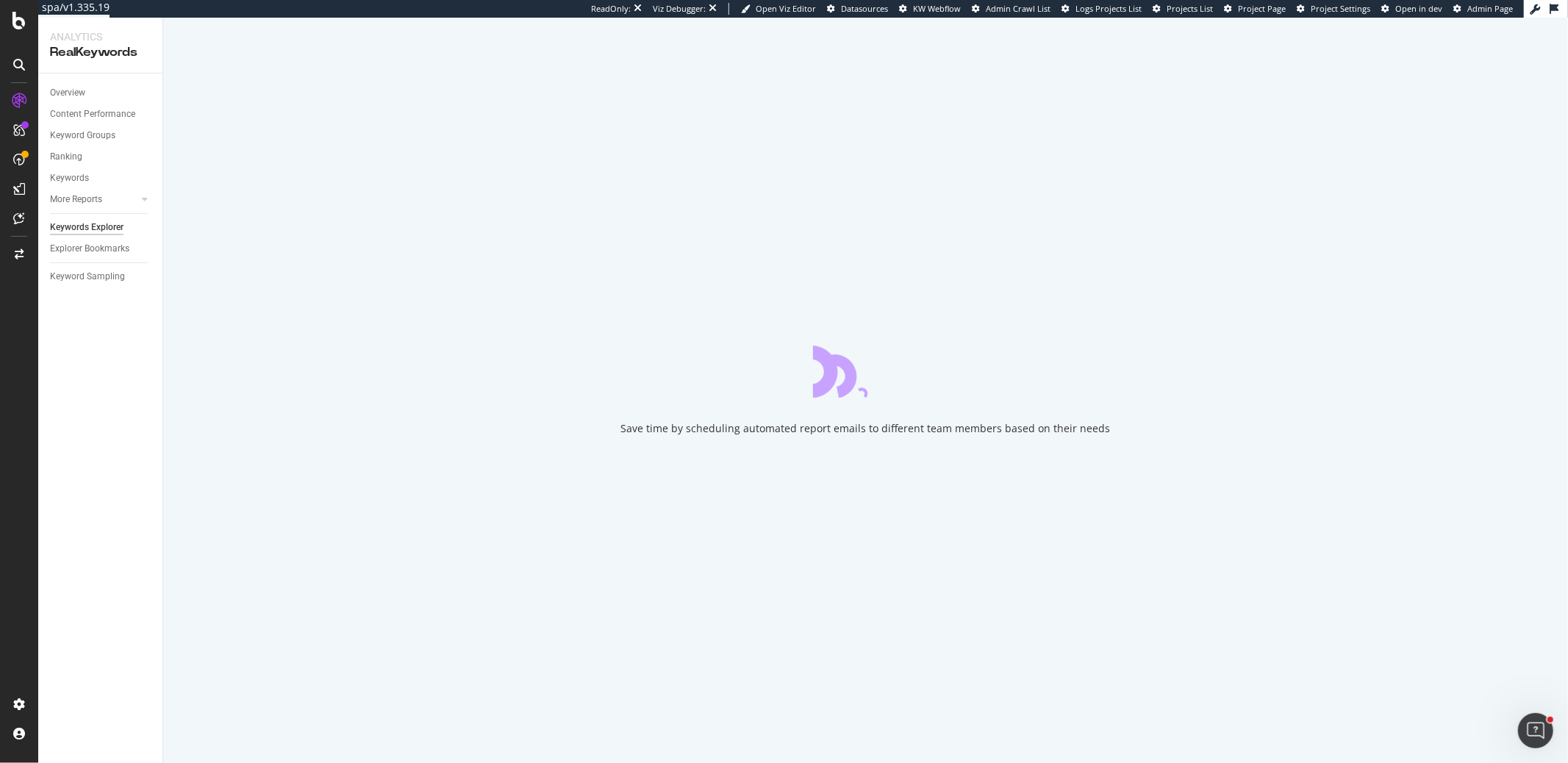
click at [398, 310] on div "Save time by scheduling automated report emails to different team members based…" at bounding box center [865, 390] width 1405 height 745
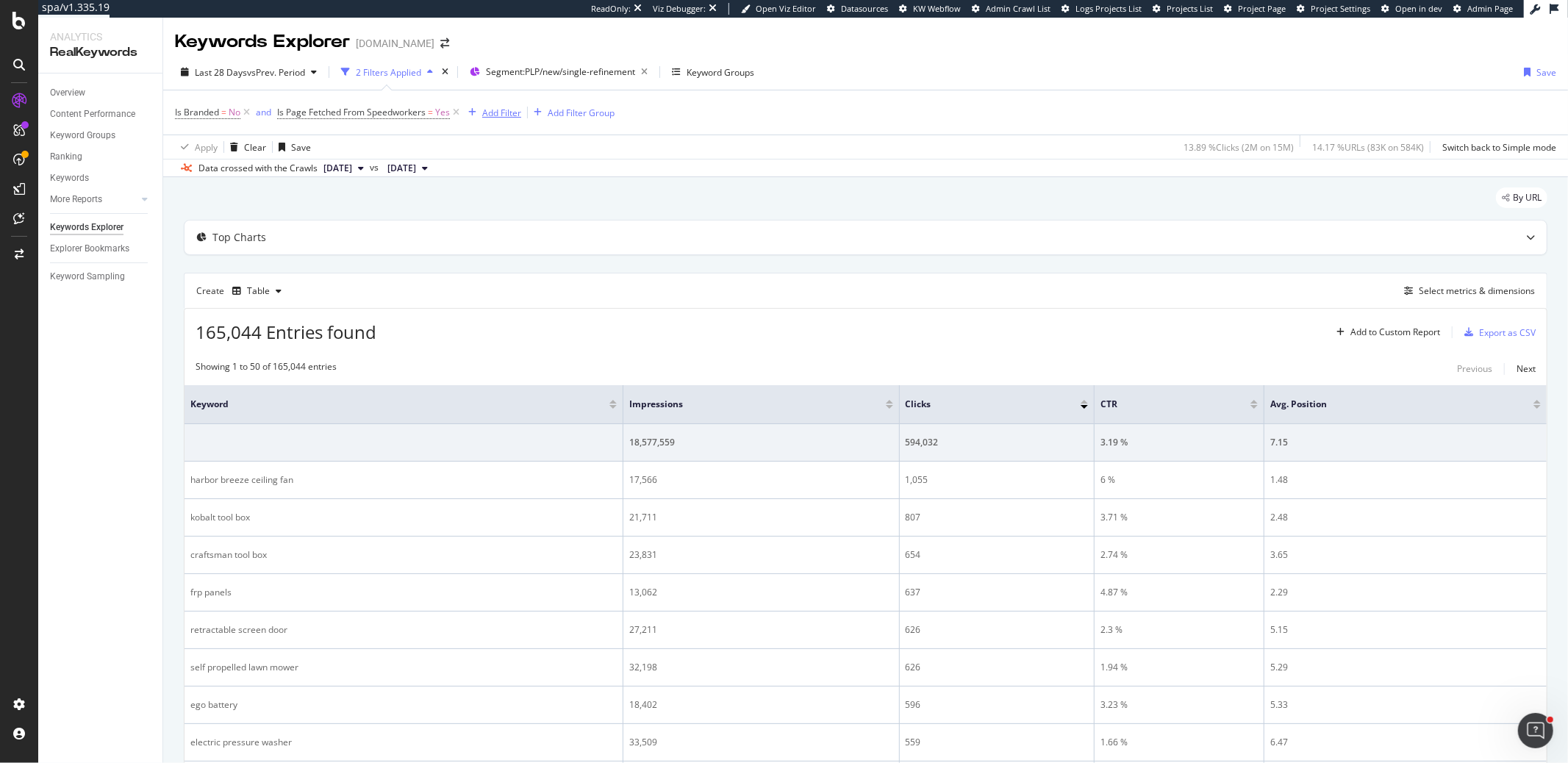
click at [488, 113] on div "Add Filter" at bounding box center [501, 113] width 39 height 13
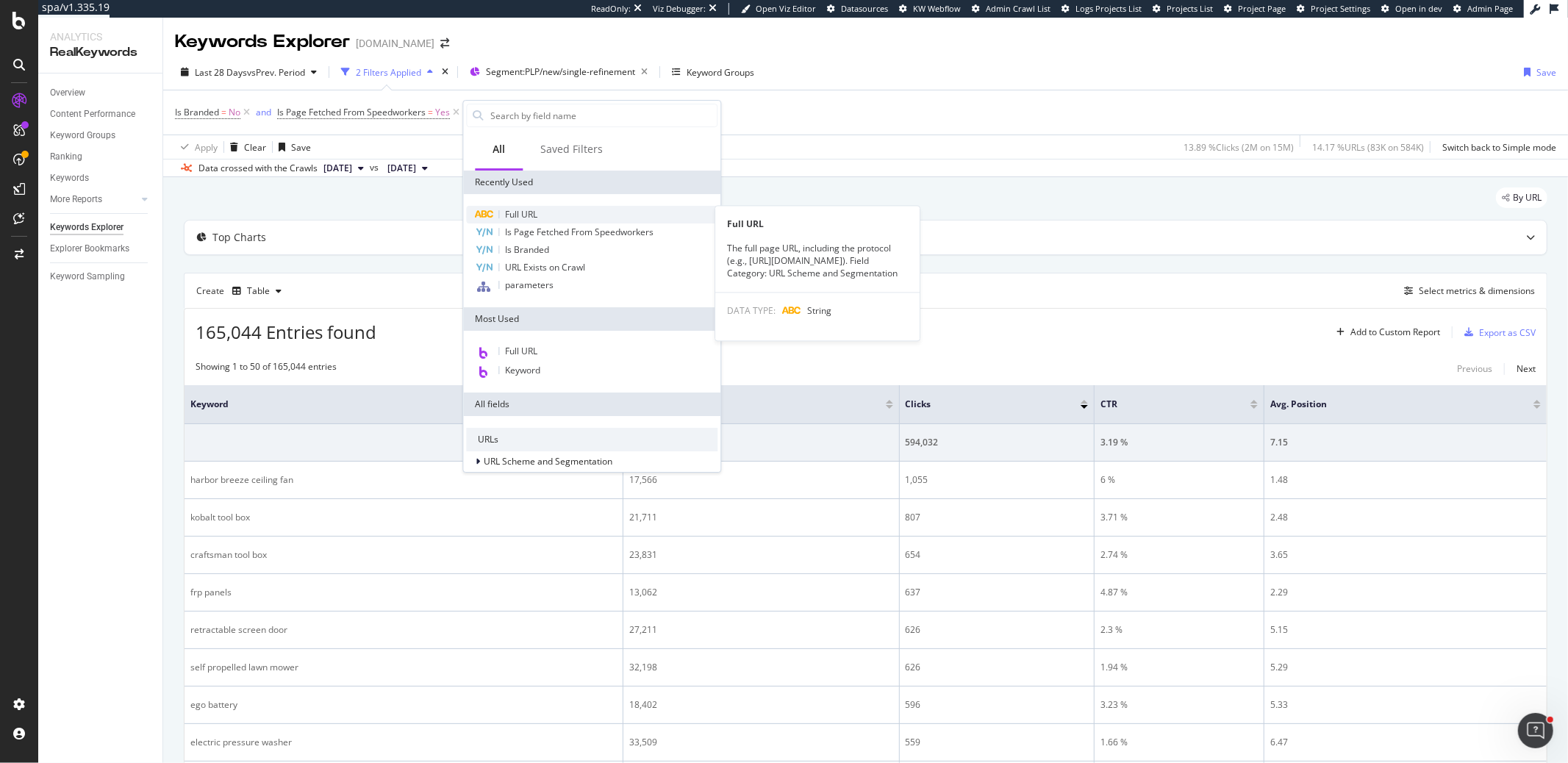
click at [526, 206] on div "Full URL" at bounding box center [592, 214] width 252 height 18
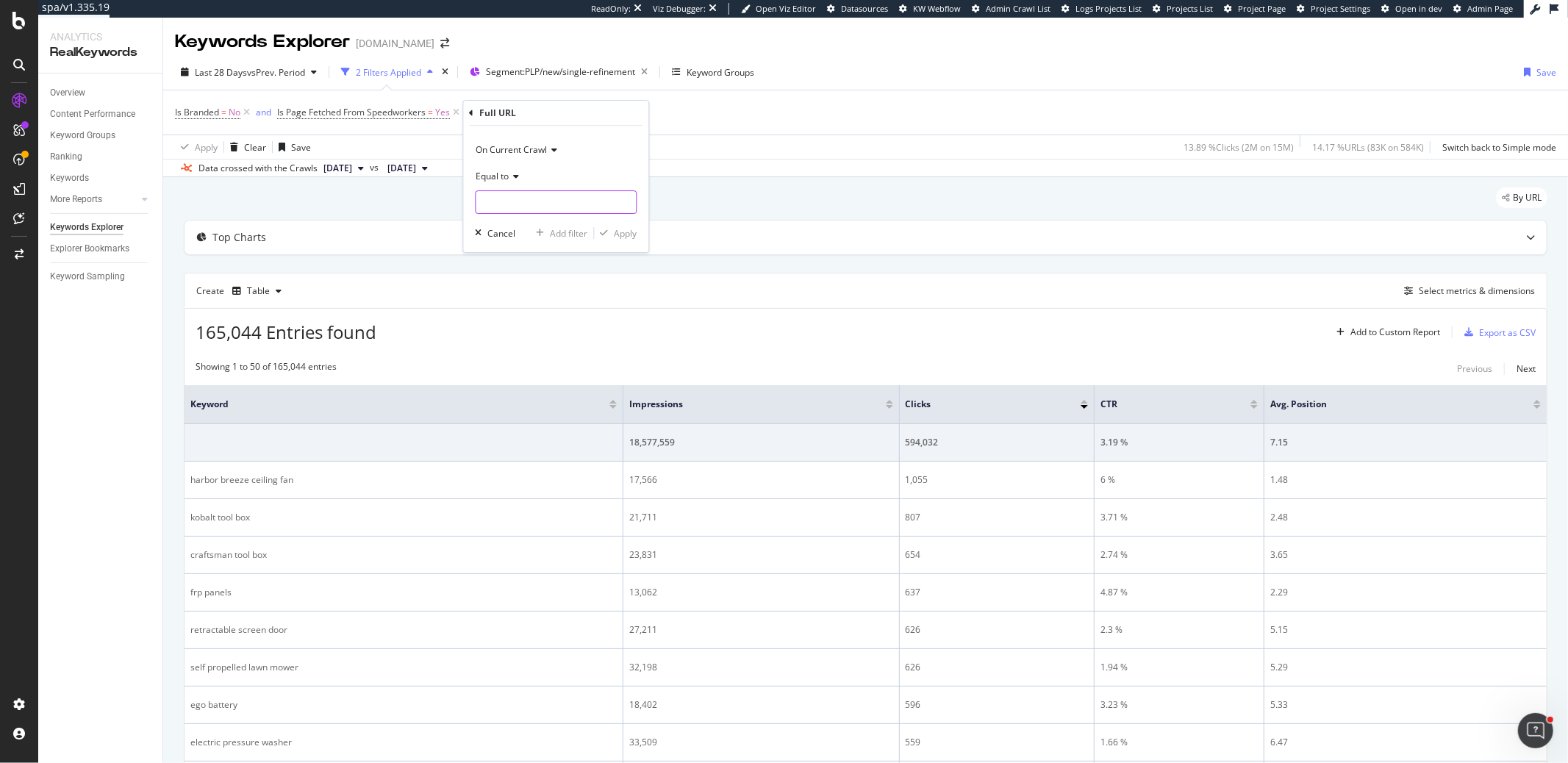
click at [526, 206] on input "text" at bounding box center [555, 202] width 160 height 23
paste input "[URL][DOMAIN_NAME]"
type input "[URL][DOMAIN_NAME]"
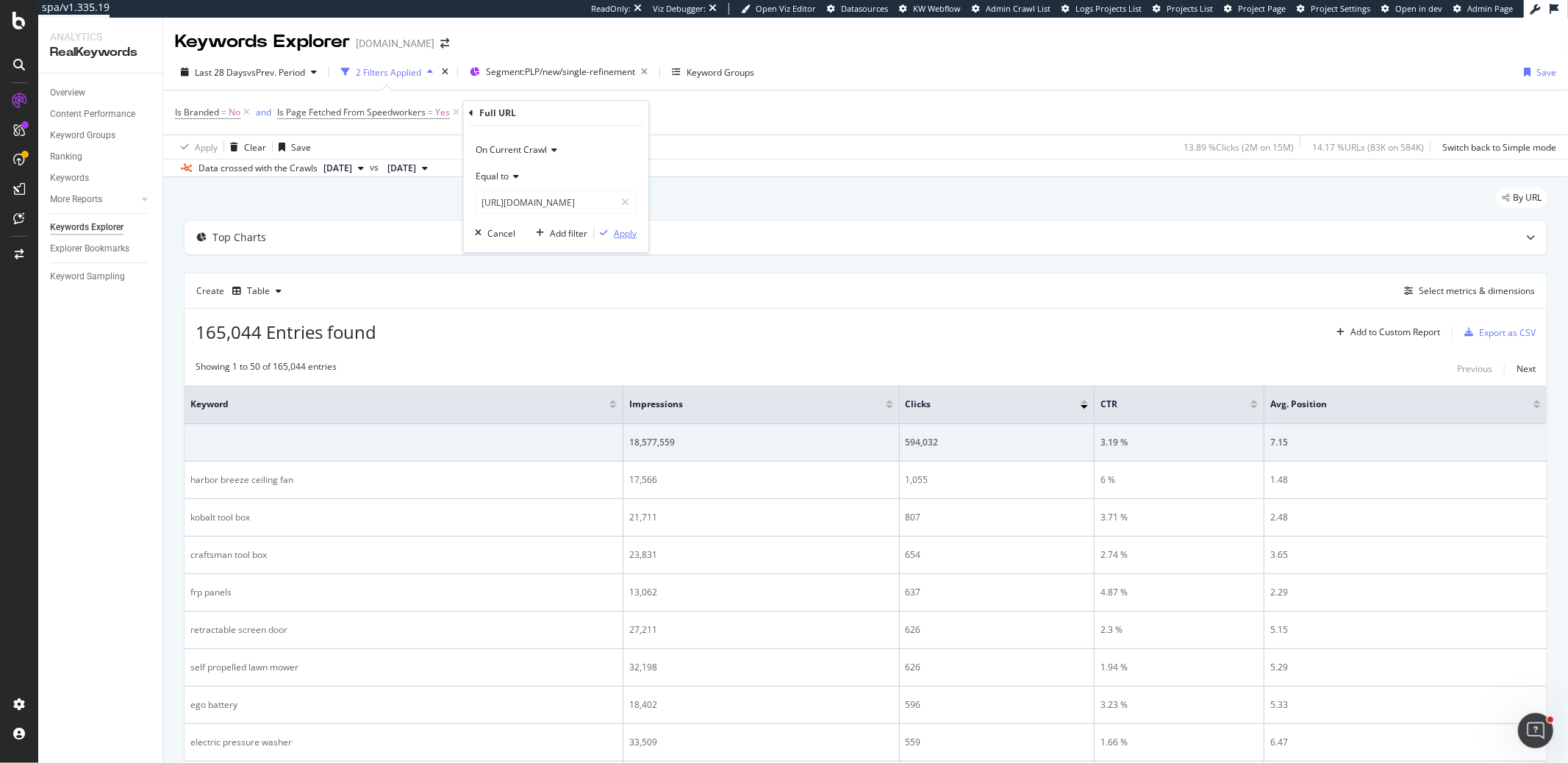
click at [616, 227] on div "Apply" at bounding box center [624, 233] width 23 height 13
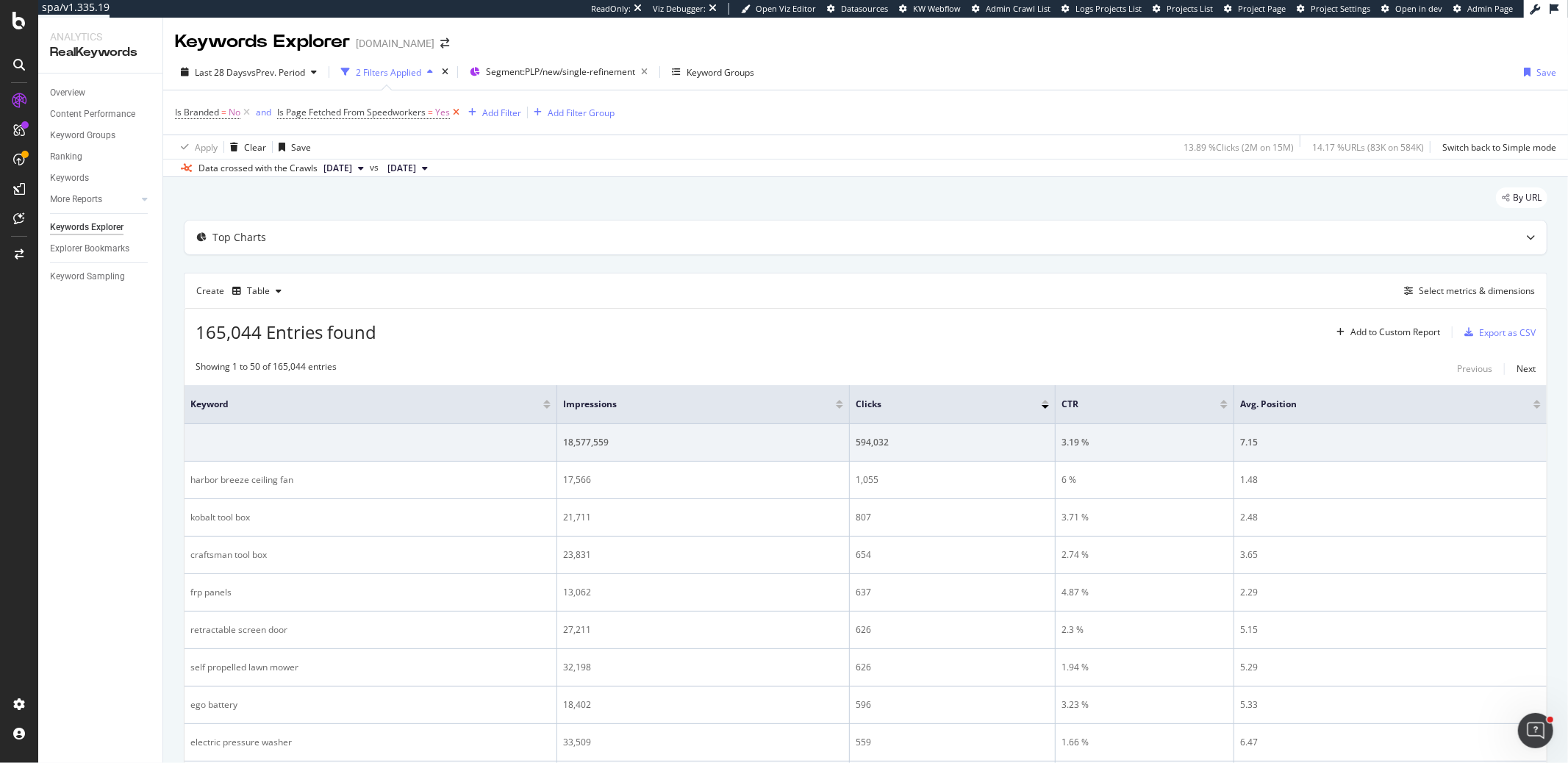
click at [452, 114] on icon at bounding box center [456, 113] width 13 height 15
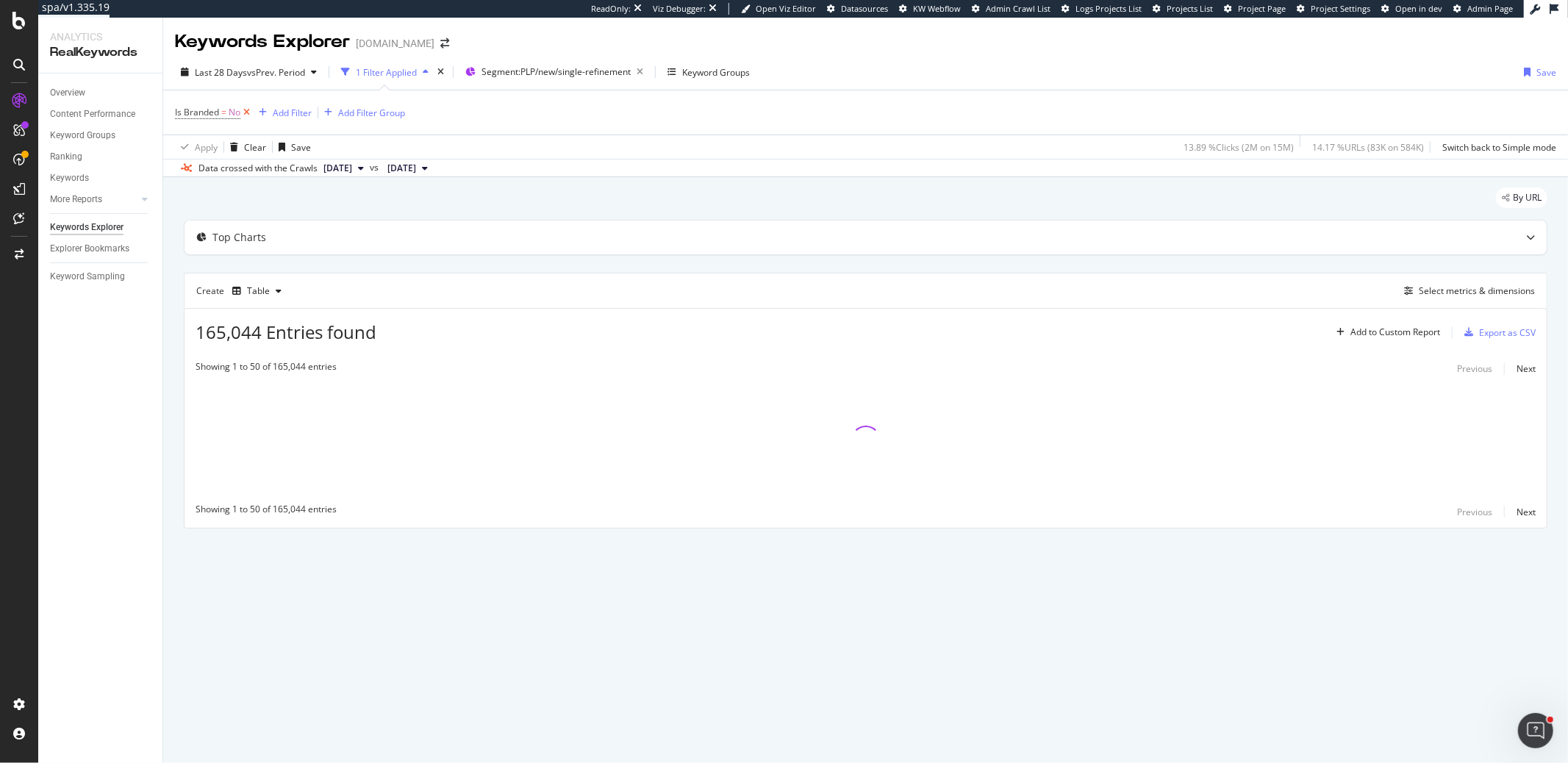
click at [244, 113] on icon at bounding box center [246, 113] width 13 height 15
click at [594, 72] on icon "button" at bounding box center [591, 72] width 18 height 21
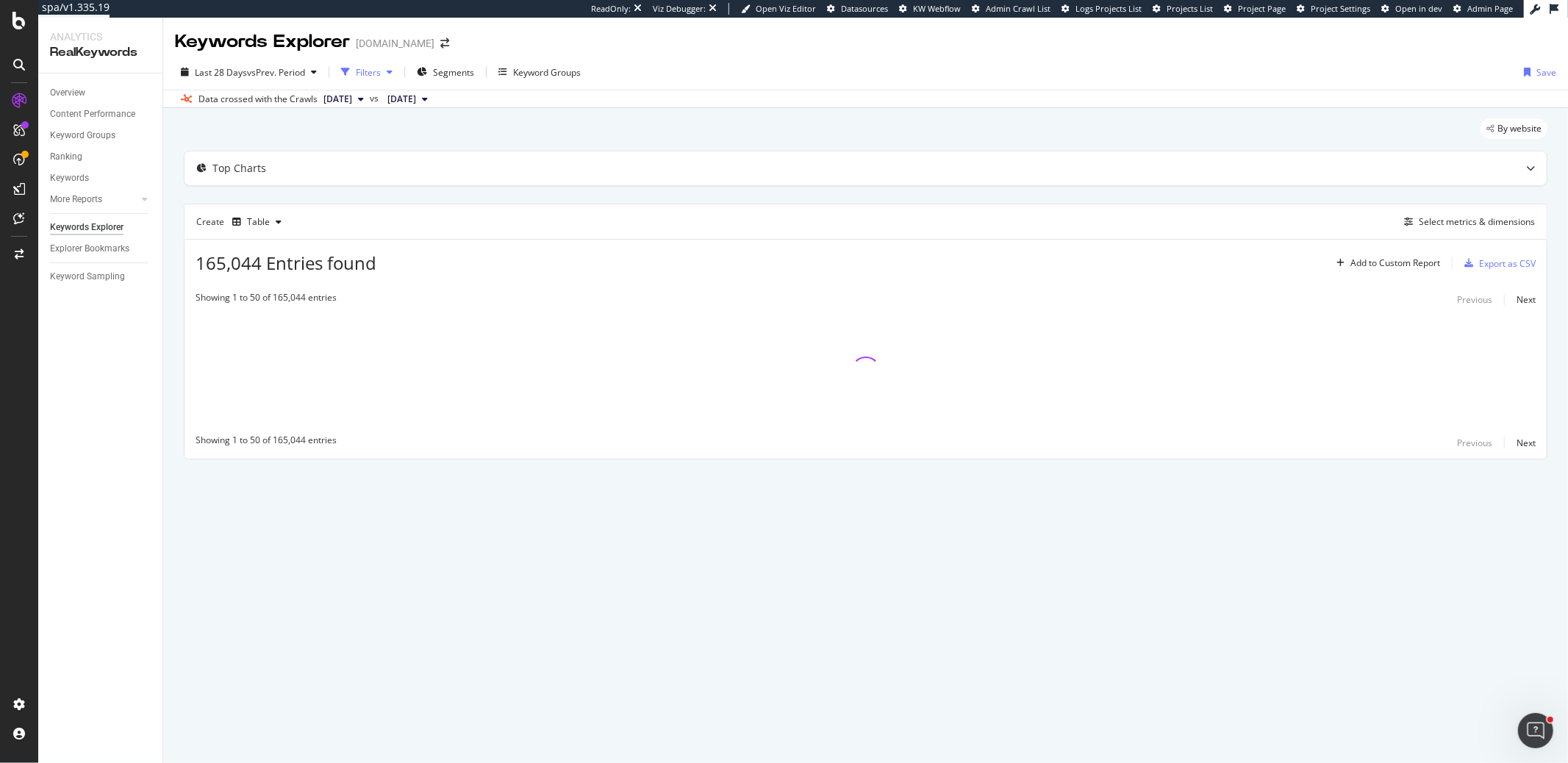
click at [385, 74] on div "button" at bounding box center [389, 72] width 18 height 9
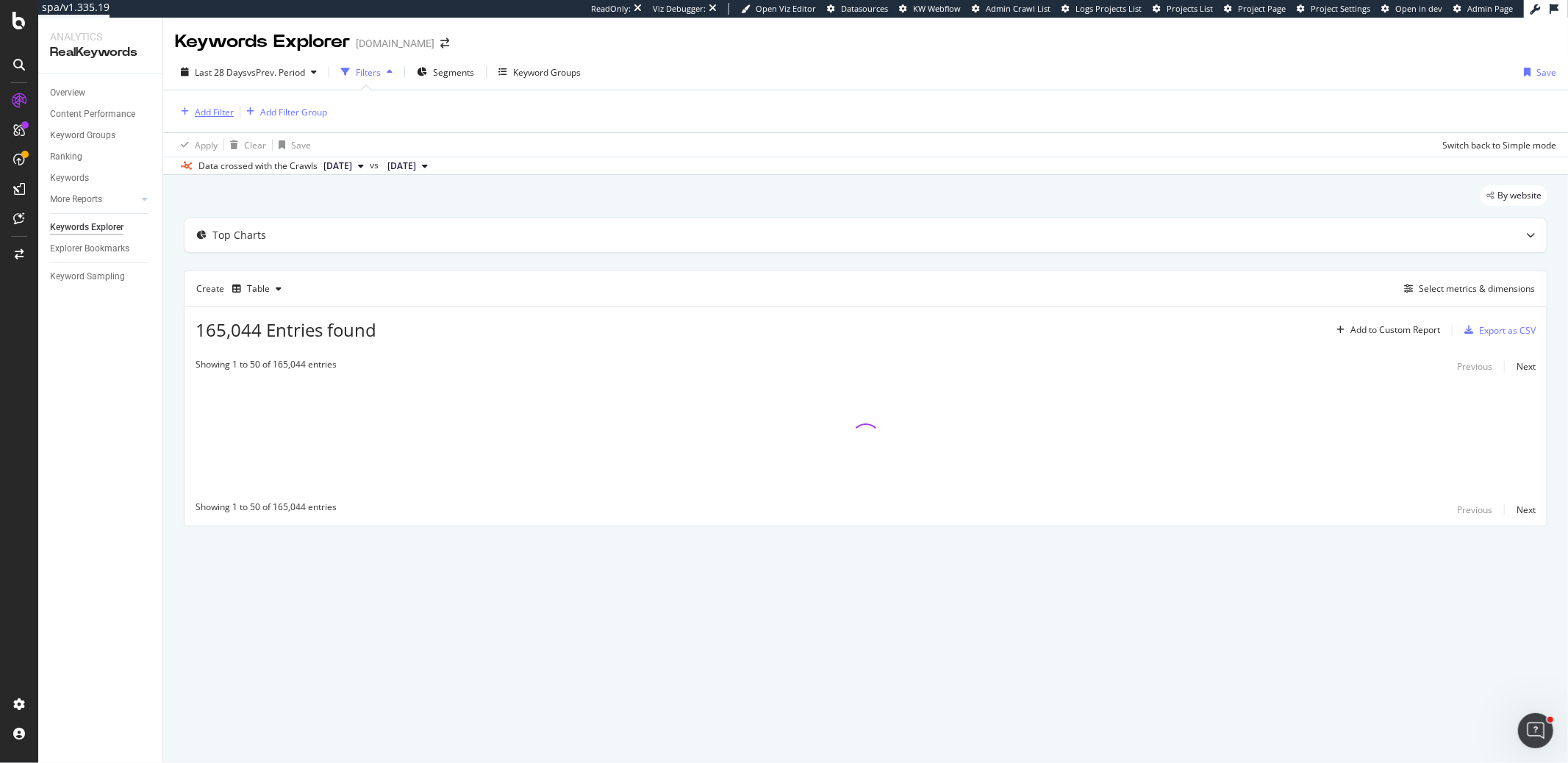
click at [199, 113] on div "Add Filter" at bounding box center [214, 112] width 39 height 13
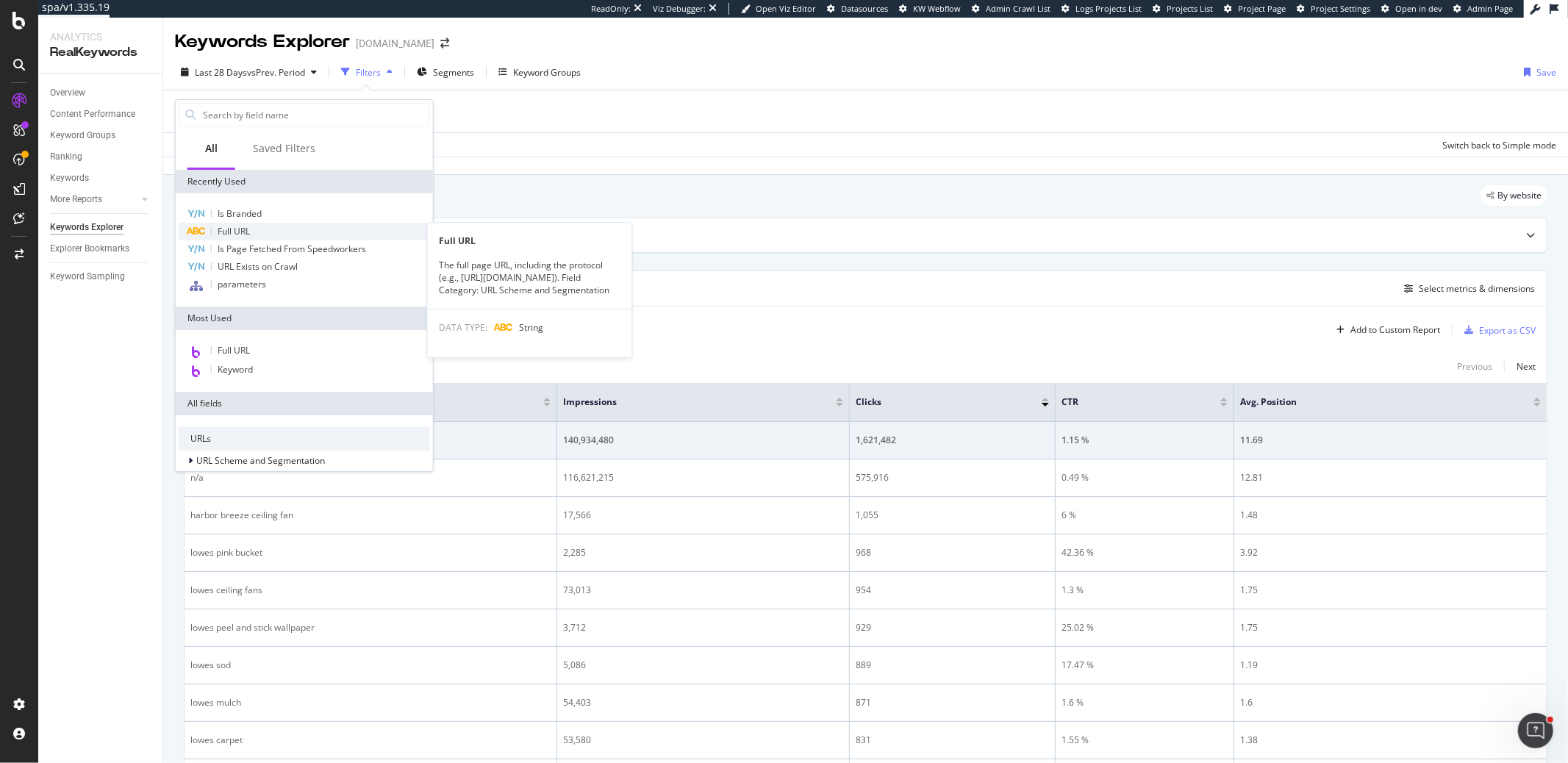
click at [243, 233] on span "Full URL" at bounding box center [233, 231] width 33 height 13
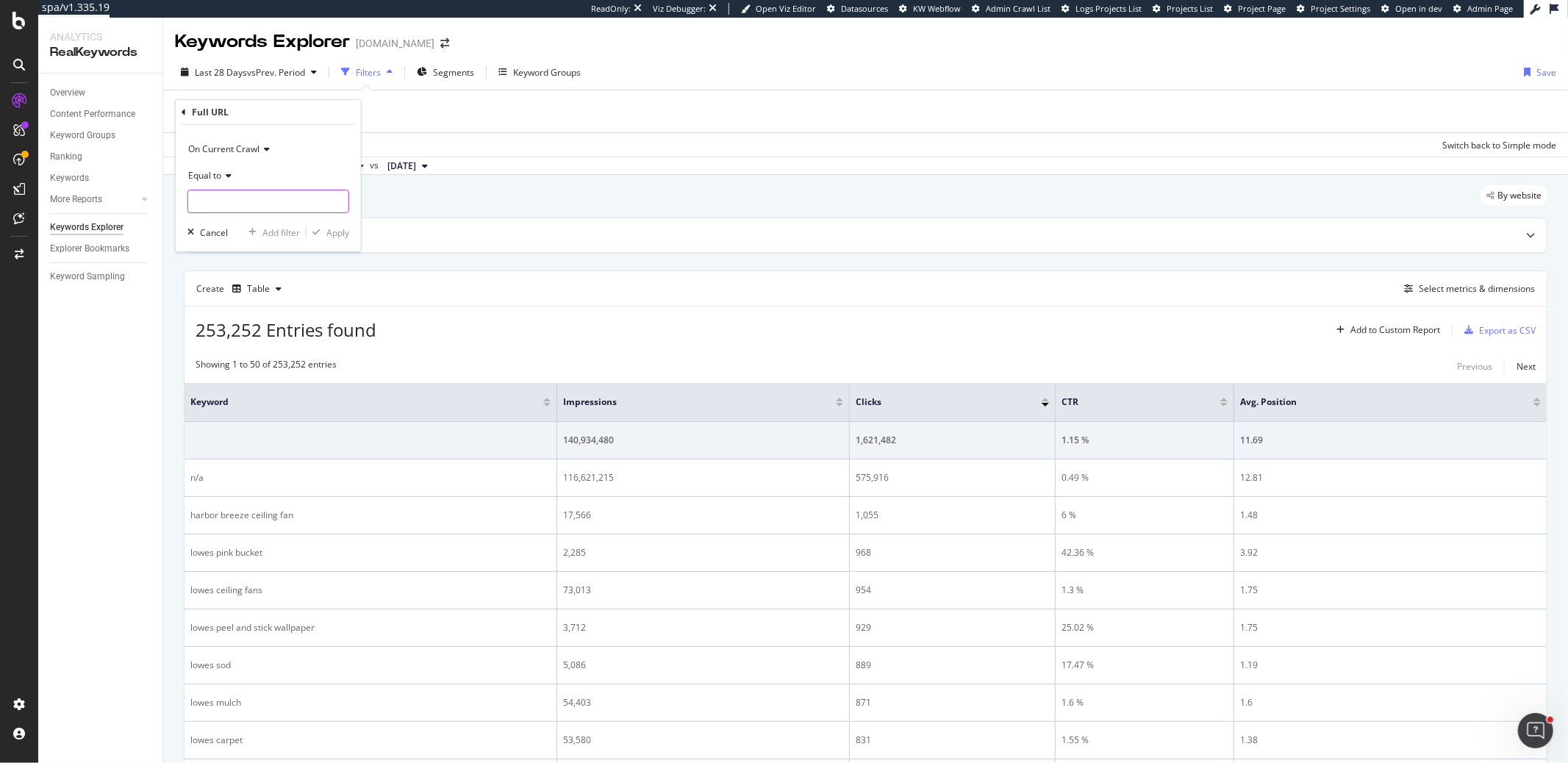
click at [226, 198] on input "text" at bounding box center [268, 201] width 160 height 23
paste input "[URL][DOMAIN_NAME]"
type input "[URL][DOMAIN_NAME]"
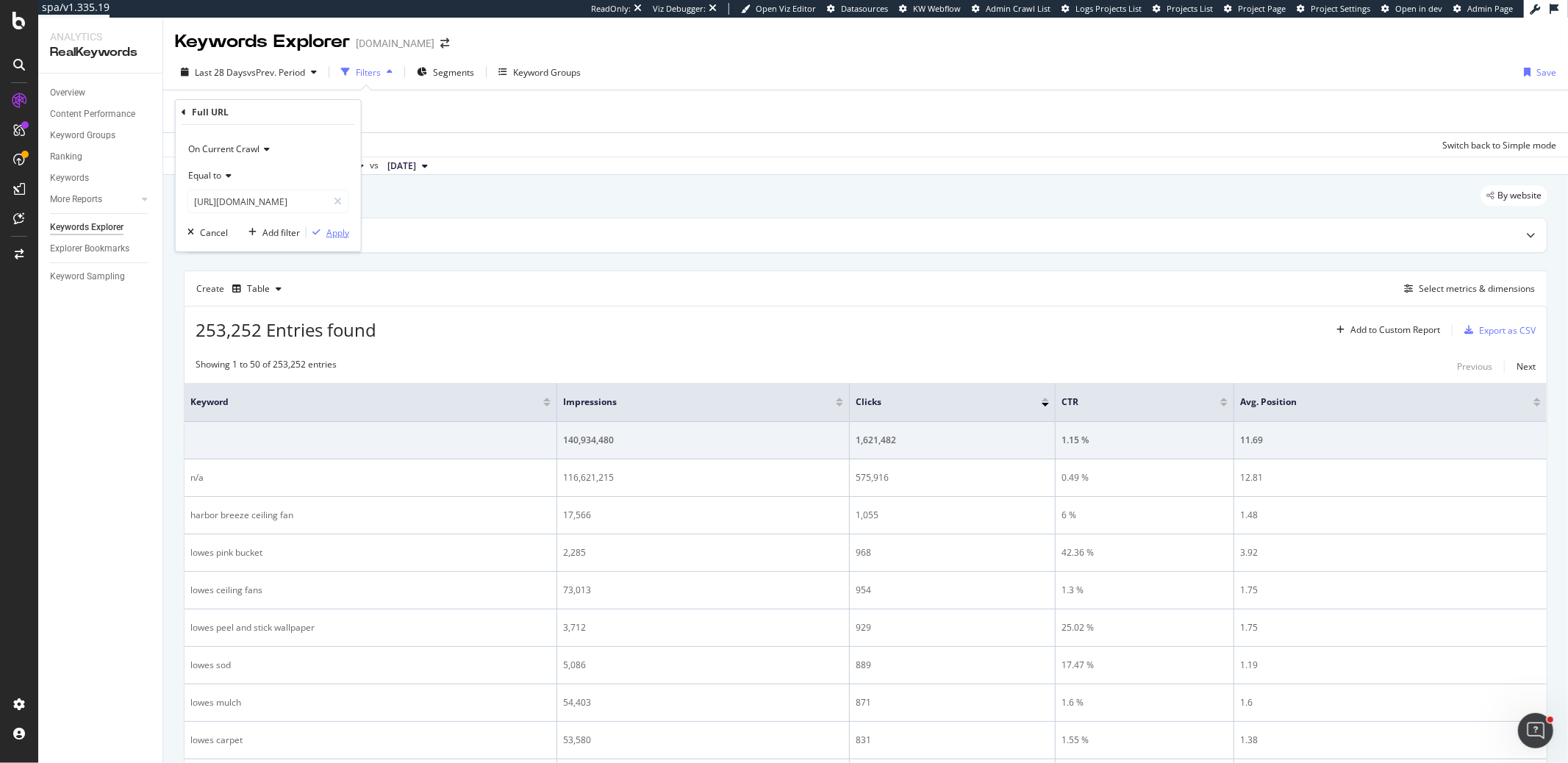
click at [334, 229] on div "Apply" at bounding box center [337, 233] width 23 height 13
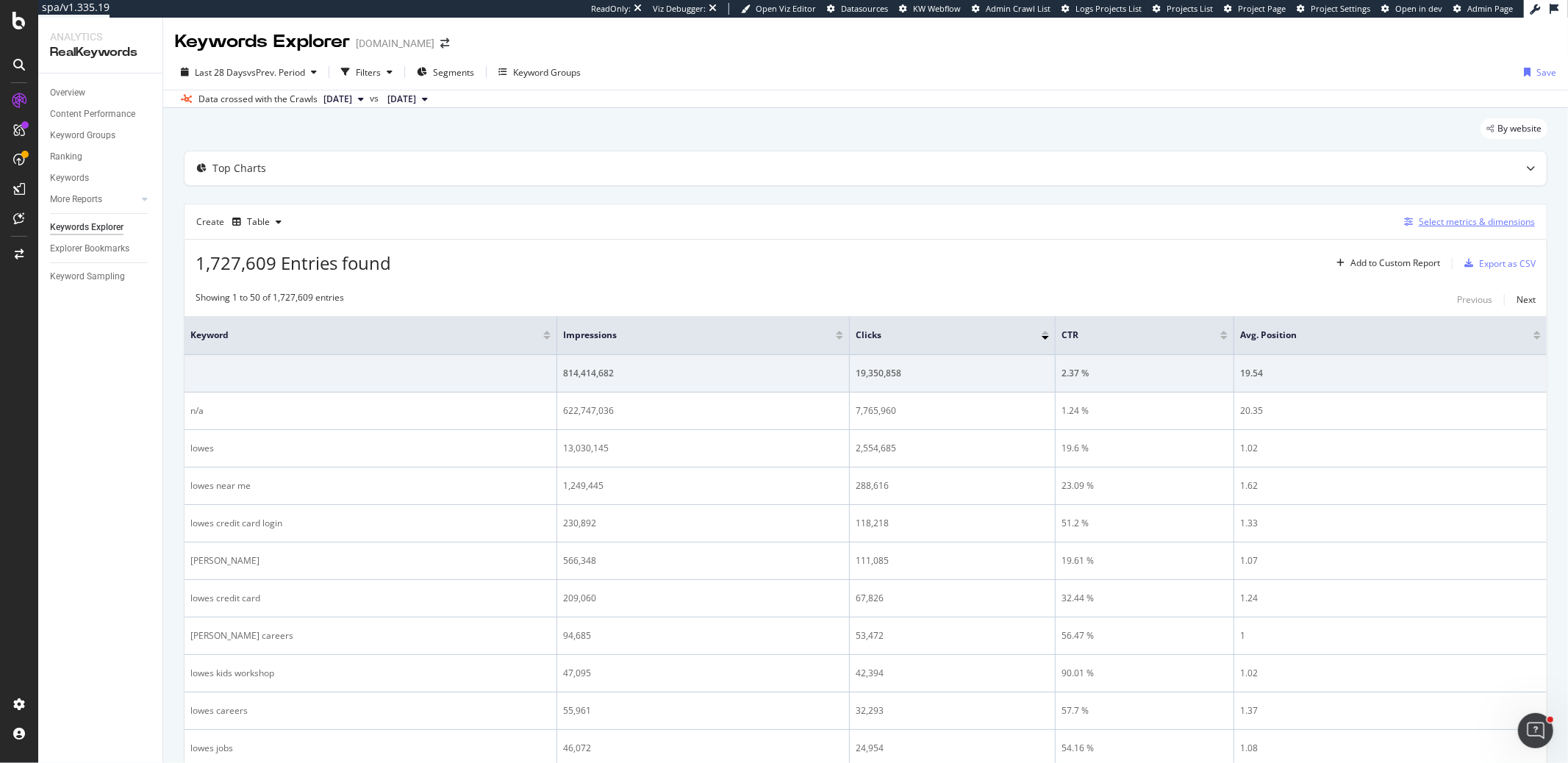
click at [1433, 221] on div "Select metrics & dimensions" at bounding box center [1476, 221] width 116 height 13
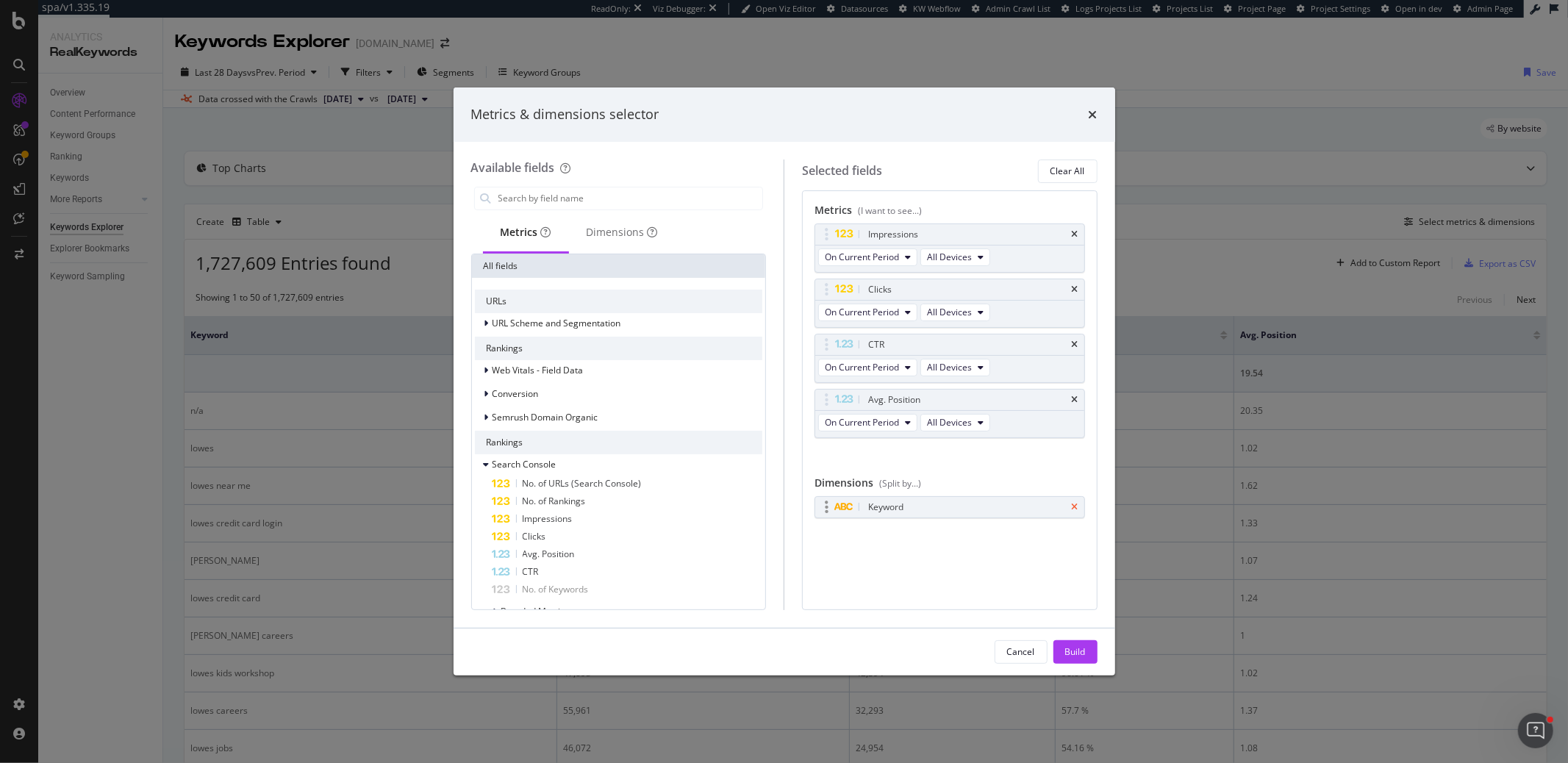
click at [1077, 506] on icon "times" at bounding box center [1075, 507] width 7 height 9
click at [602, 230] on div "Dimensions" at bounding box center [623, 233] width 72 height 15
click at [518, 320] on span "URL Scheme and Segmentation" at bounding box center [557, 323] width 128 height 13
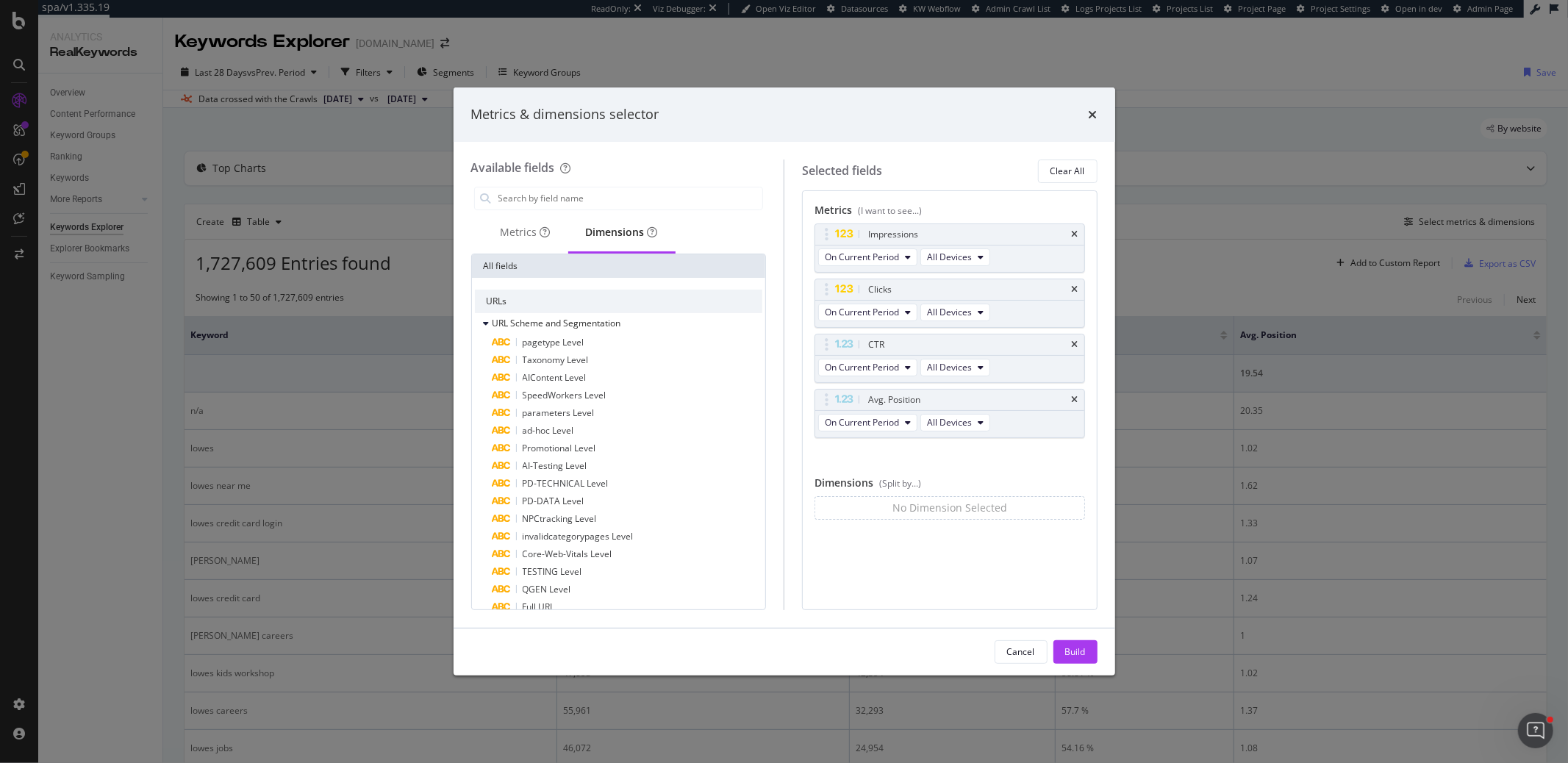
click at [559, 198] on input "modal" at bounding box center [629, 198] width 266 height 22
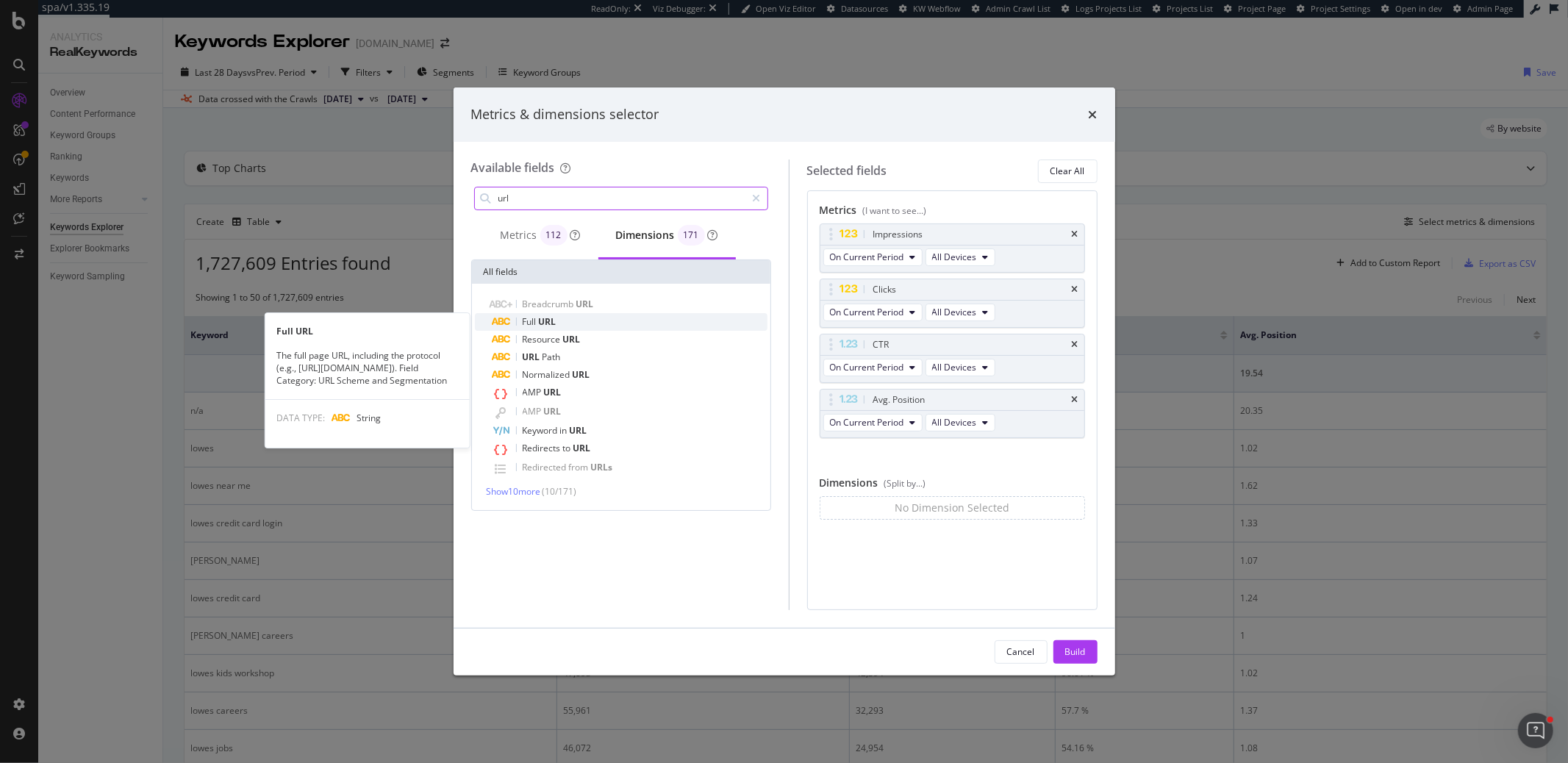
type input "url"
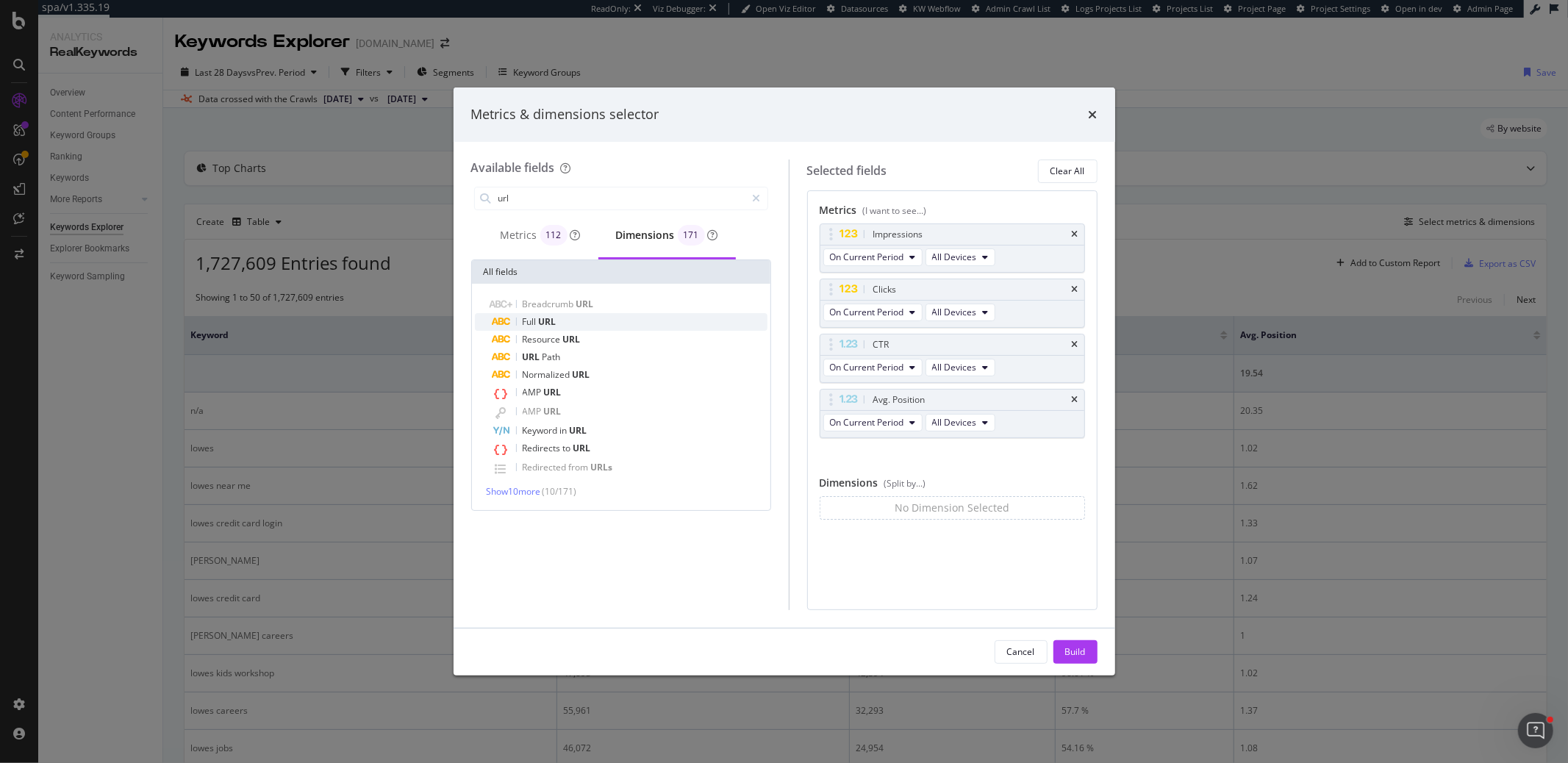
click at [572, 319] on div "Full URL" at bounding box center [630, 322] width 275 height 18
click at [1068, 651] on div "Build" at bounding box center [1075, 651] width 21 height 13
